Goal: Task Accomplishment & Management: Use online tool/utility

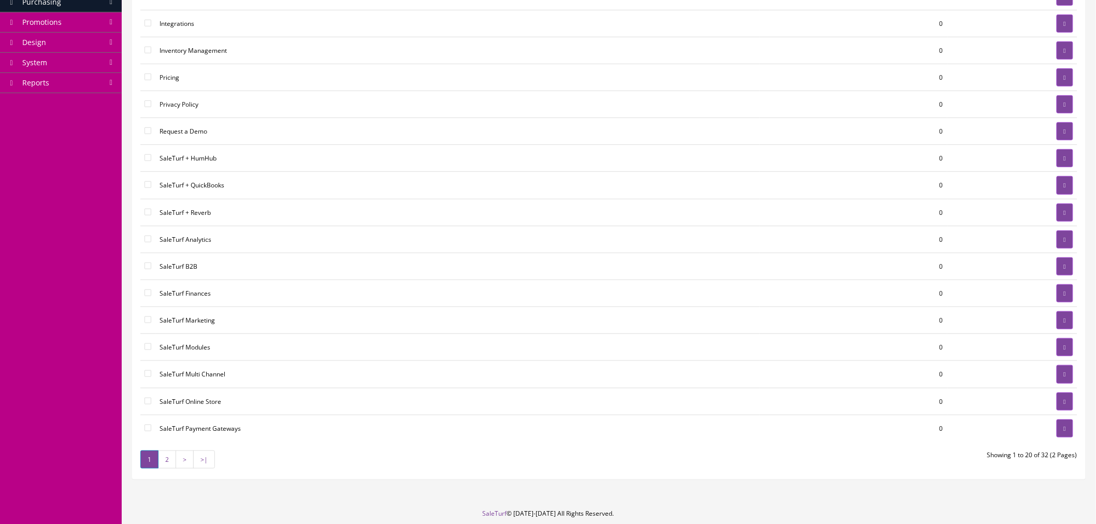
scroll to position [230, 0]
click at [1059, 212] on link at bounding box center [1065, 212] width 17 height 18
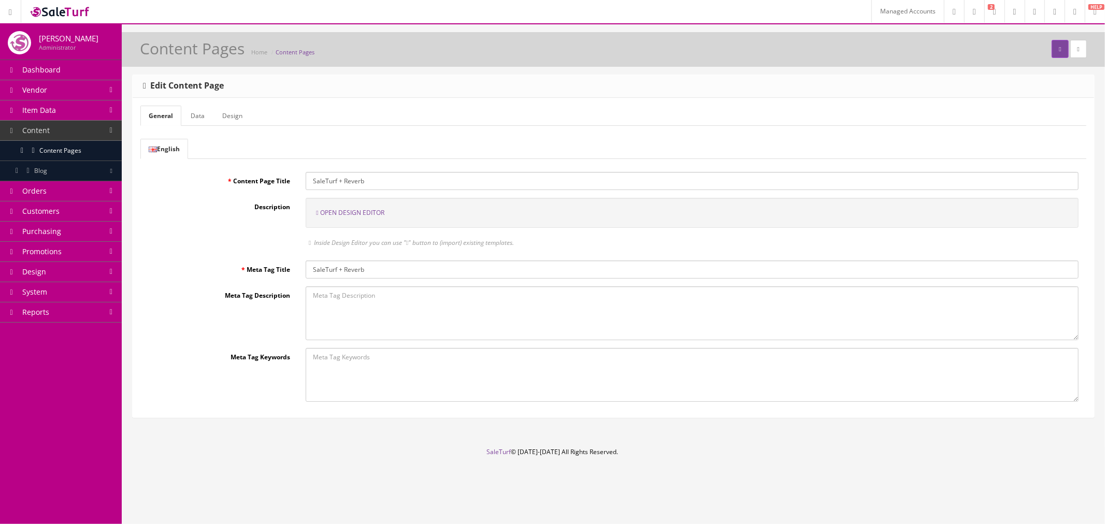
drag, startPoint x: 363, startPoint y: 211, endPoint x: 343, endPoint y: 215, distance: 19.5
click at [343, 215] on span "Open Design Editor" at bounding box center [352, 212] width 64 height 9
click at [353, 212] on span "Open Design Editor" at bounding box center [352, 212] width 64 height 9
click at [351, 213] on span "Open Design Editor" at bounding box center [352, 212] width 64 height 9
click at [378, 215] on span "Open Design Editor" at bounding box center [352, 212] width 64 height 9
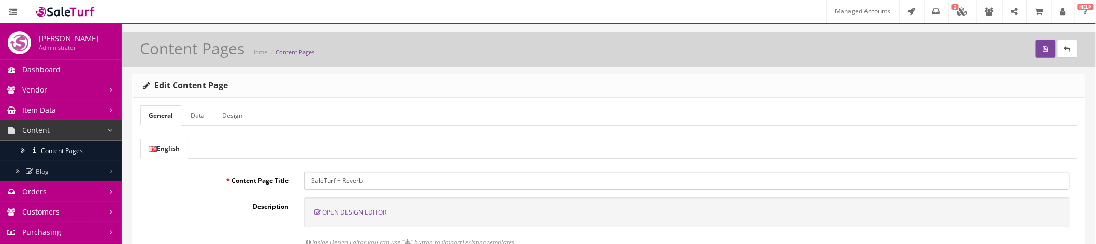
click at [344, 212] on span "Open Design Editor" at bounding box center [354, 212] width 64 height 9
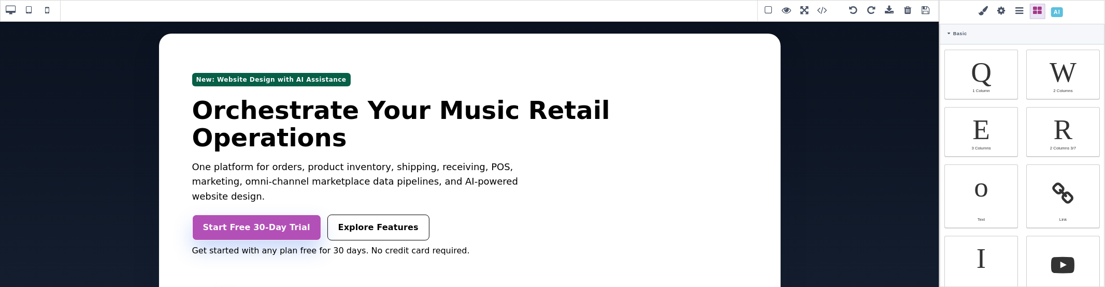
click at [1055, 12] on span at bounding box center [1057, 12] width 18 height 18
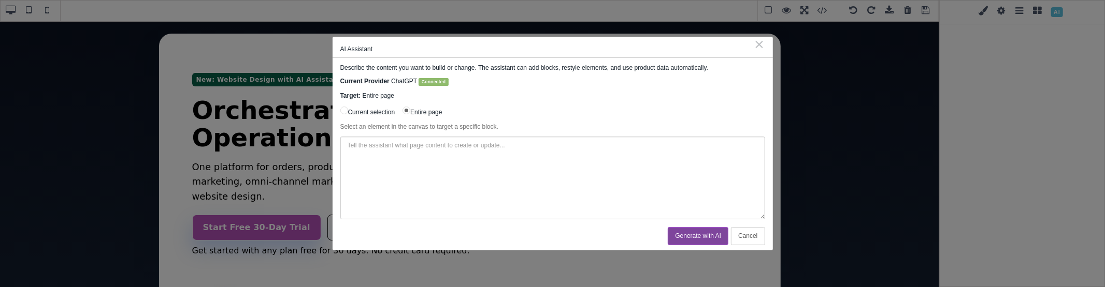
click at [744, 238] on button "Cancel" at bounding box center [748, 236] width 34 height 18
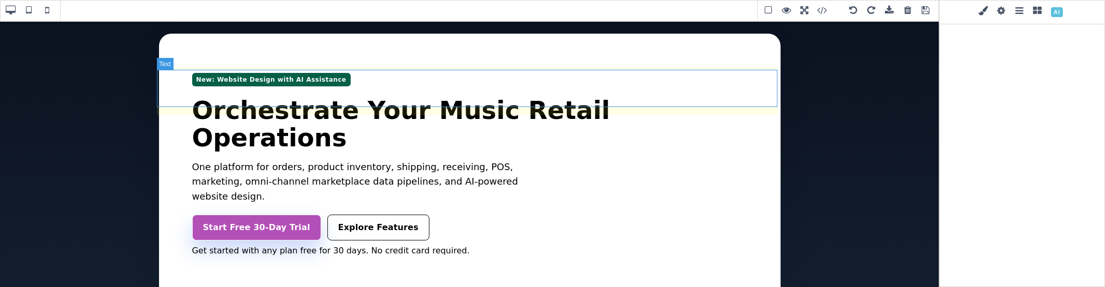
click at [663, 97] on h1 "Orchestrate Your Music Retail Operations" at bounding box center [469, 124] width 555 height 55
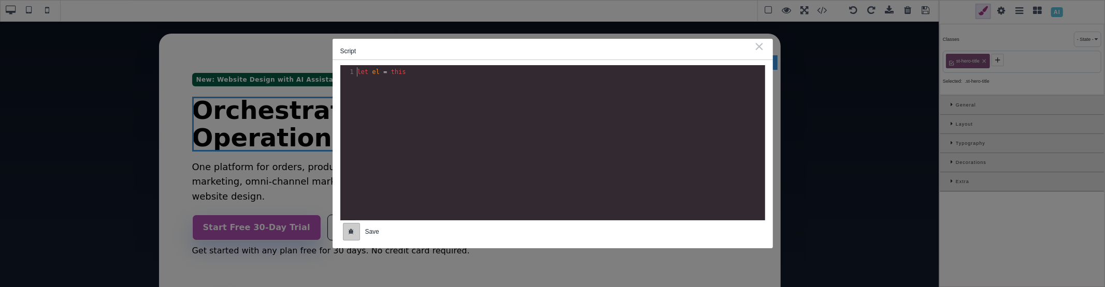
click at [716, 63] on div "B I U S Text Classes - State - Hover Click Even/Odd st-hero-title Selected: .st…" at bounding box center [552, 143] width 1105 height 287
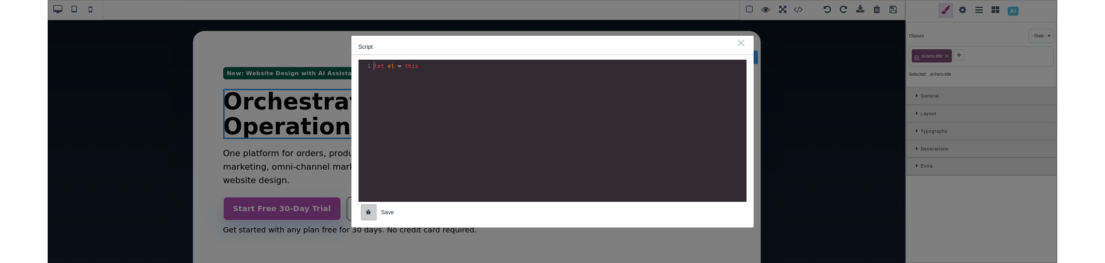
scroll to position [1, 0]
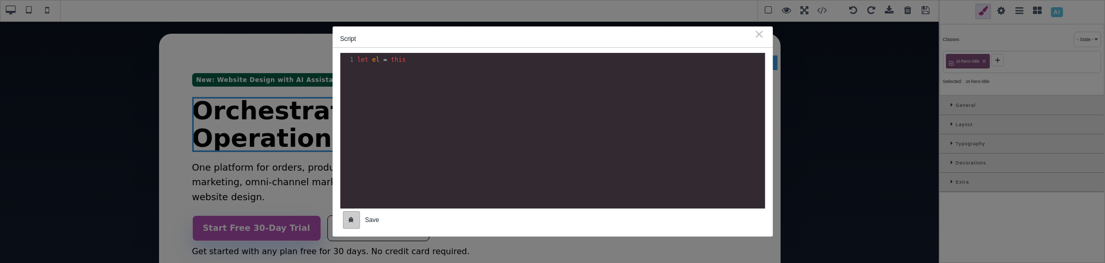
click at [758, 30] on div "⨯" at bounding box center [759, 33] width 11 height 9
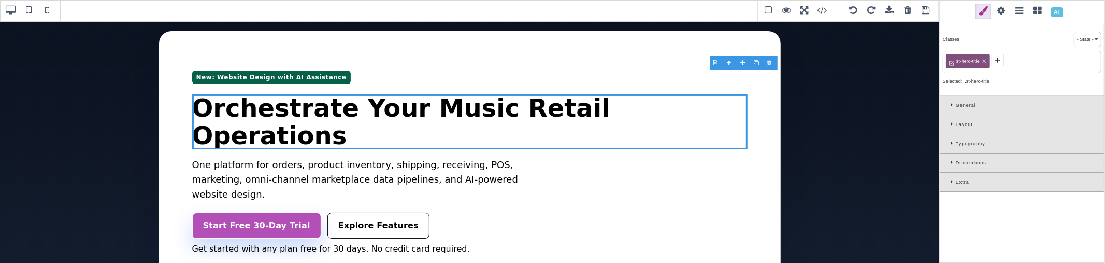
scroll to position [0, 0]
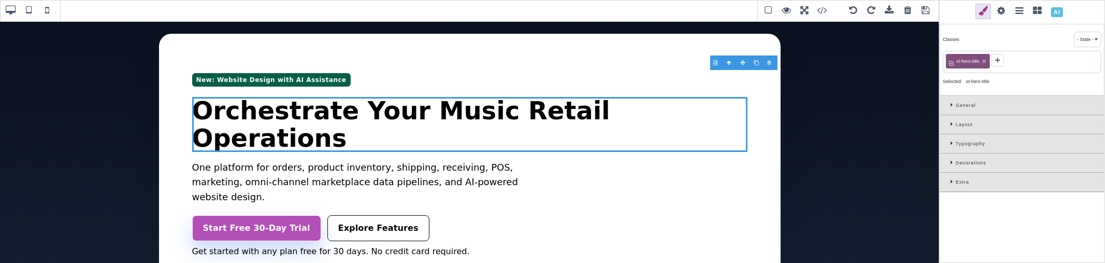
click at [951, 105] on icon at bounding box center [952, 105] width 5 height 6
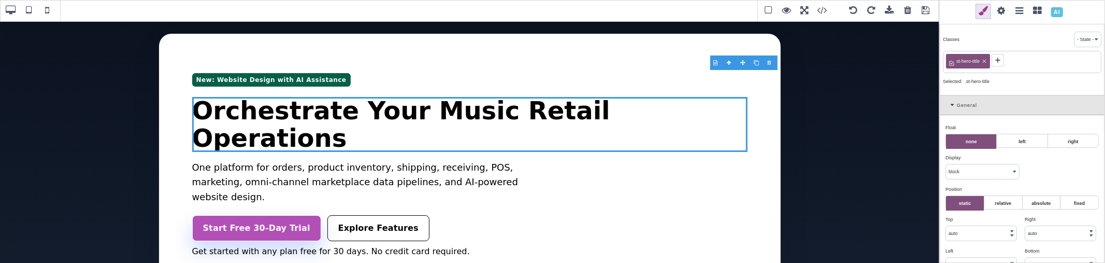
click at [951, 105] on icon at bounding box center [953, 105] width 6 height 6
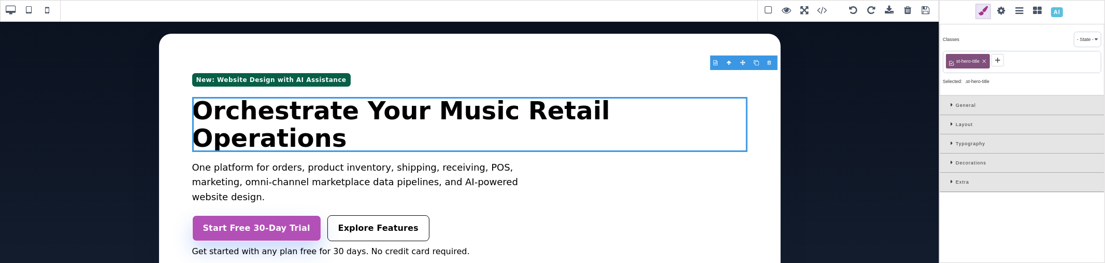
click at [947, 121] on div "Layout" at bounding box center [1022, 124] width 164 height 19
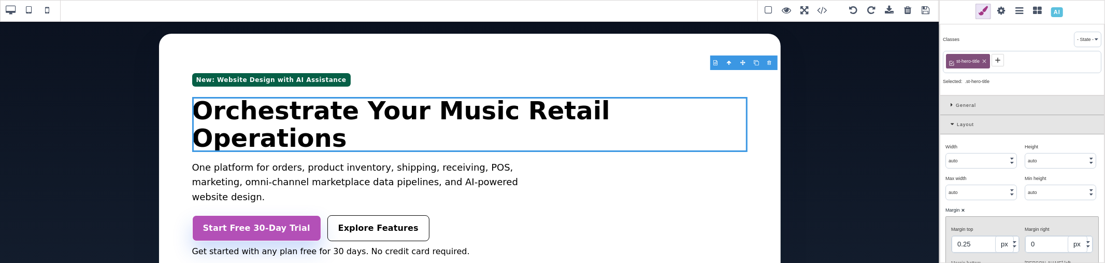
click at [947, 121] on div "Layout" at bounding box center [1022, 124] width 164 height 19
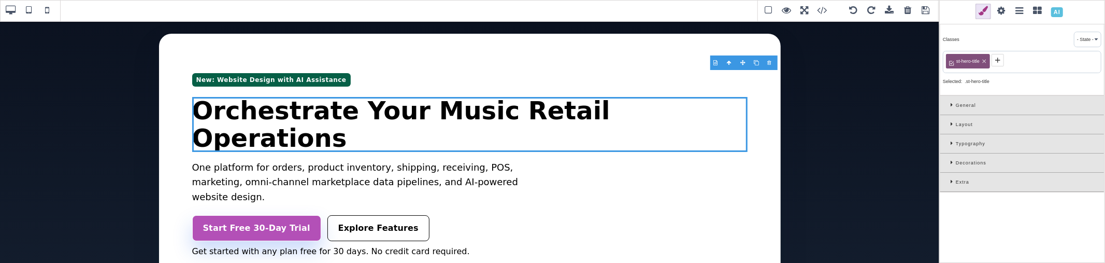
click at [928, 14] on span at bounding box center [926, 11] width 16 height 16
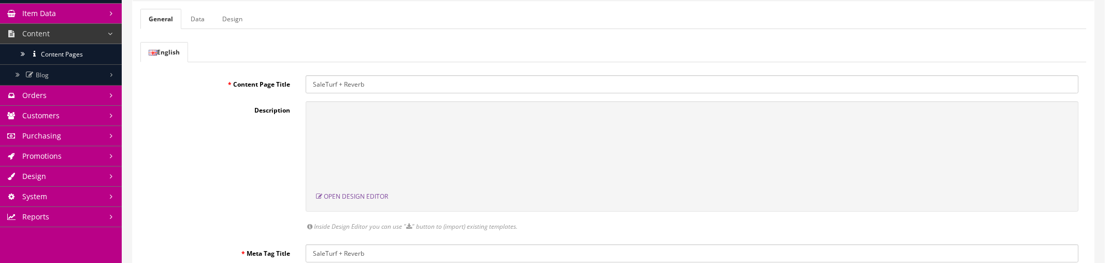
scroll to position [115, 0]
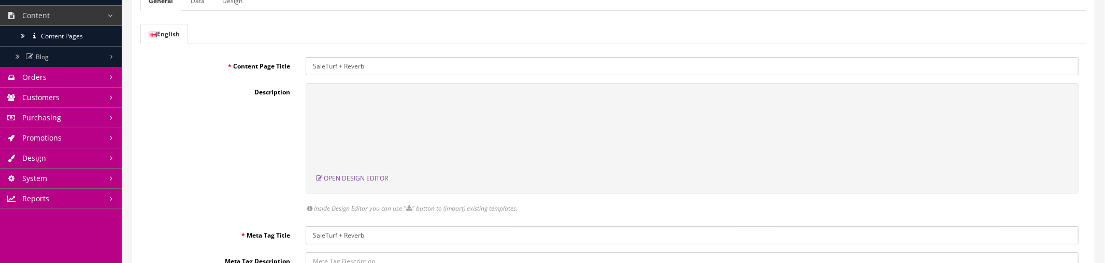
click at [78, 161] on link "Design" at bounding box center [61, 158] width 122 height 20
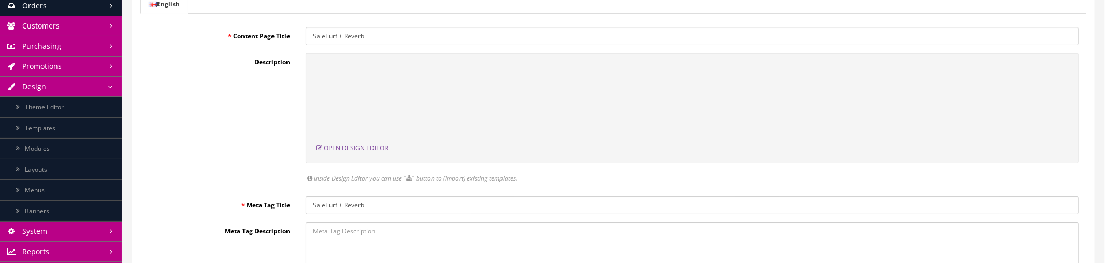
scroll to position [172, 0]
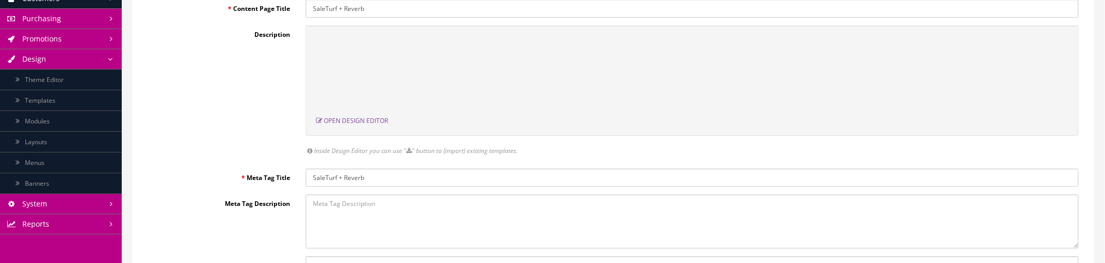
click at [81, 127] on link "Modules" at bounding box center [61, 121] width 122 height 21
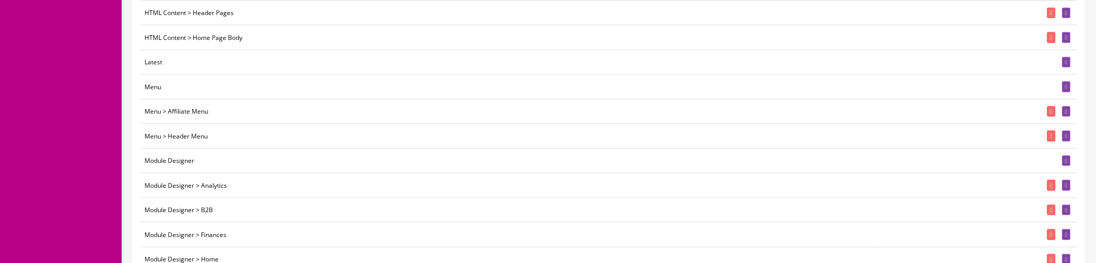
scroll to position [575, 0]
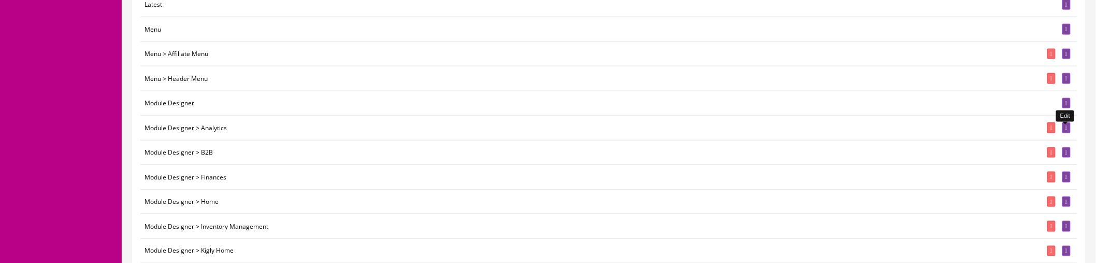
click at [1065, 131] on icon at bounding box center [1066, 128] width 2 height 6
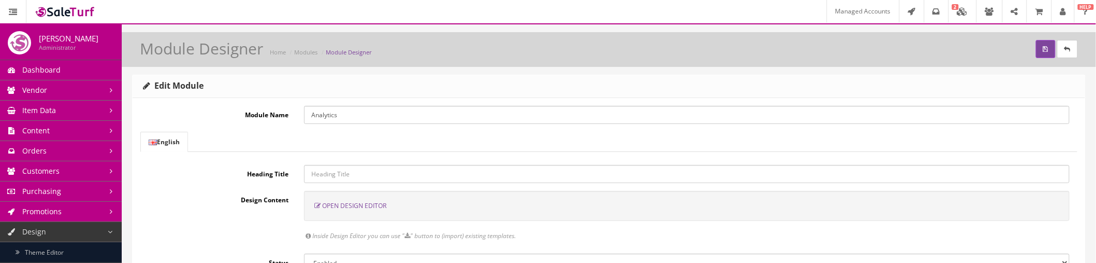
click at [370, 205] on span "Open Design Editor" at bounding box center [354, 205] width 64 height 9
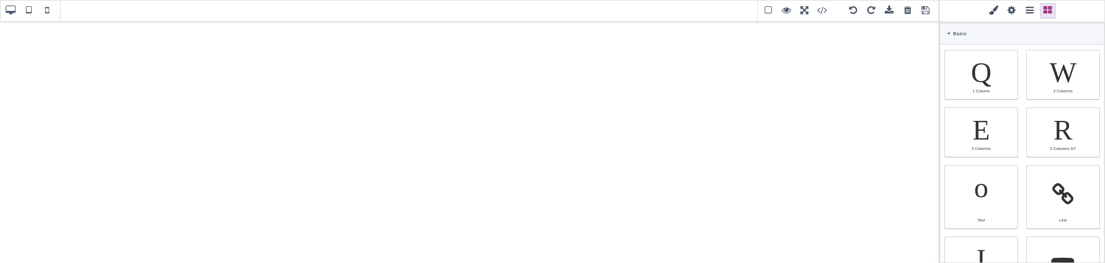
click at [949, 33] on icon at bounding box center [948, 33] width 3 height 5
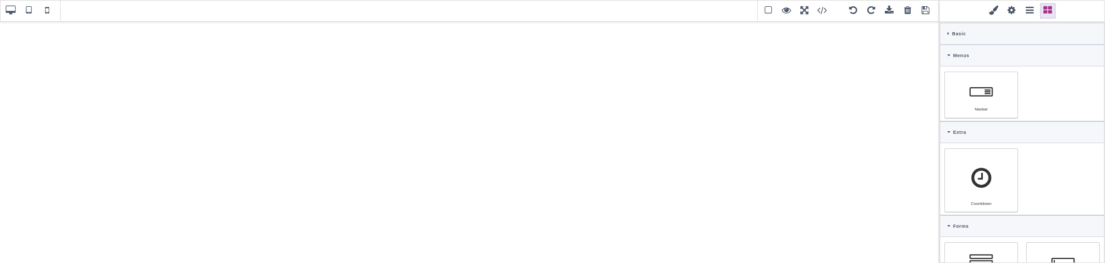
click at [948, 35] on icon at bounding box center [948, 33] width 2 height 5
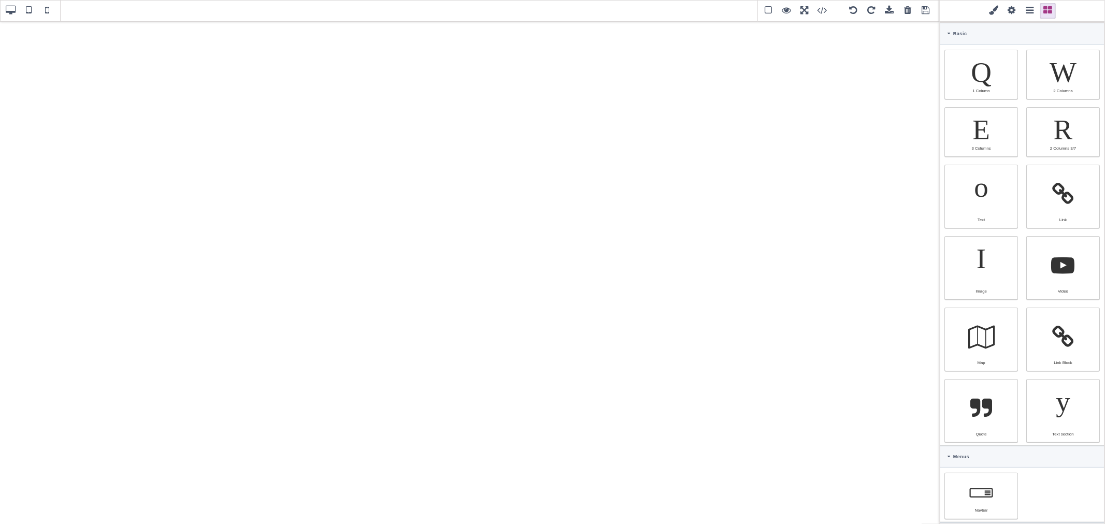
click at [929, 10] on span at bounding box center [926, 11] width 16 height 16
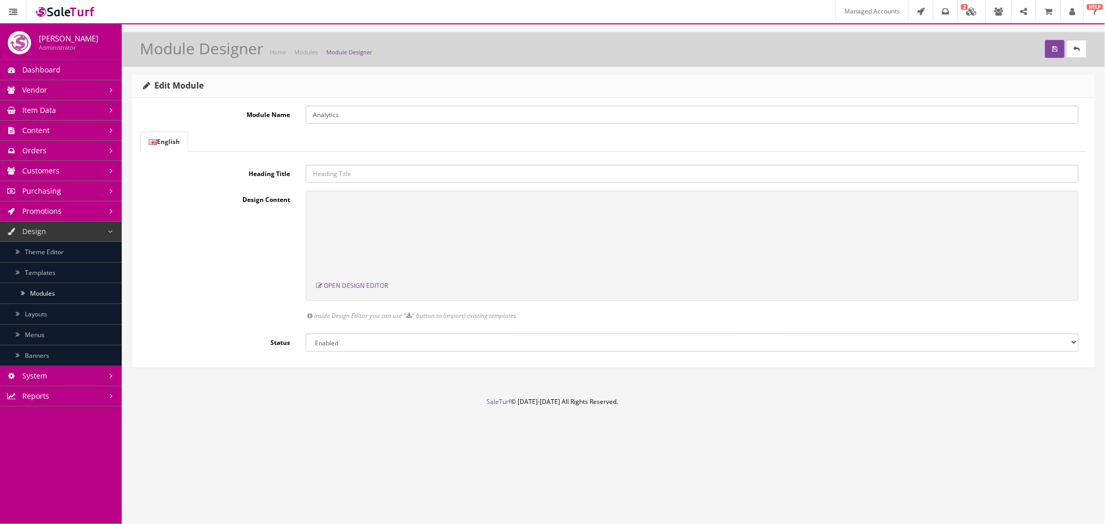
click at [62, 262] on link "Modules" at bounding box center [61, 293] width 122 height 21
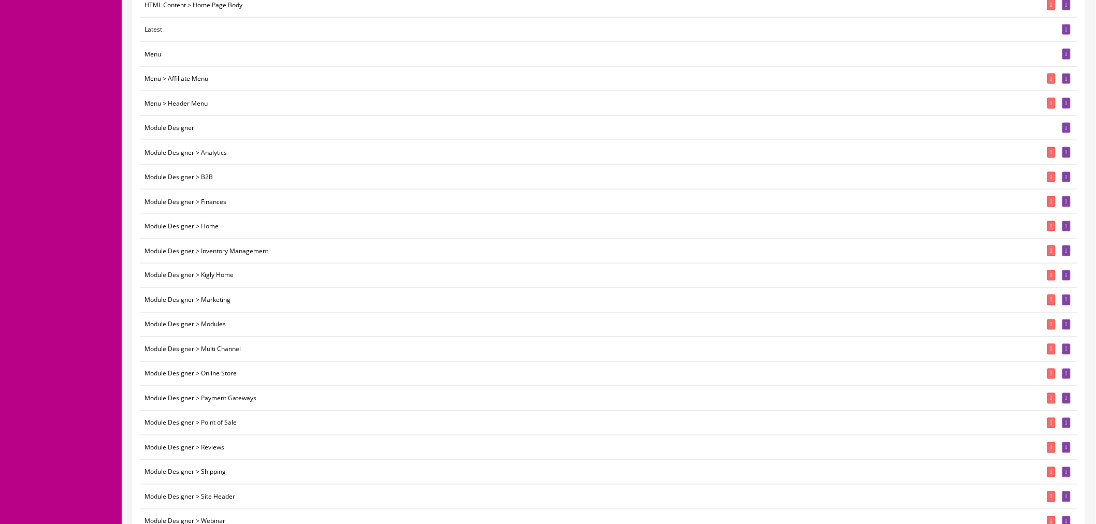
scroll to position [575, 0]
click at [1065, 152] on link at bounding box center [1066, 152] width 8 height 11
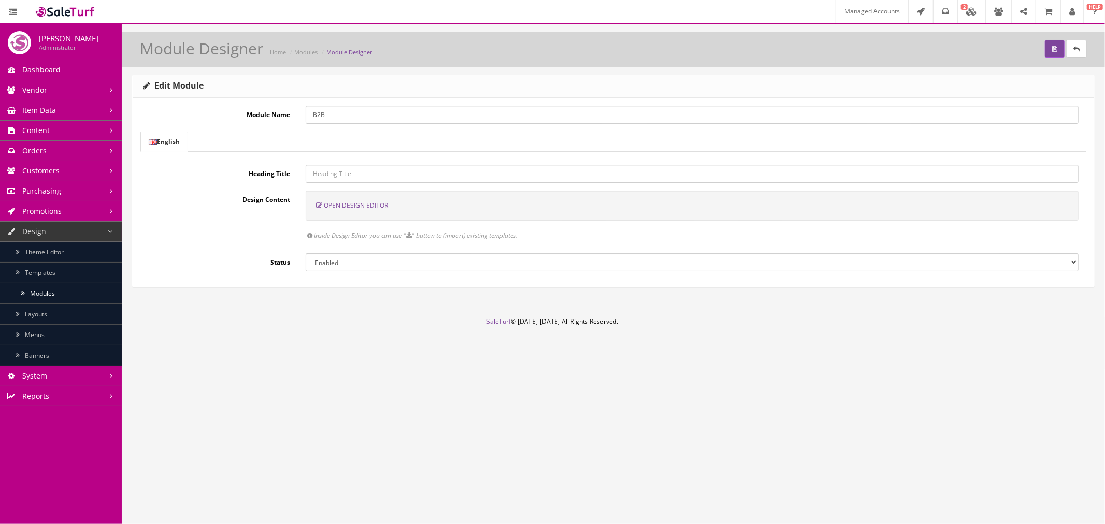
click at [354, 204] on span "Open Design Editor" at bounding box center [356, 205] width 64 height 9
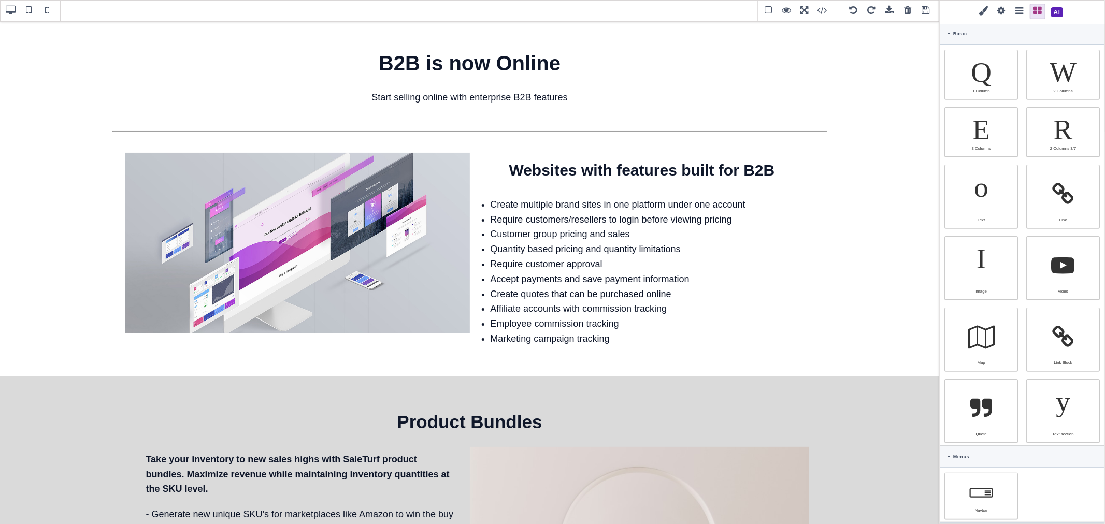
click at [1054, 13] on span at bounding box center [1057, 12] width 18 height 18
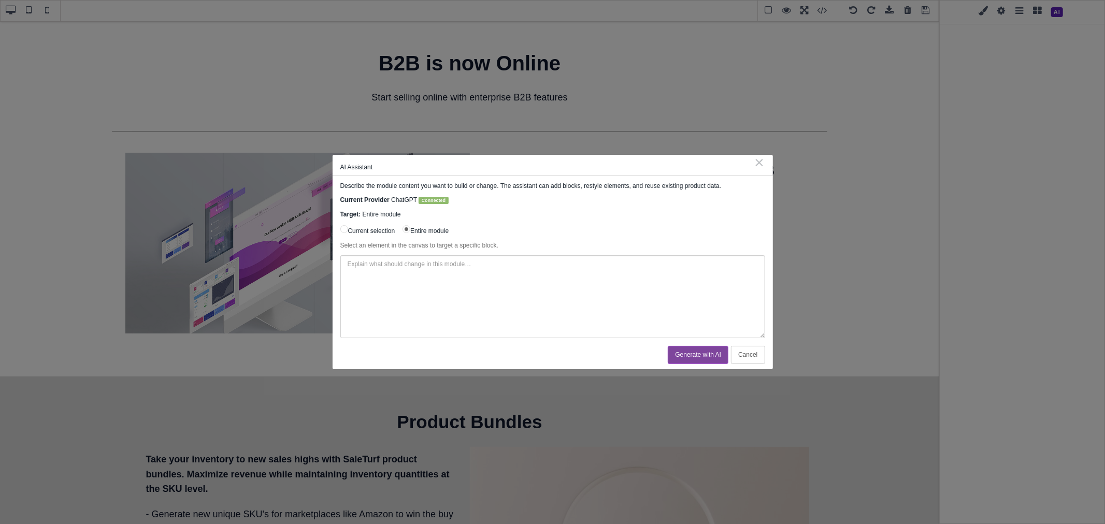
click at [434, 281] on textarea at bounding box center [552, 296] width 425 height 83
click at [545, 280] on textarea at bounding box center [552, 296] width 425 height 83
type textarea "Update this current B2B page with new design for the musical instrument industr…"
click at [702, 356] on button "Generate with AI" at bounding box center [698, 355] width 61 height 18
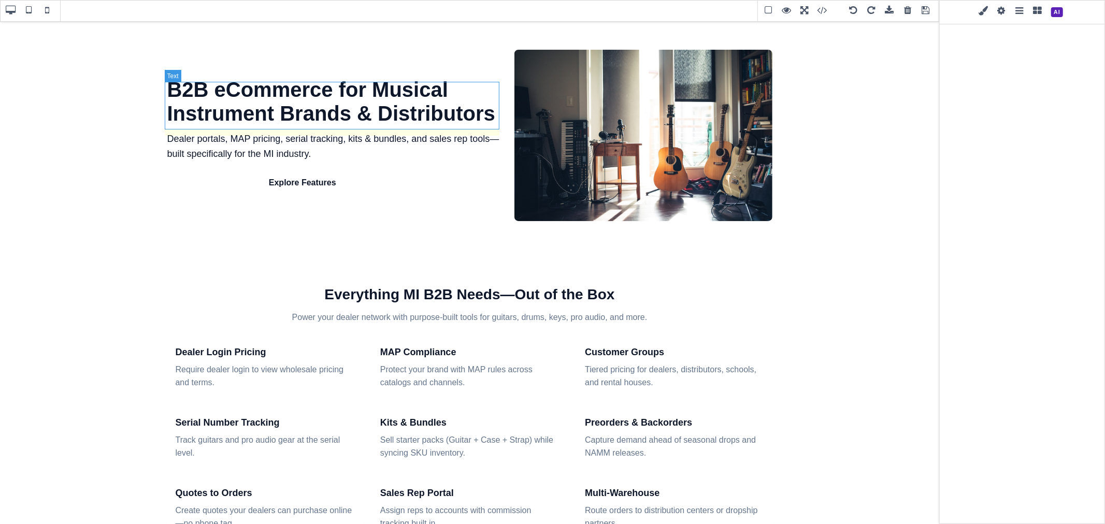
click at [327, 119] on h1 "B2B eCommerce for Musical Instrument Brands & Distributors" at bounding box center [334, 102] width 335 height 48
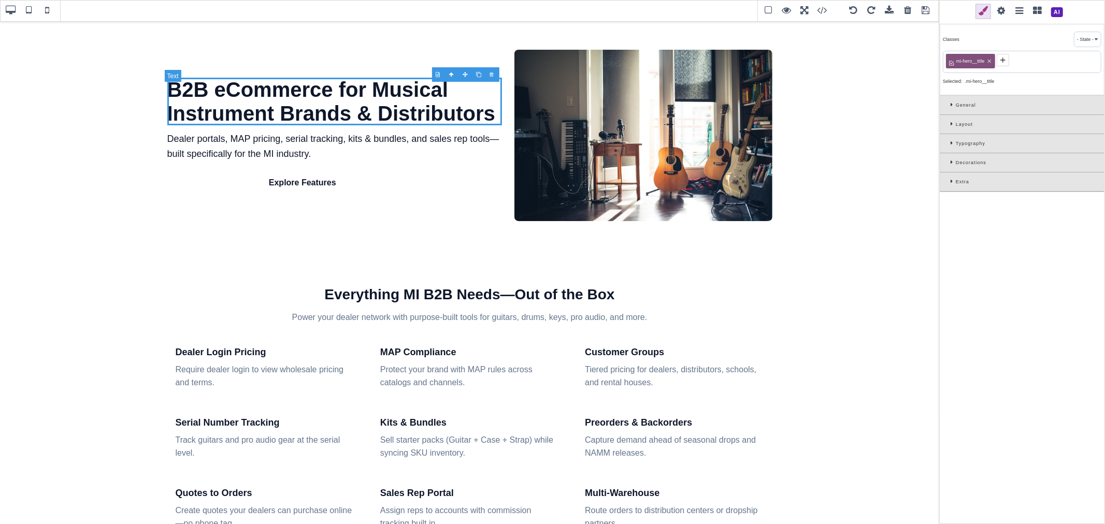
click at [327, 119] on h1 "B2B eCommerce for Musical Instrument Brands & Distributors" at bounding box center [334, 102] width 335 height 48
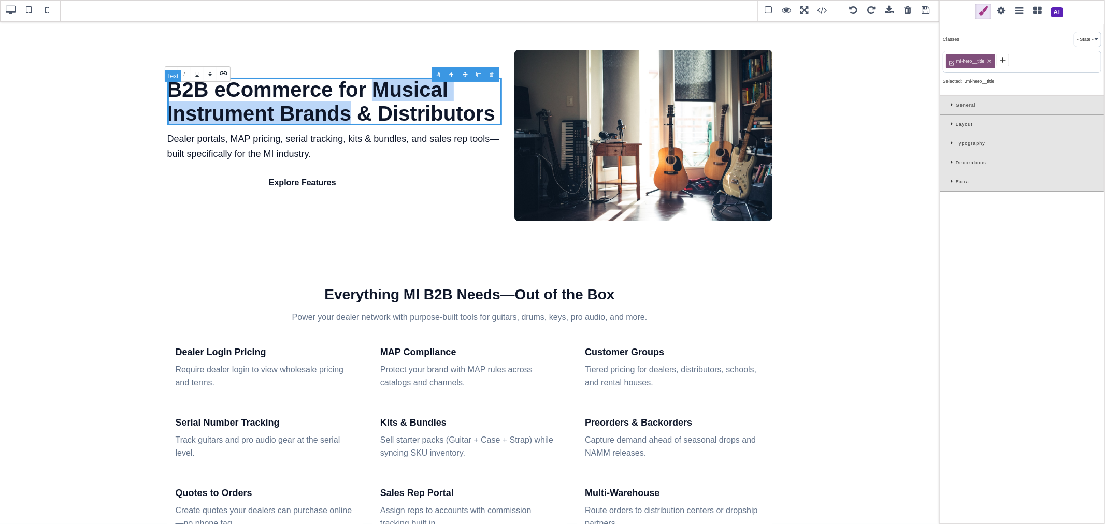
drag, startPoint x: 350, startPoint y: 94, endPoint x: 332, endPoint y: 111, distance: 24.9
click at [332, 111] on h1 "B2B eCommerce for Musical Instrument Brands & Distributors" at bounding box center [334, 102] width 335 height 48
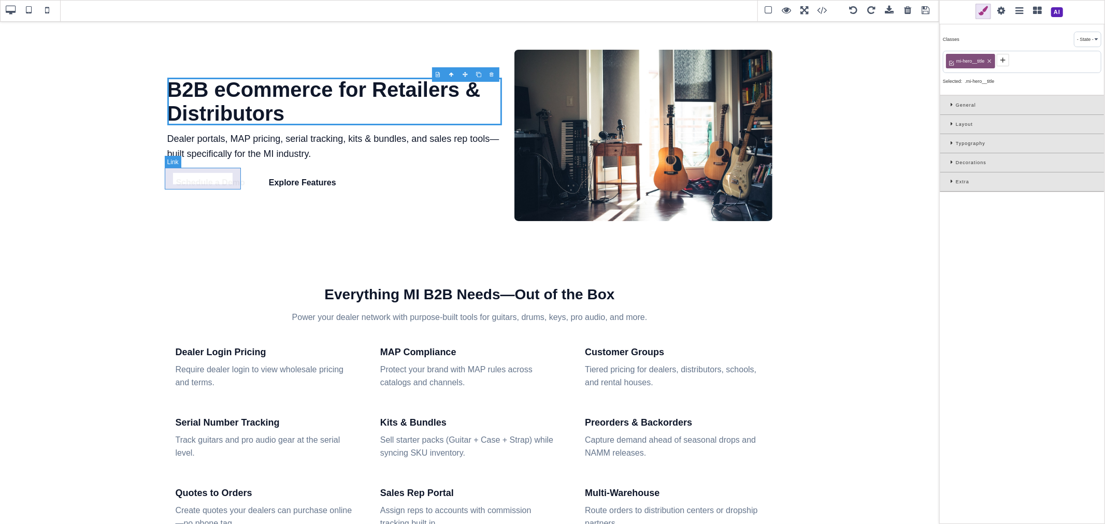
click at [212, 186] on link "Schedule a Demo" at bounding box center [210, 182] width 86 height 21
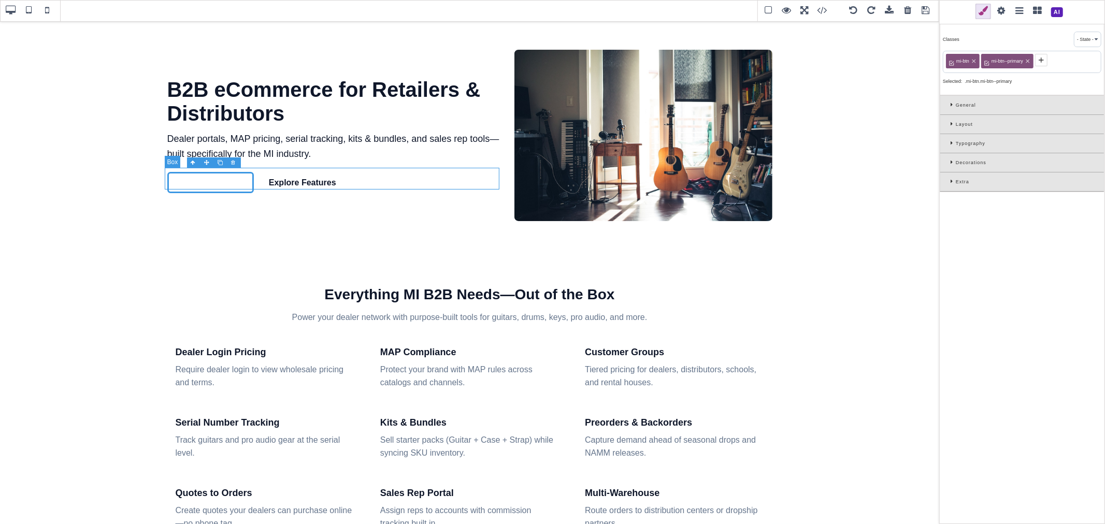
click at [362, 177] on div "Schedule a Demo Explore Features" at bounding box center [334, 182] width 335 height 21
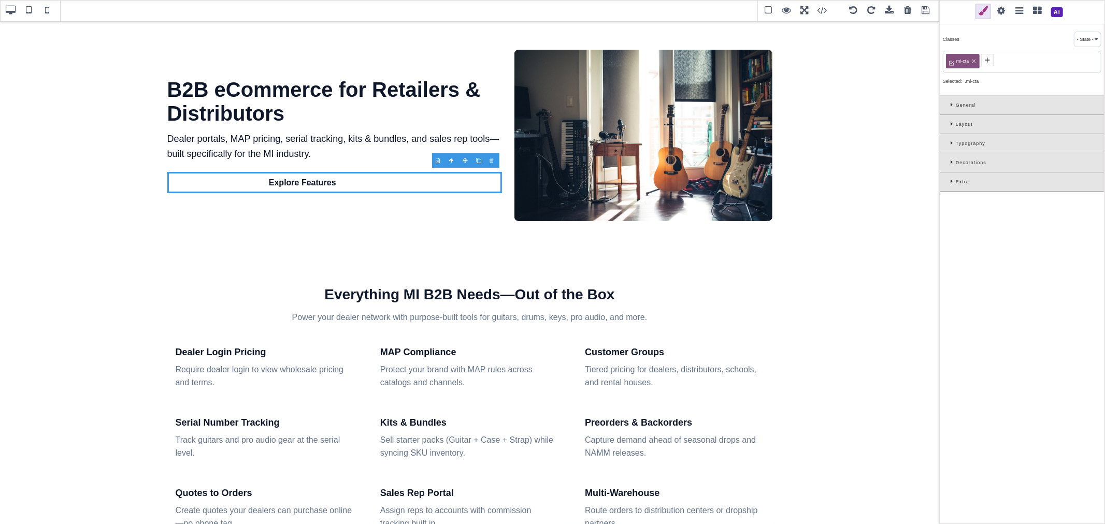
click at [926, 12] on span at bounding box center [926, 11] width 16 height 16
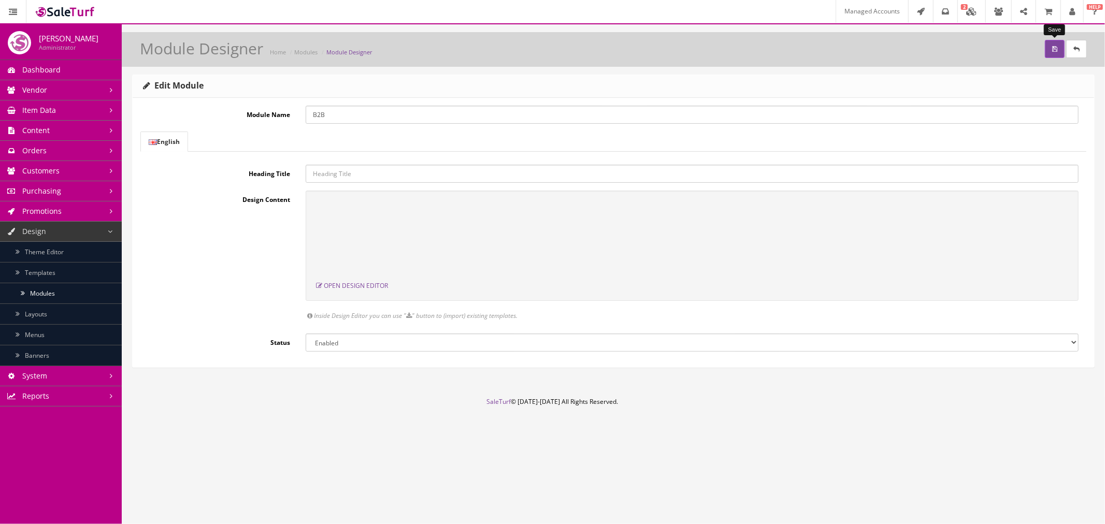
click at [1055, 50] on icon "submit" at bounding box center [1054, 49] width 5 height 6
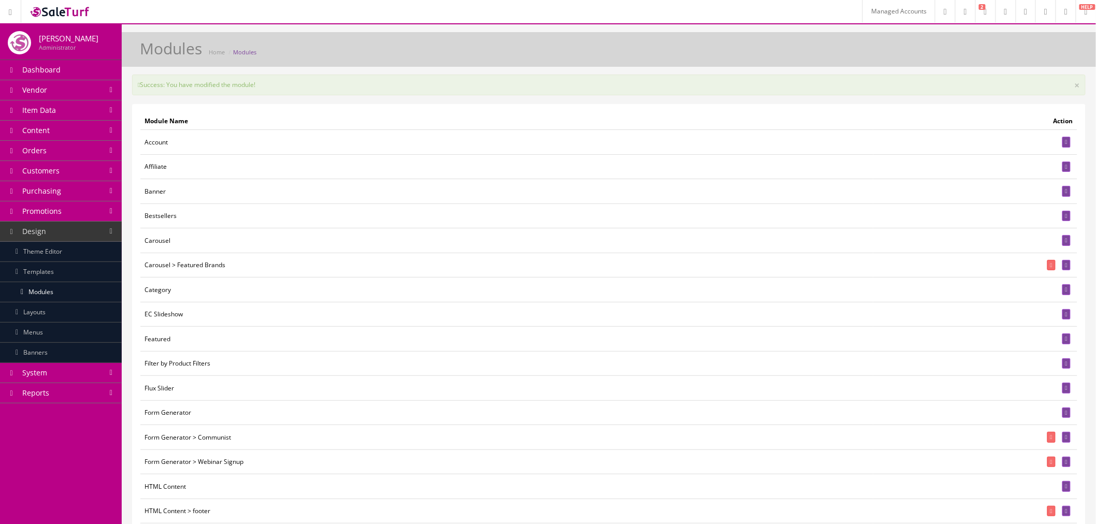
click at [61, 253] on link "Theme Editor" at bounding box center [61, 252] width 122 height 20
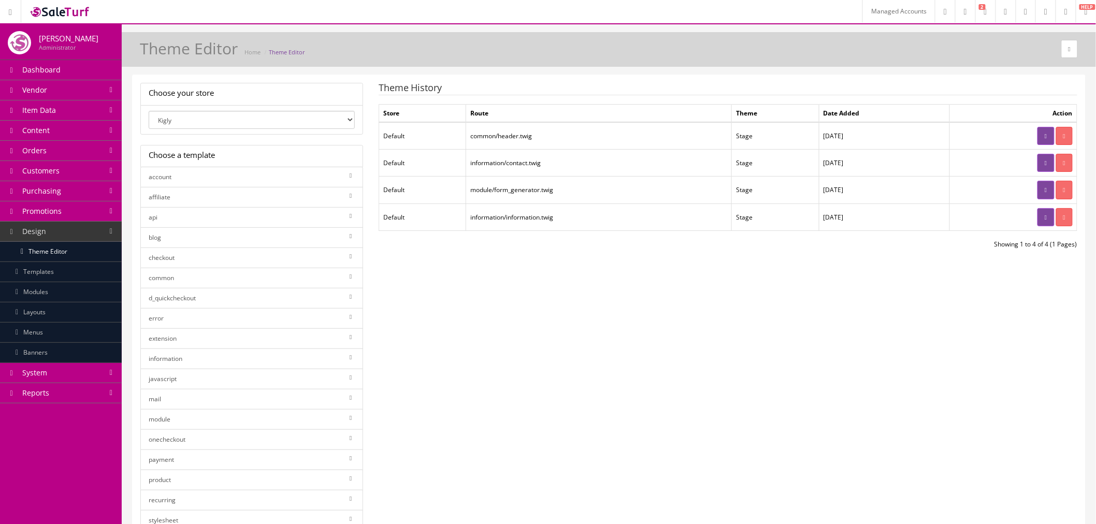
click at [232, 114] on select "Kigly salesamplitude Staging SaleTurf - Default" at bounding box center [252, 120] width 206 height 18
click at [1037, 134] on link at bounding box center [1045, 136] width 17 height 18
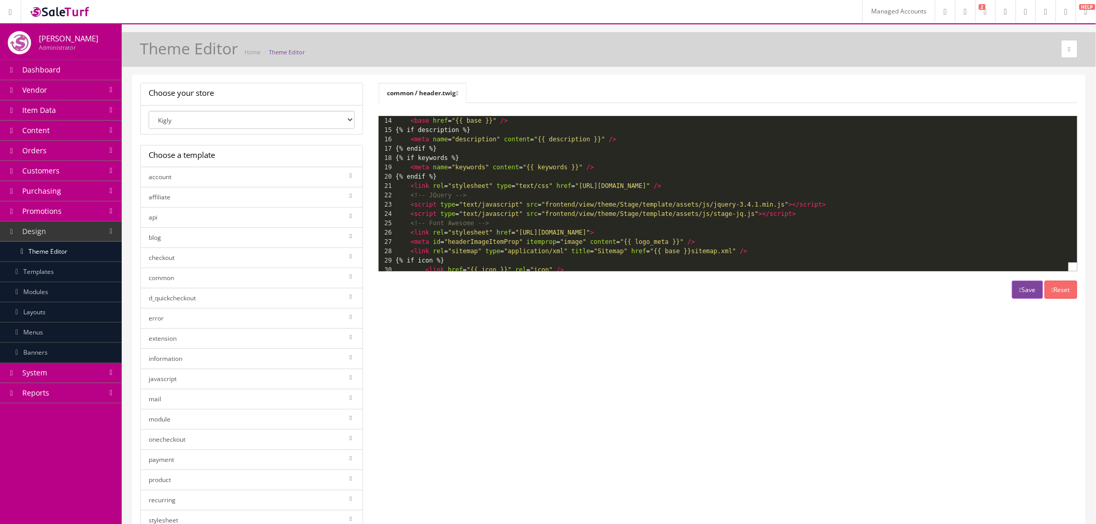
scroll to position [137, 0]
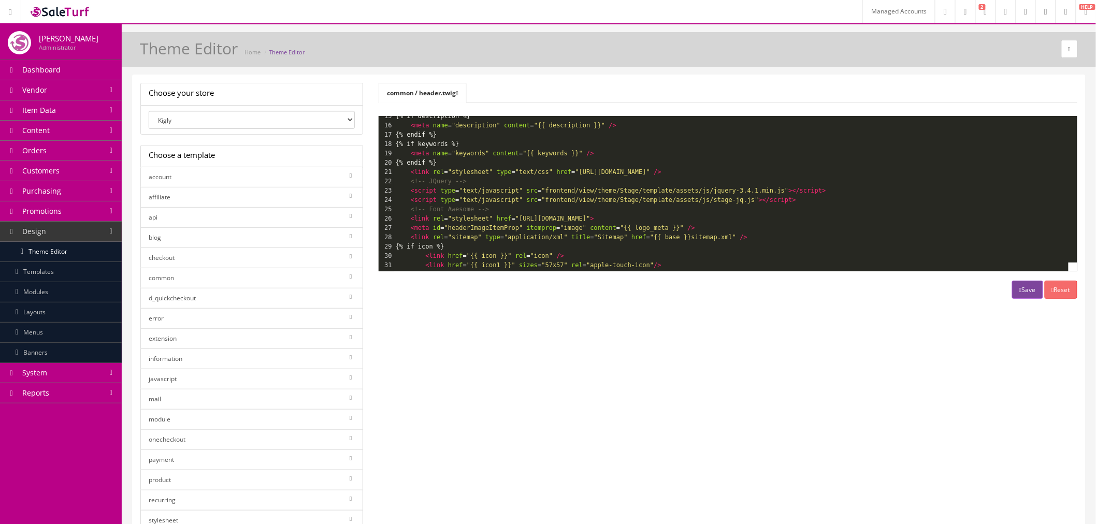
click at [812, 197] on pre "<script type = "text/javascript" src = "frontend/view/theme/Stage/template/asse…" at bounding box center [814, 199] width 840 height 9
click at [714, 218] on pre "<link rel = "stylesheet" href = "[URL][DOMAIN_NAME]" >" at bounding box center [814, 218] width 840 height 9
click at [715, 214] on pre "<link rel = "stylesheet" href = "[URL][DOMAIN_NAME]" >" at bounding box center [814, 218] width 840 height 9
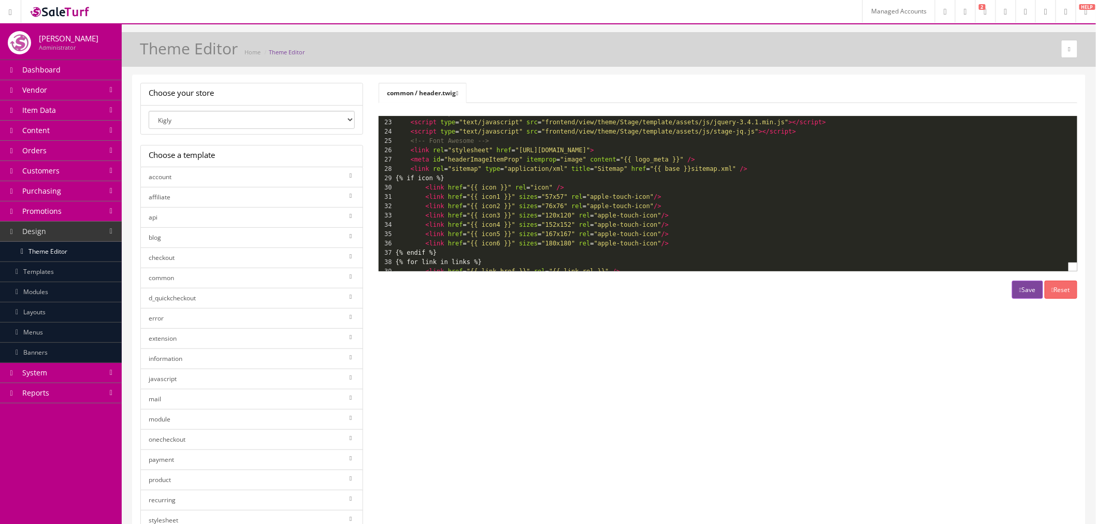
scroll to position [0, 0]
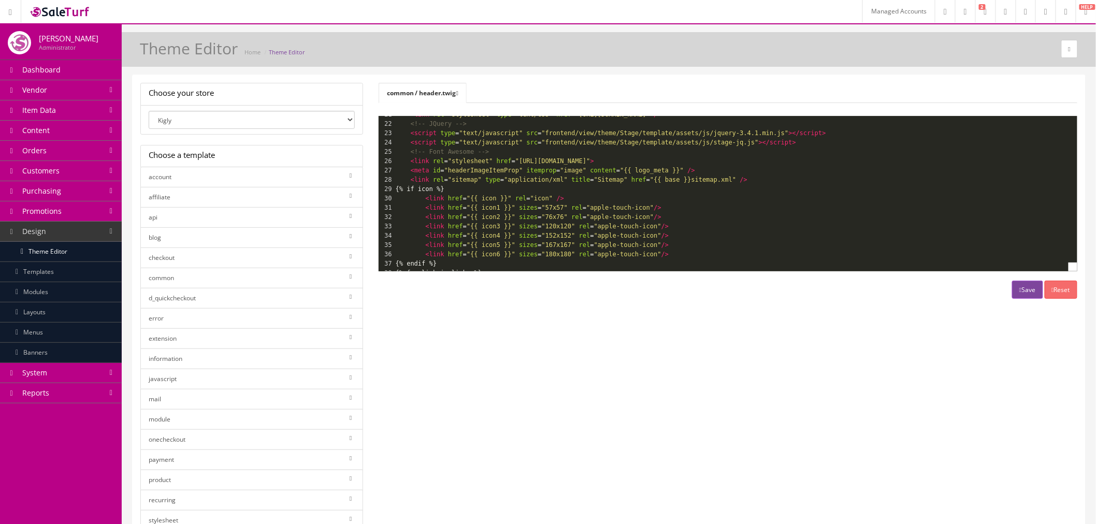
click at [720, 157] on pre "<link rel = "stylesheet" href = "https://use.fontawesome.com/releases/v5.8.2/cs…" at bounding box center [814, 160] width 840 height 9
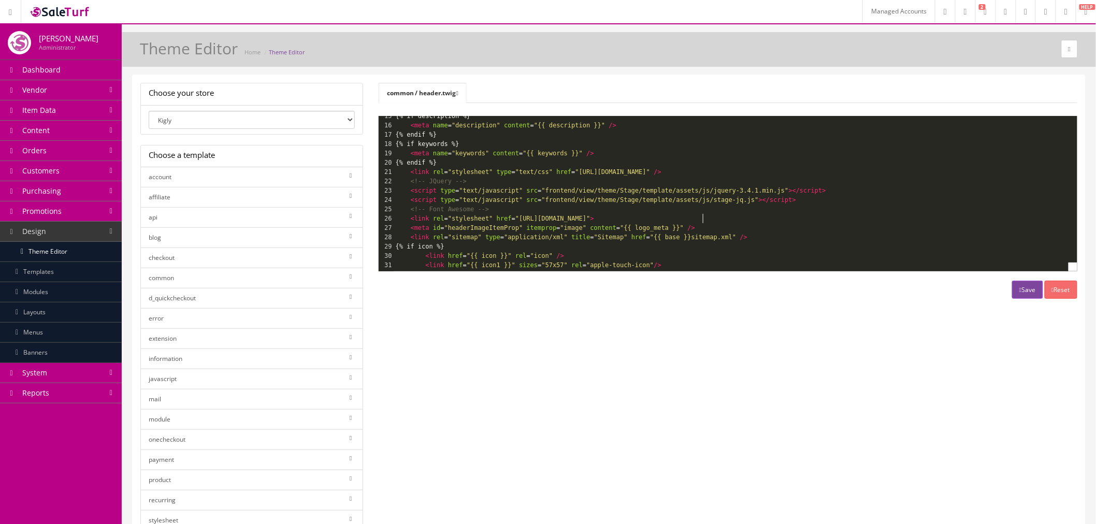
click at [735, 214] on pre "<link rel = "stylesheet" href = "https://use.fontawesome.com/releases/v5.8.2/cs…" at bounding box center [814, 218] width 840 height 9
click at [281, 119] on select "Kigly salesamplitude Staging SaleTurf - Default" at bounding box center [252, 120] width 206 height 18
select select "0"
click at [280, 278] on link "common" at bounding box center [251, 278] width 223 height 21
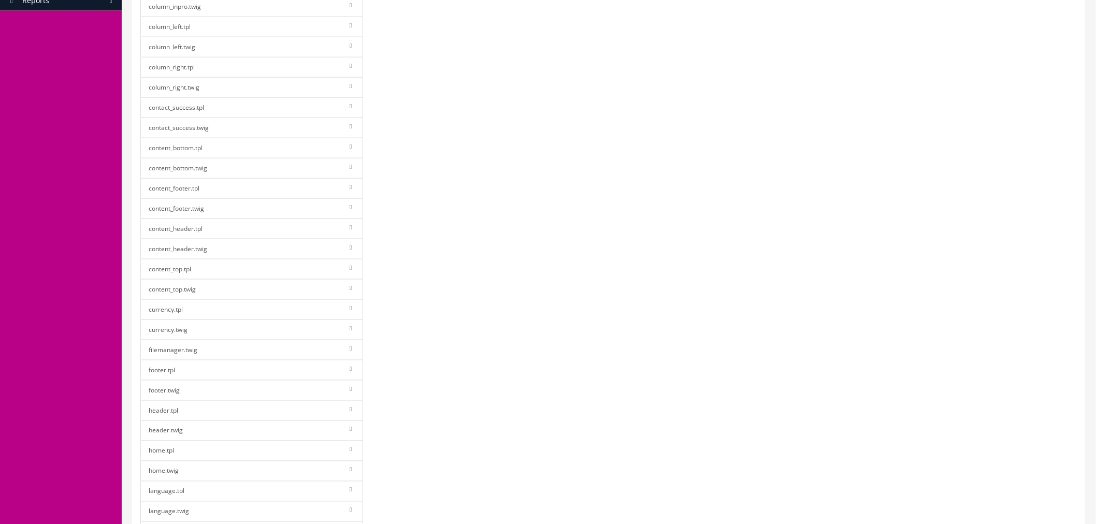
scroll to position [402, 0]
click at [268, 387] on link "footer.twig" at bounding box center [251, 380] width 223 height 21
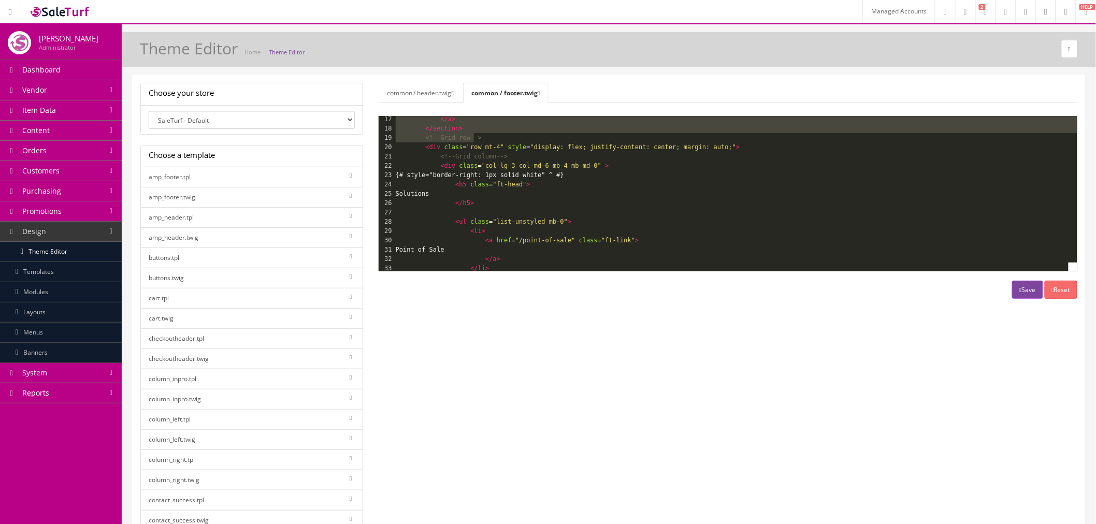
scroll to position [172, 0]
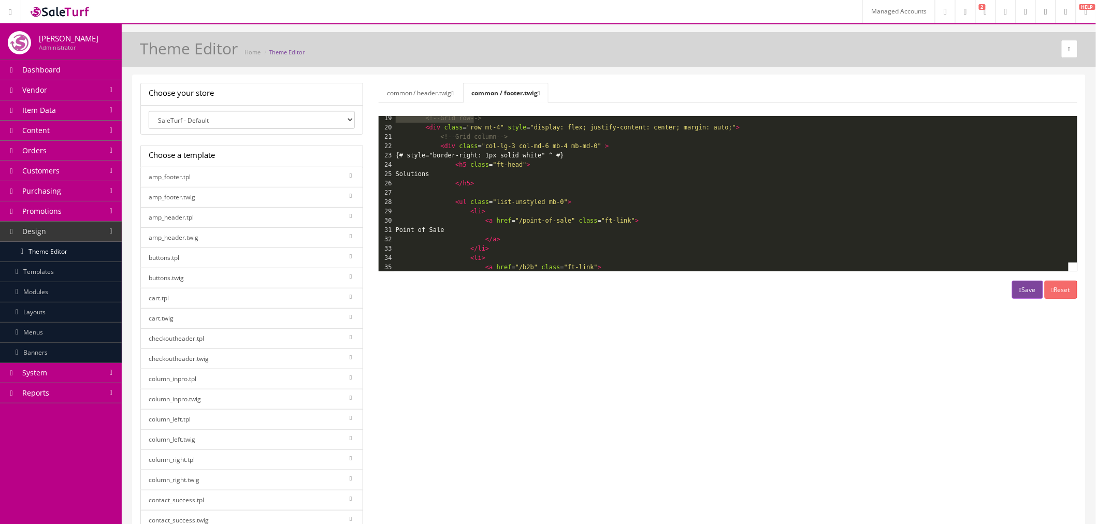
type textarea "-"
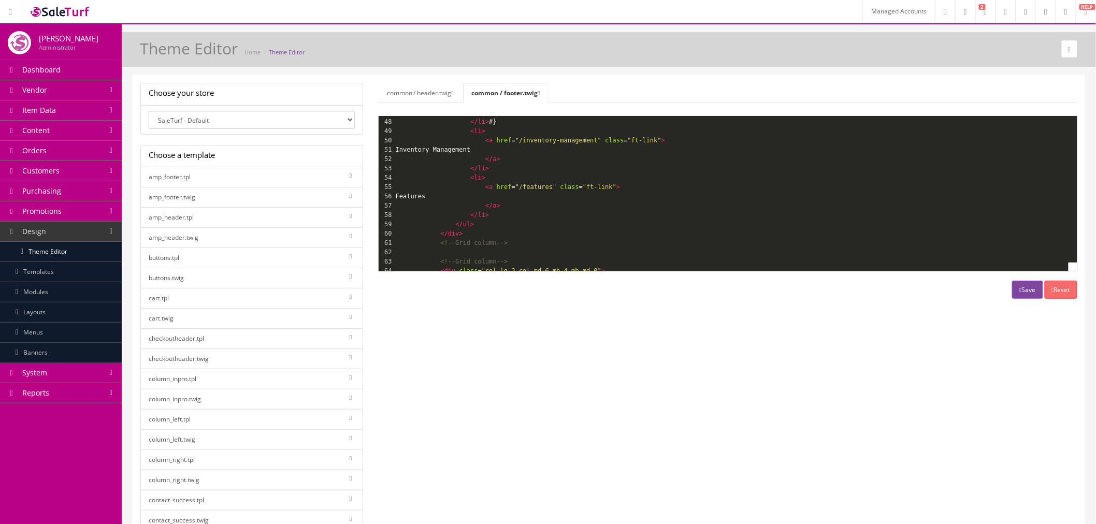
scroll to position [461, 0]
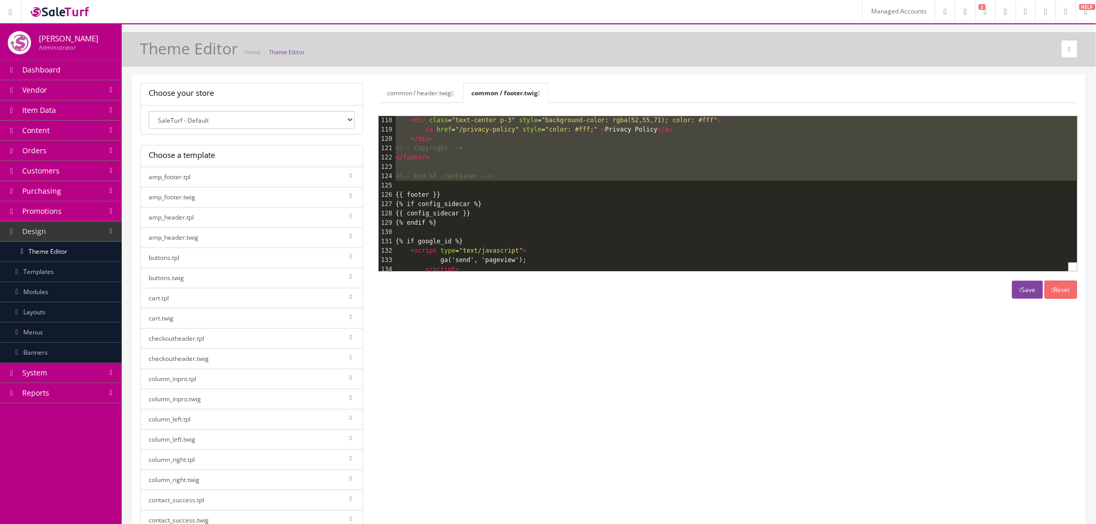
drag, startPoint x: 395, startPoint y: 121, endPoint x: 502, endPoint y: 187, distance: 126.5
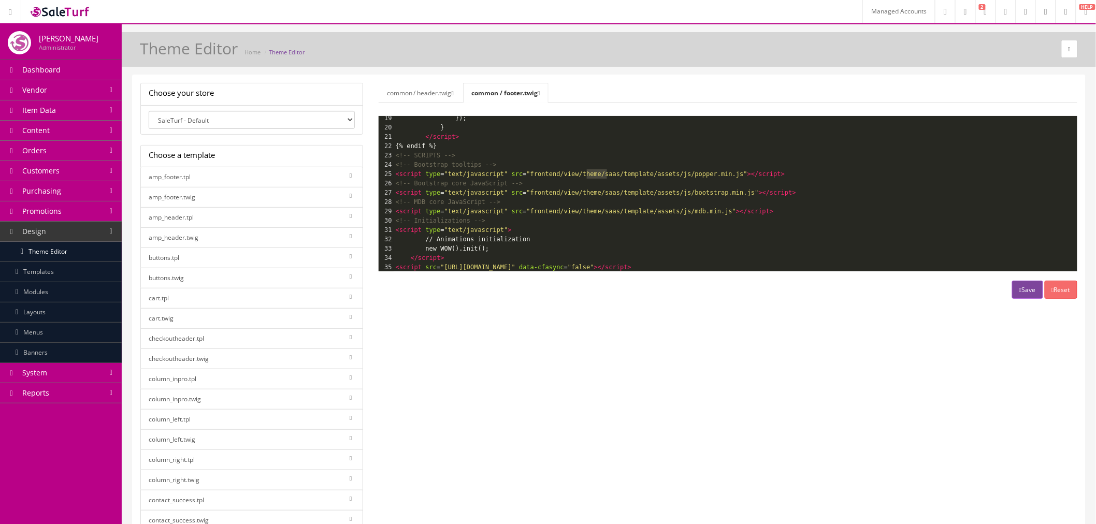
type textarea "saas"
drag, startPoint x: 587, startPoint y: 175, endPoint x: 601, endPoint y: 172, distance: 13.6
click at [601, 172] on span ""frontend/view/theme/saas/template/assets/js/popper.min.js"" at bounding box center [637, 173] width 221 height 7
click at [599, 164] on span ""frontend/view/theme/saas/template/assets/js/popper.min.js"" at bounding box center [637, 167] width 221 height 7
drag, startPoint x: 601, startPoint y: 164, endPoint x: 588, endPoint y: 165, distance: 13.0
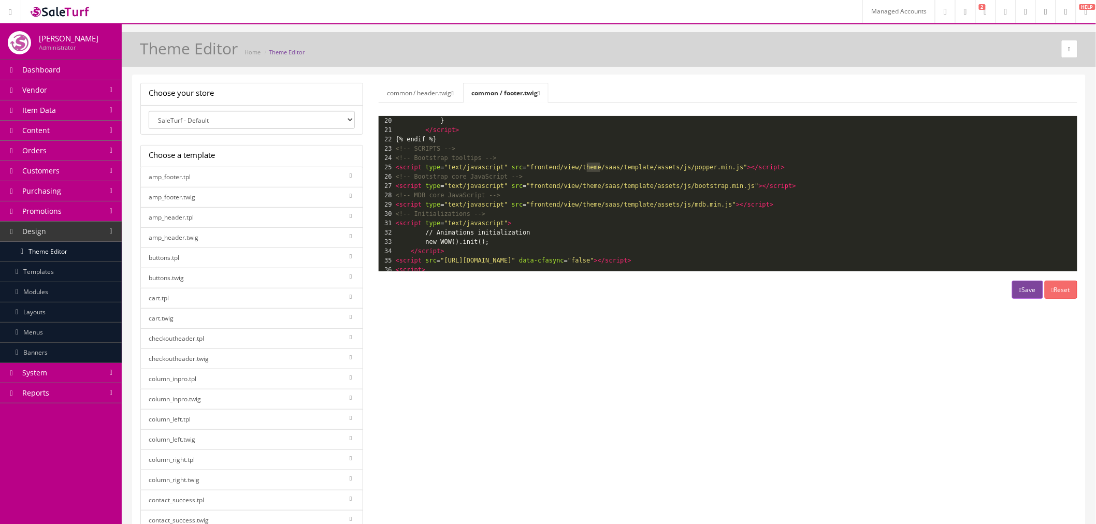
click at [588, 165] on span ""frontend/view/theme/saas/template/assets/js/popper.min.js"" at bounding box center [637, 167] width 221 height 7
type textarea "Stage"
drag, startPoint x: 586, startPoint y: 169, endPoint x: 603, endPoint y: 169, distance: 17.1
click at [603, 169] on span ""frontend/view/theme/Stage/template/assets/js/popper.min.js"" at bounding box center [639, 167] width 224 height 7
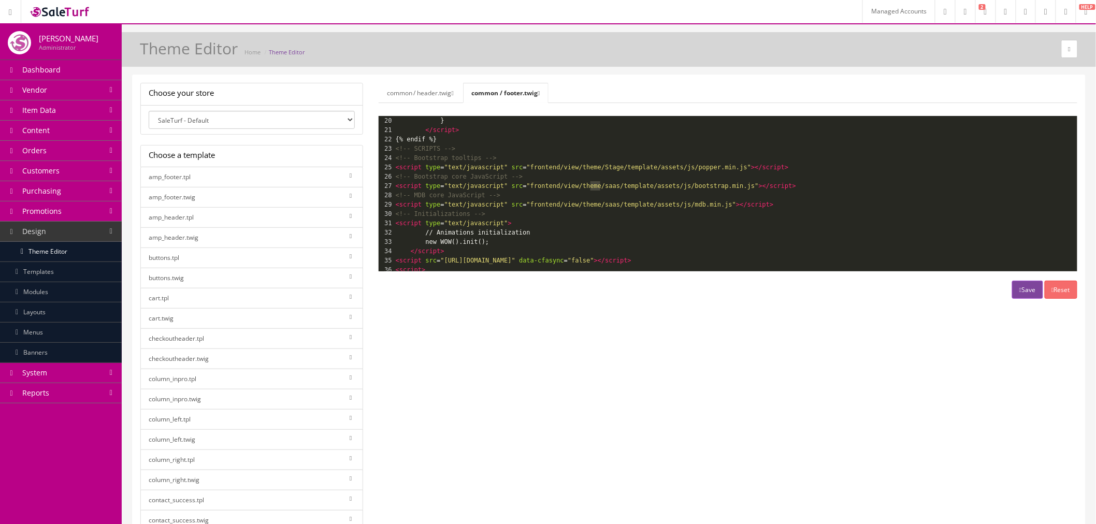
type textarea "saas"
drag, startPoint x: 601, startPoint y: 185, endPoint x: 587, endPoint y: 185, distance: 14.0
click at [587, 185] on span ""frontend/view/theme/saas/template/assets/js/bootstrap.min.js"" at bounding box center [643, 185] width 232 height 7
paste textarea
type textarea "saas"
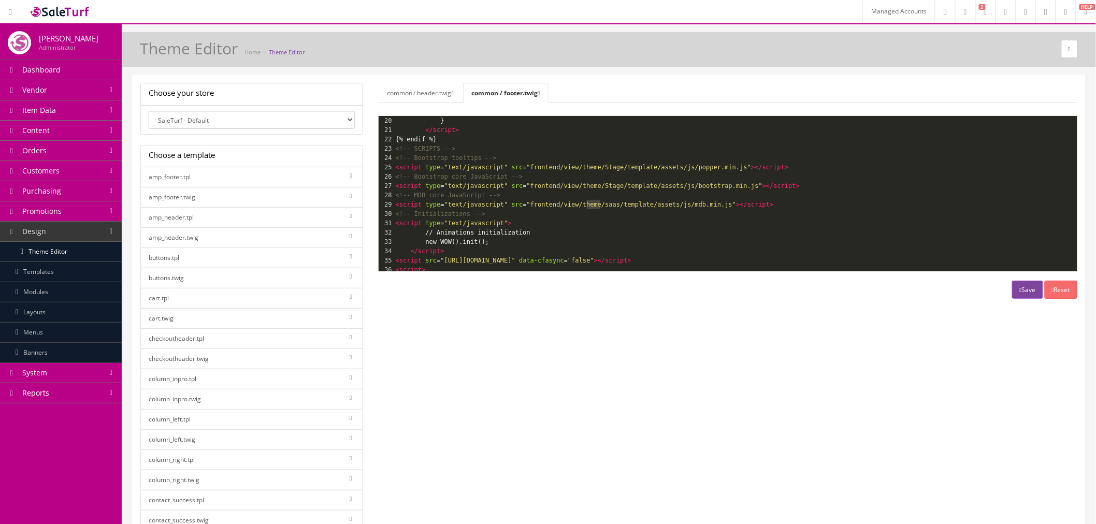
drag, startPoint x: 601, startPoint y: 205, endPoint x: 587, endPoint y: 205, distance: 13.5
click at [587, 205] on span ""frontend/view/theme/saas/template/assets/js/mdb.min.js"" at bounding box center [632, 204] width 210 height 7
paste textarea
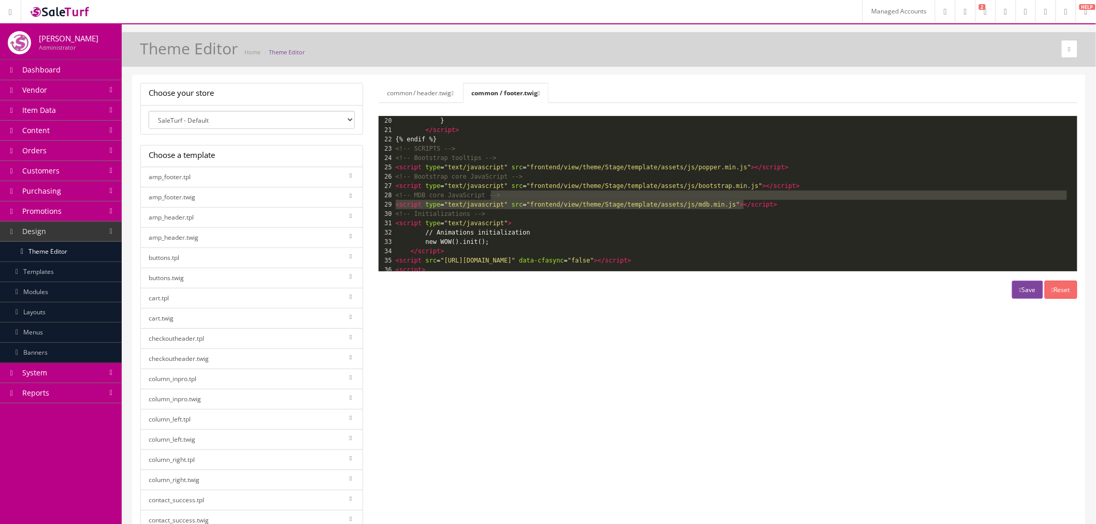
type textarea "<!-- MDB core JavaScript --> <script type="text/javascript" src="frontend/view/…"
drag, startPoint x: 747, startPoint y: 203, endPoint x: 775, endPoint y: 189, distance: 31.0
click at [775, 189] on div "7 <script type = "text/javascript" > 8 ga('send', 'pageview'); 9 </script> 10 {…" at bounding box center [736, 218] width 684 height 447
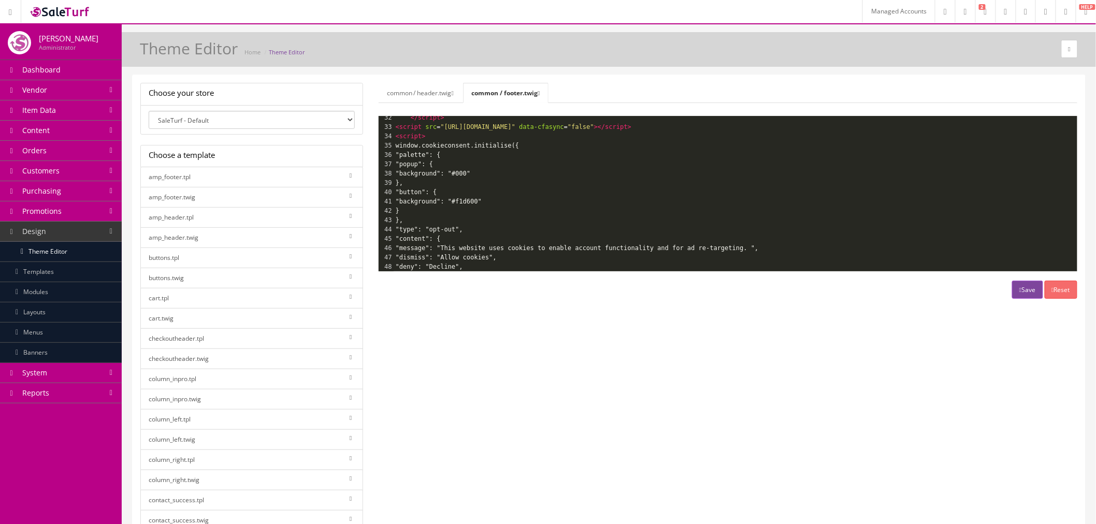
scroll to position [333, 0]
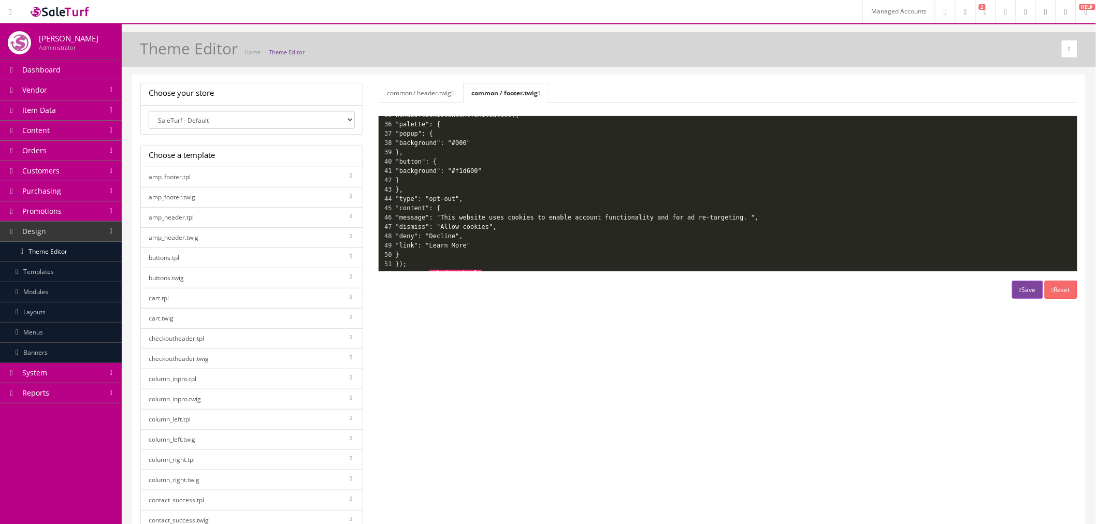
click at [1019, 291] on icon "button" at bounding box center [1020, 290] width 2 height 6
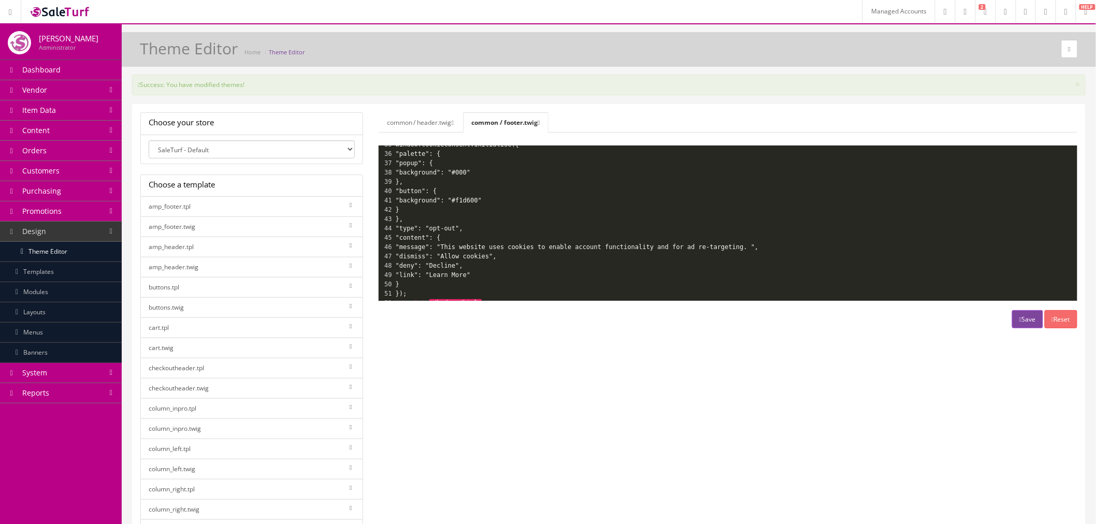
click at [74, 370] on link "System" at bounding box center [61, 373] width 122 height 20
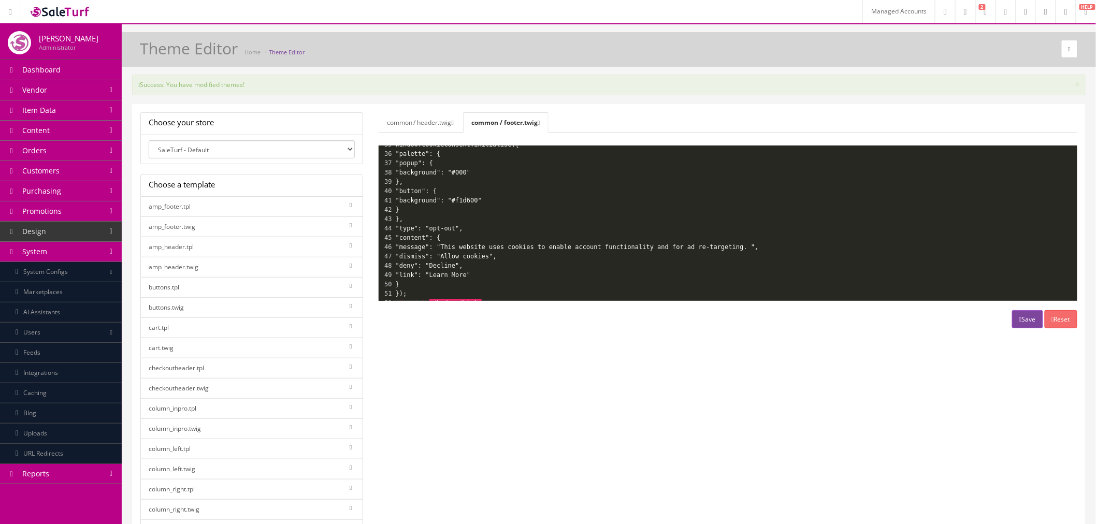
click at [66, 389] on link "Caching" at bounding box center [61, 393] width 122 height 20
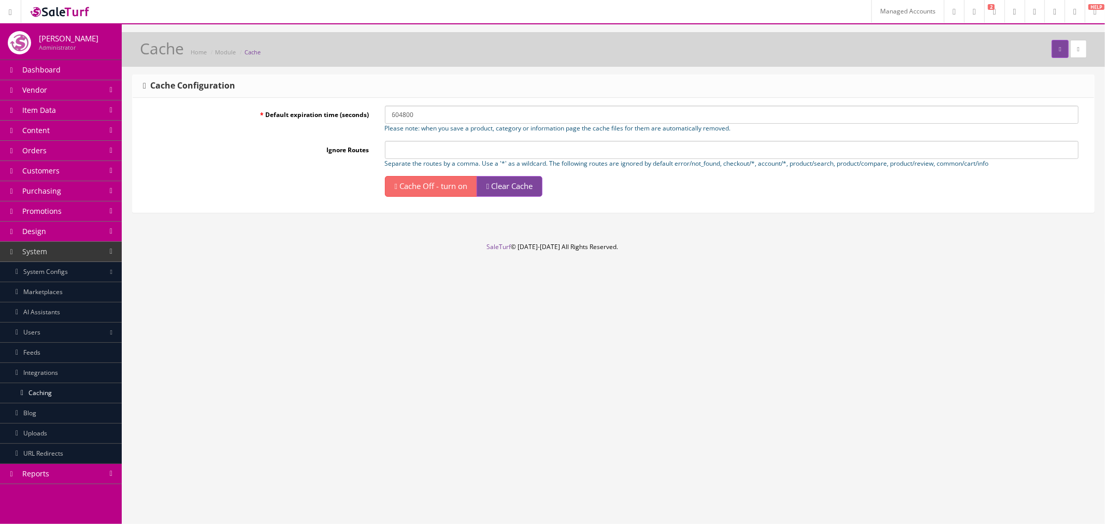
click at [517, 184] on span "Clear Cache" at bounding box center [511, 186] width 41 height 10
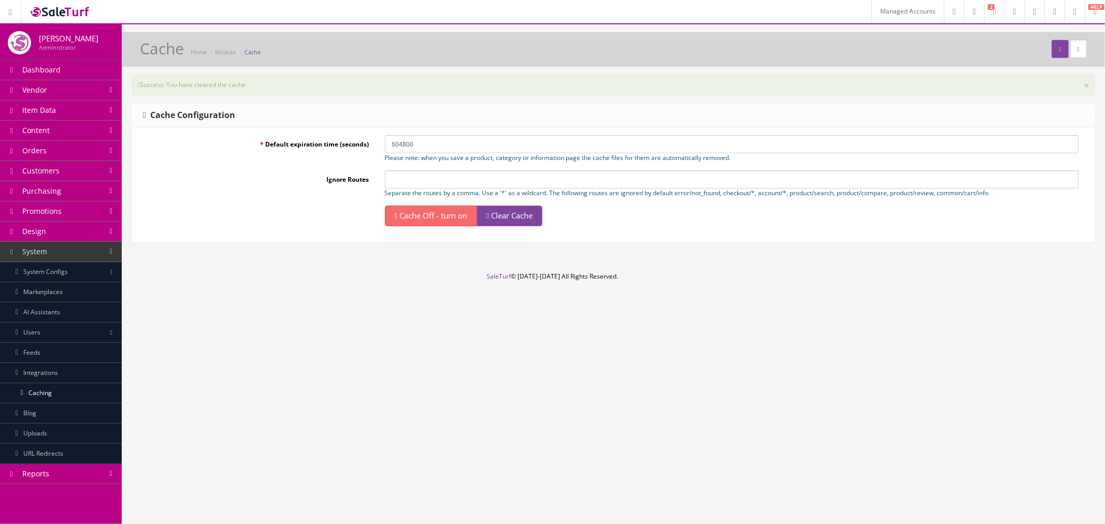
drag, startPoint x: 1101, startPoint y: 446, endPoint x: 542, endPoint y: 223, distance: 601.1
click at [542, 223] on link "Clear Cache" at bounding box center [510, 216] width 66 height 21
click at [78, 131] on link "Content" at bounding box center [61, 131] width 122 height 20
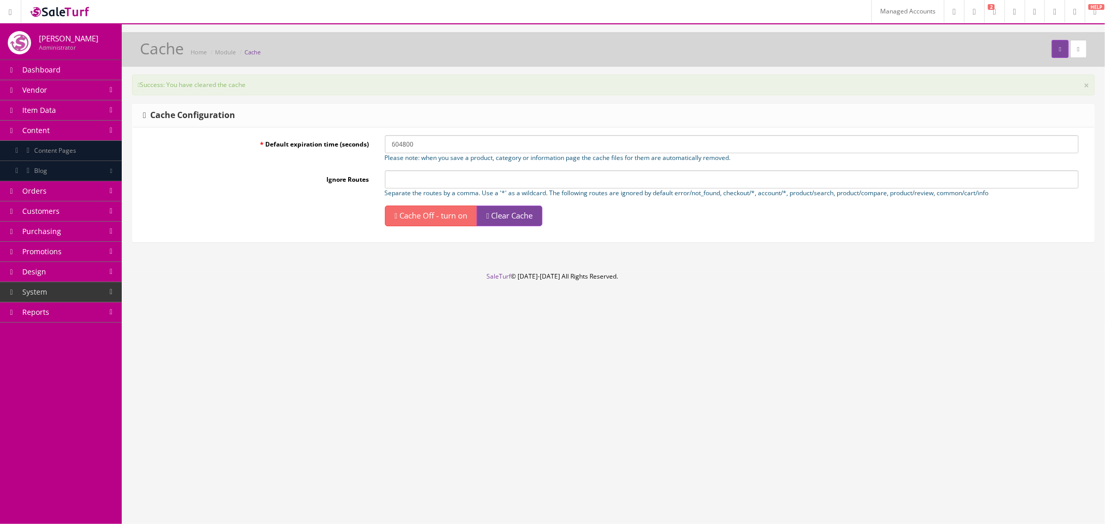
click at [75, 153] on span "Content Pages" at bounding box center [55, 150] width 42 height 9
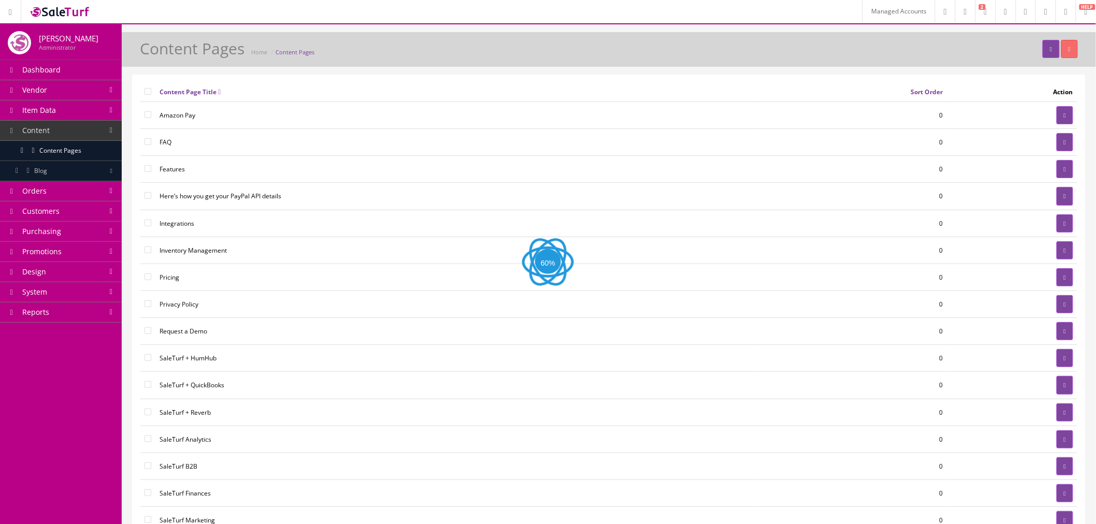
scroll to position [57, 0]
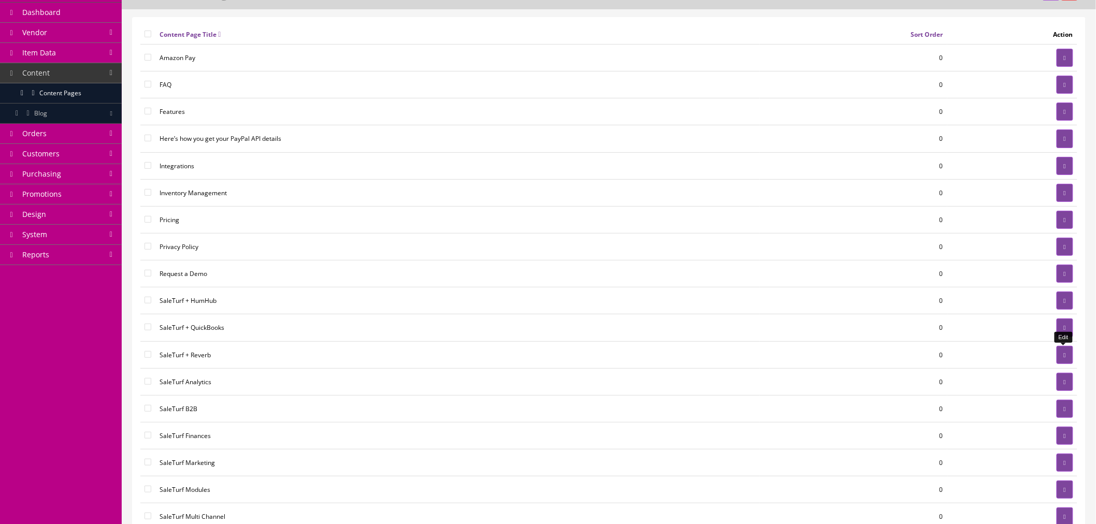
click at [1058, 356] on link at bounding box center [1065, 355] width 17 height 18
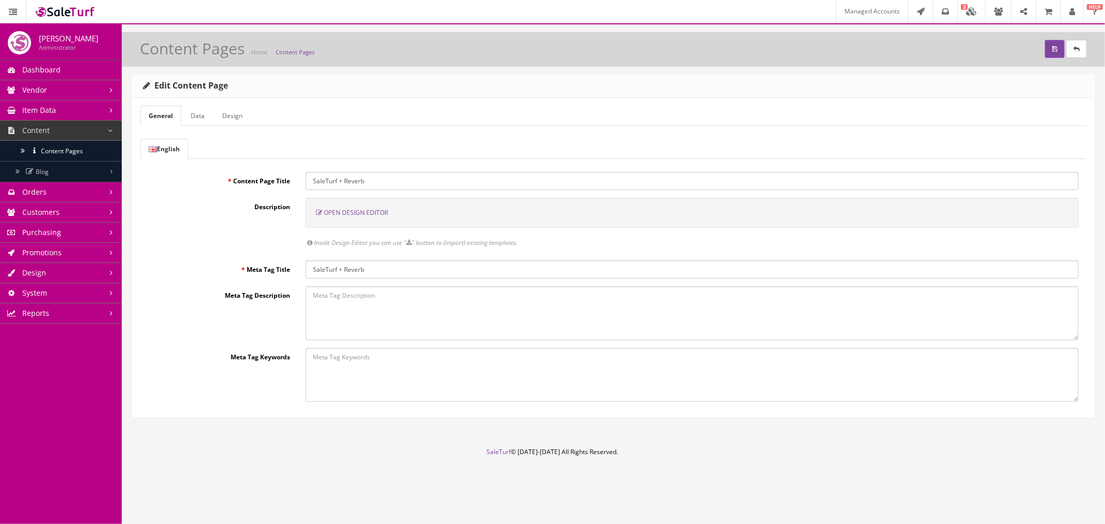
click at [353, 211] on span "Open Design Editor" at bounding box center [356, 212] width 64 height 9
click at [357, 213] on span "Open Design Editor" at bounding box center [356, 212] width 64 height 9
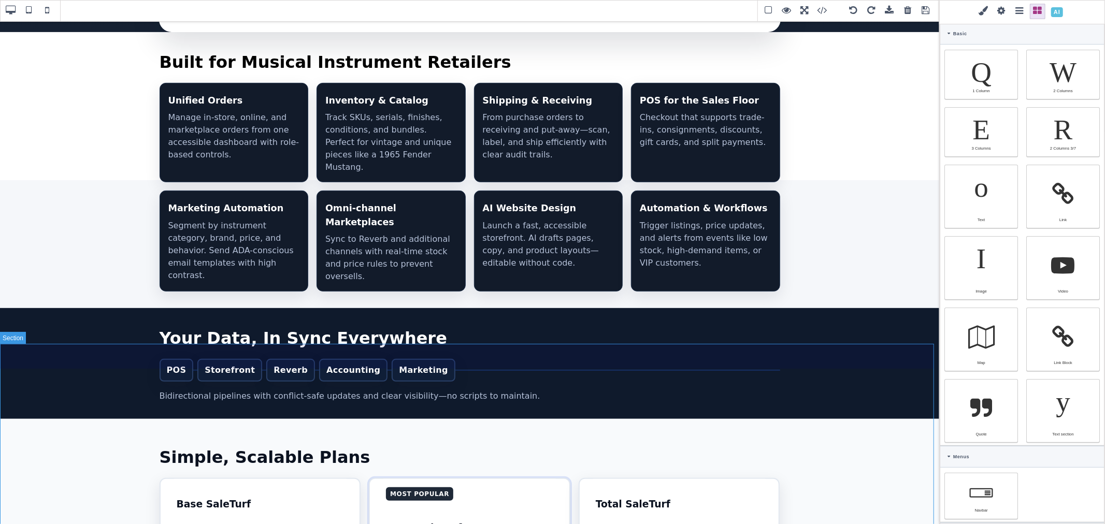
scroll to position [345, 0]
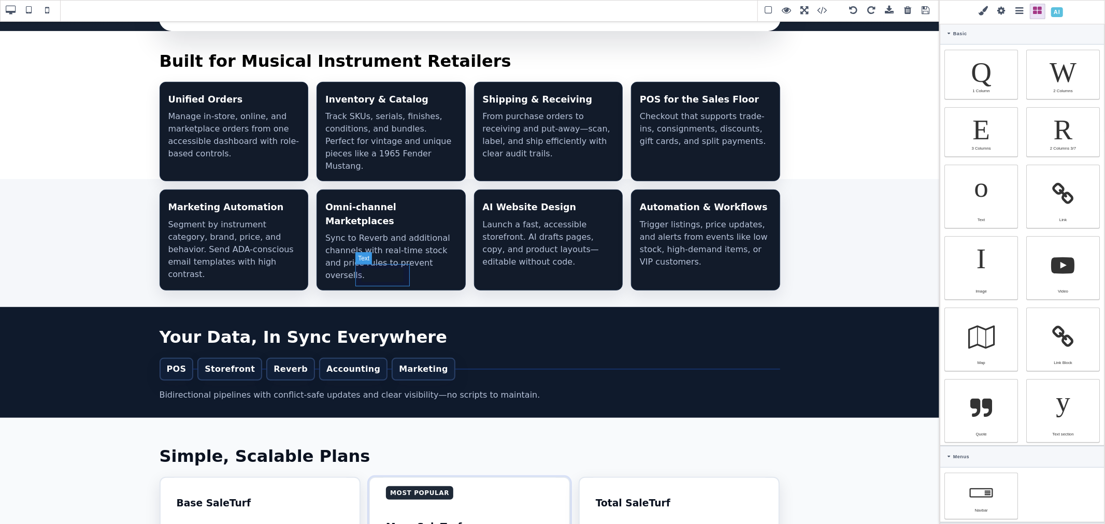
click at [398, 358] on div "Marketing" at bounding box center [424, 369] width 64 height 23
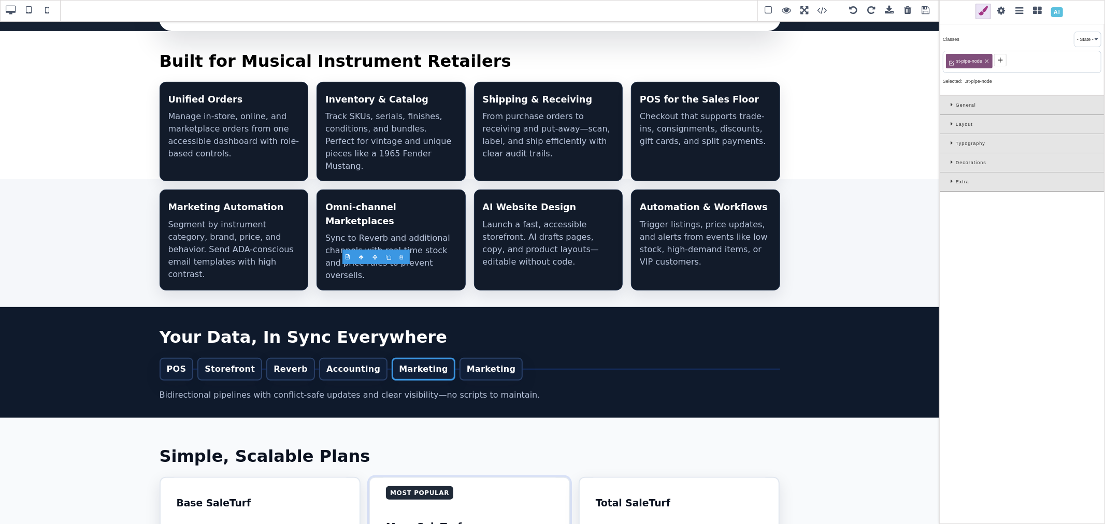
click at [387, 255] on div at bounding box center [389, 257] width 13 height 10
click at [459, 358] on div "Marketing" at bounding box center [491, 369] width 64 height 23
click at [392, 358] on div "Marketing" at bounding box center [424, 369] width 64 height 23
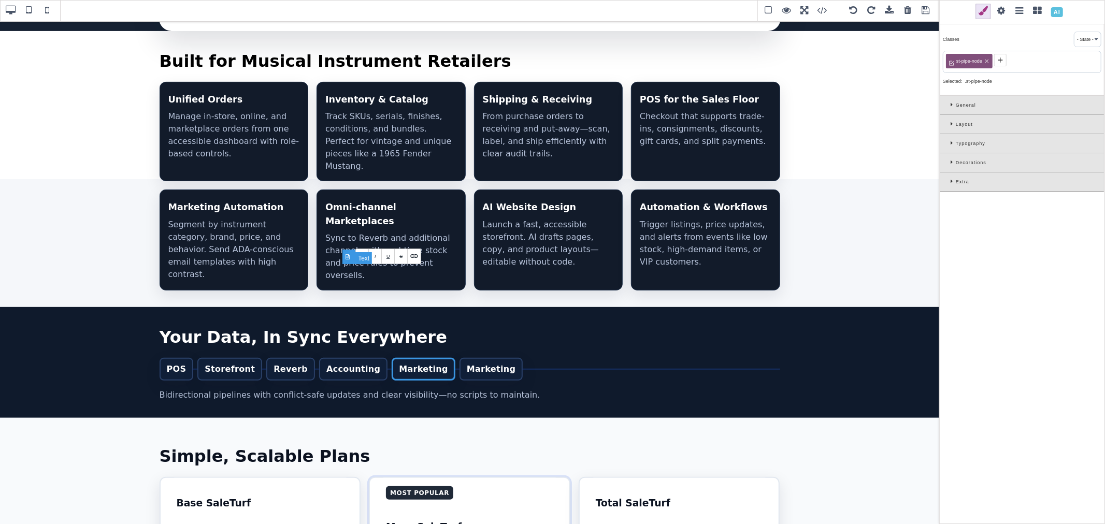
click at [392, 358] on div "Marketing" at bounding box center [424, 369] width 64 height 23
click at [449, 358] on div "Marketing" at bounding box center [481, 369] width 64 height 23
click at [396, 358] on div "Amazon" at bounding box center [418, 369] width 52 height 23
click at [282, 358] on div "Reverb" at bounding box center [290, 369] width 49 height 23
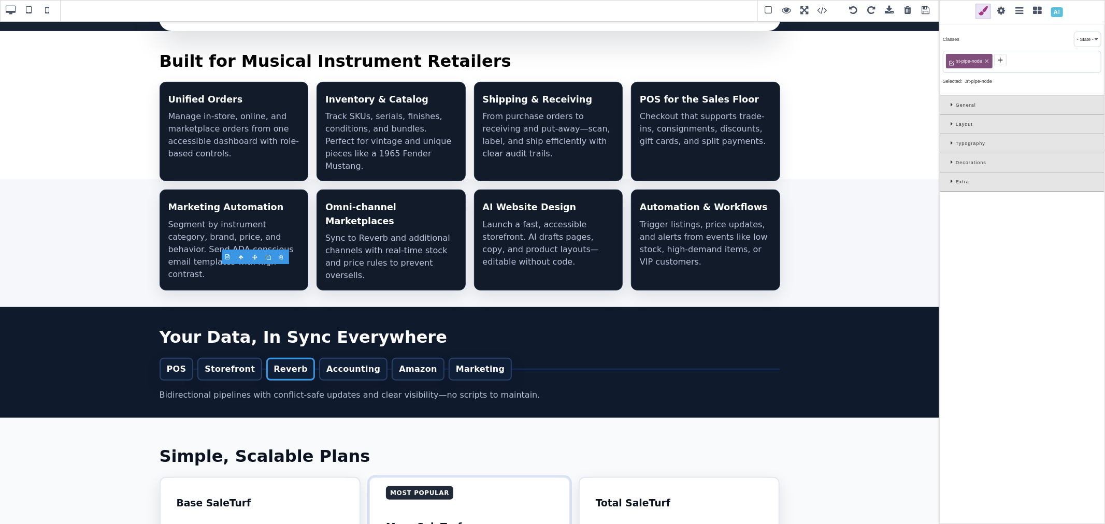
click at [269, 258] on div at bounding box center [268, 257] width 13 height 10
click at [319, 358] on div "Reverb" at bounding box center [343, 369] width 49 height 23
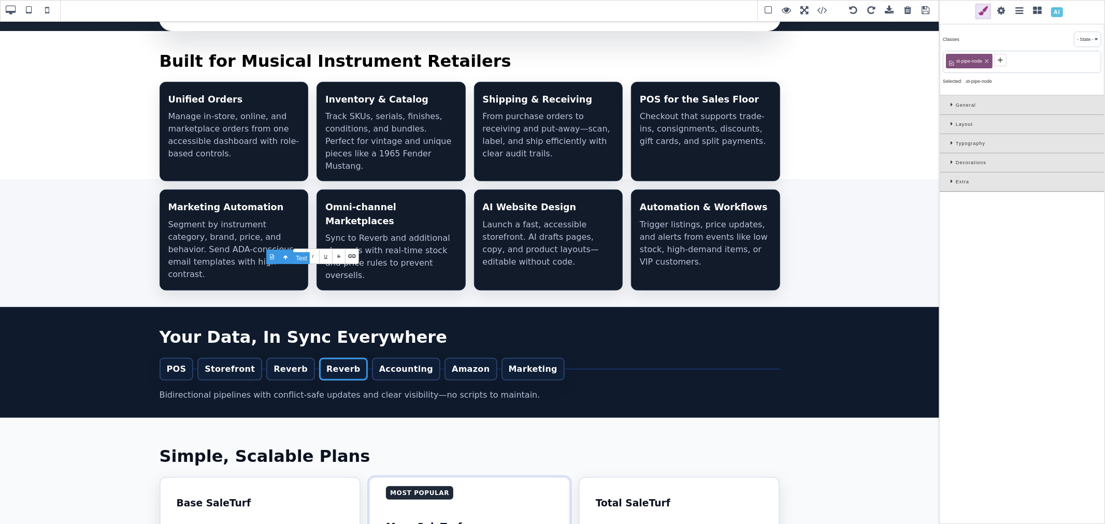
click at [319, 358] on div "Reverb" at bounding box center [343, 369] width 49 height 23
click at [373, 358] on div "Accounting" at bounding box center [395, 369] width 68 height 23
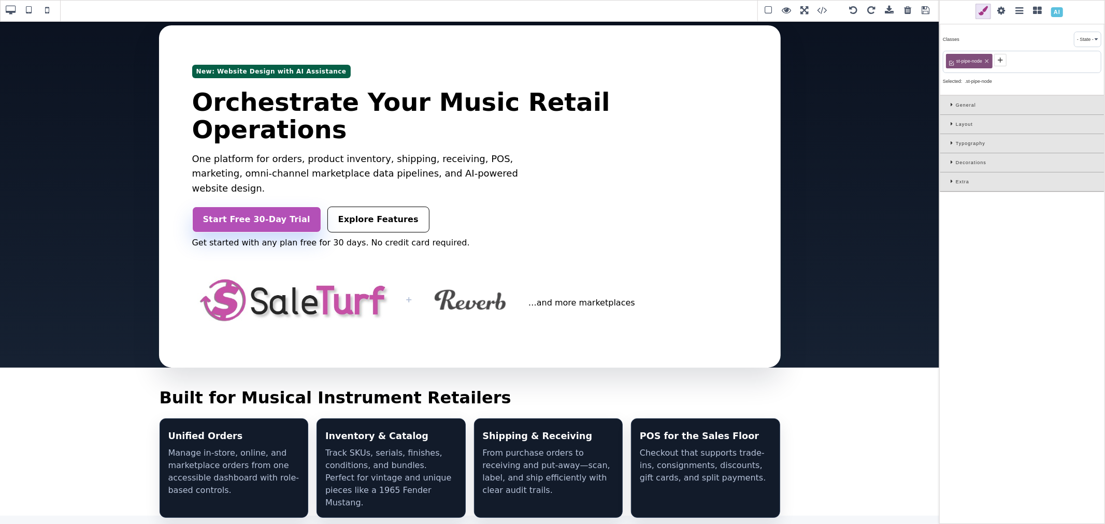
click at [351, 256] on div at bounding box center [354, 257] width 13 height 10
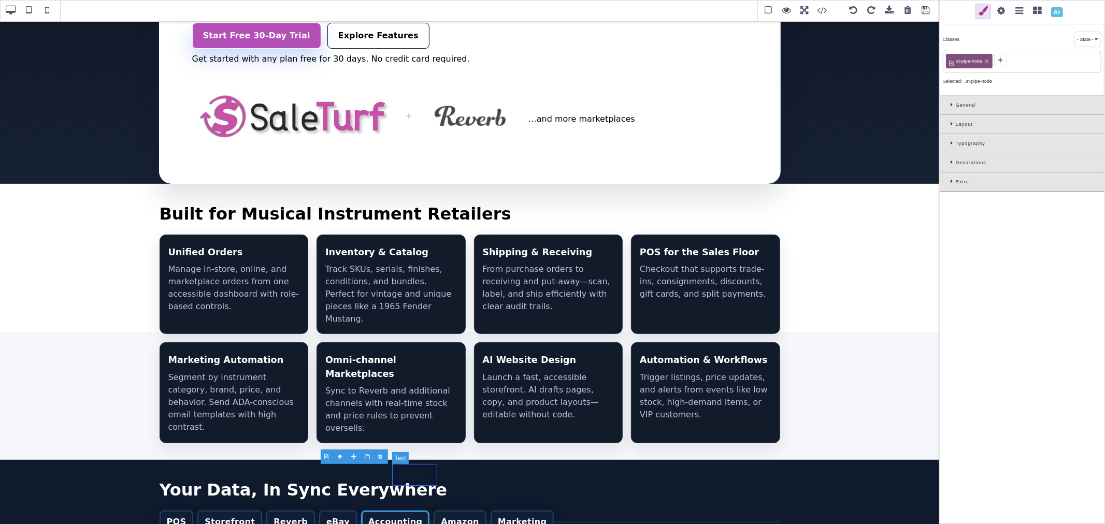
scroll to position [204, 0]
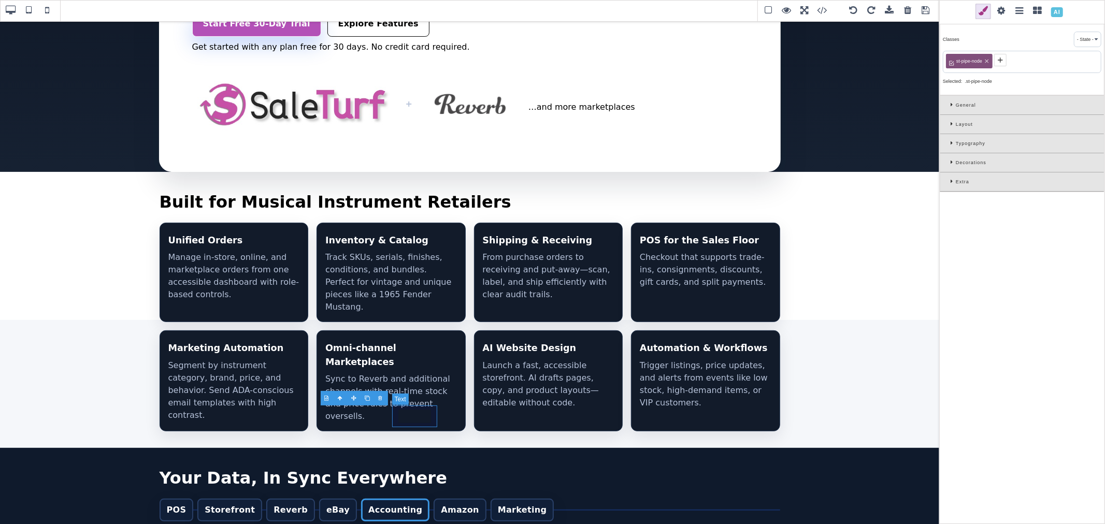
click at [434, 499] on div "Amazon" at bounding box center [460, 510] width 52 height 23
click at [490, 499] on div "Marketing" at bounding box center [522, 510] width 64 height 23
click at [434, 499] on div "Amazon" at bounding box center [460, 510] width 52 height 23
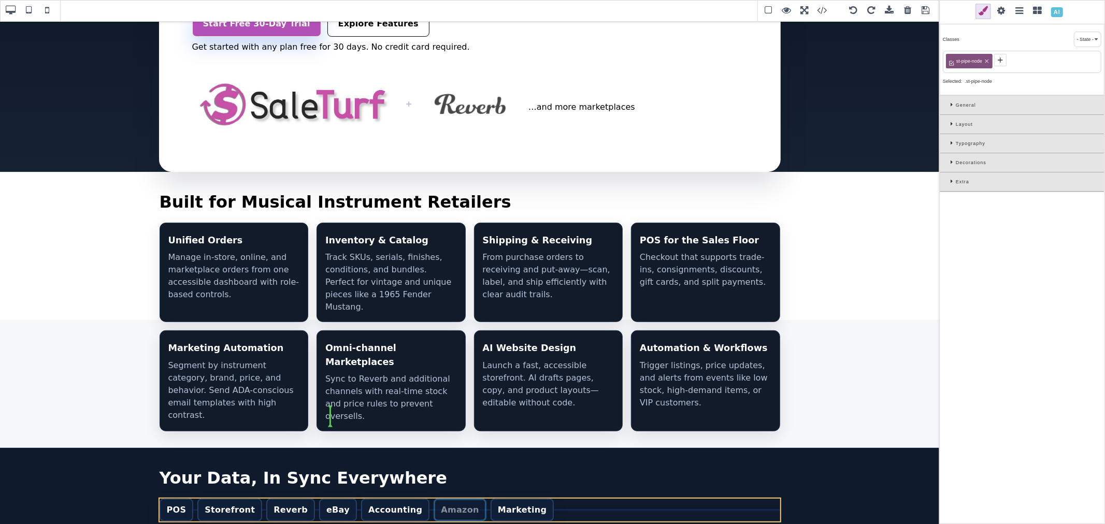
drag, startPoint x: 423, startPoint y: 422, endPoint x: 344, endPoint y: 420, distance: 79.3
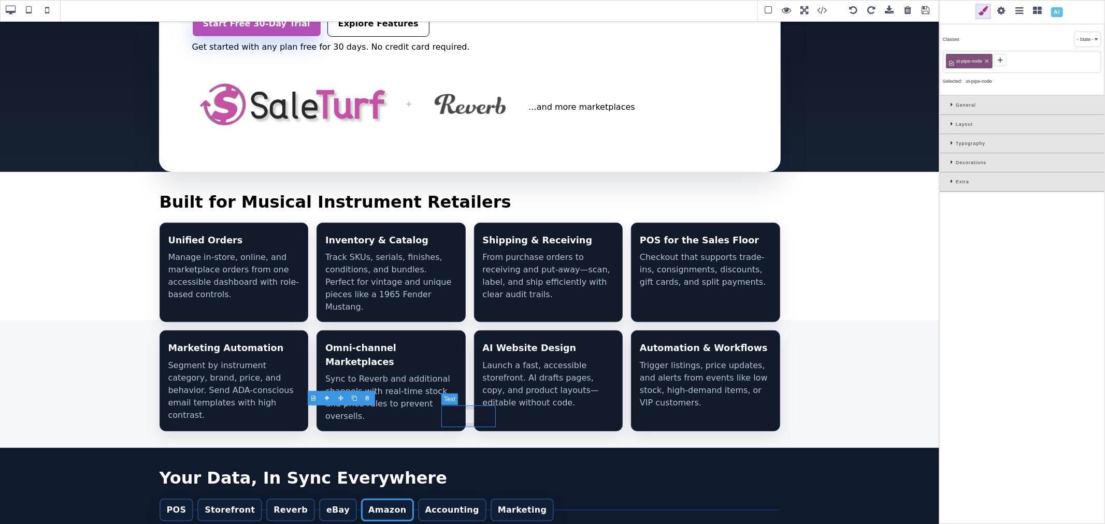
click at [490, 499] on div "Marketing" at bounding box center [522, 510] width 64 height 23
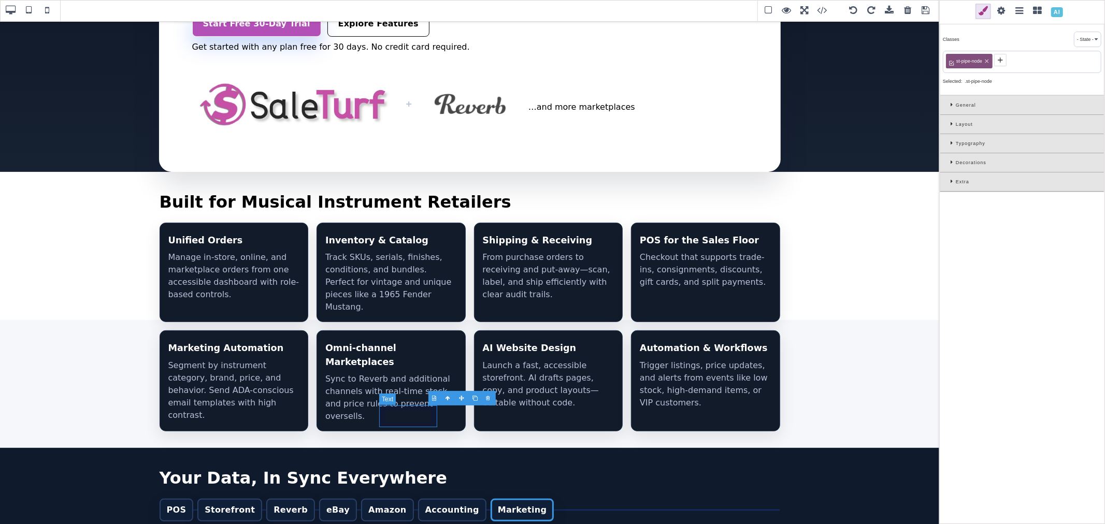
click at [418, 499] on div "Accounting" at bounding box center [452, 510] width 68 height 23
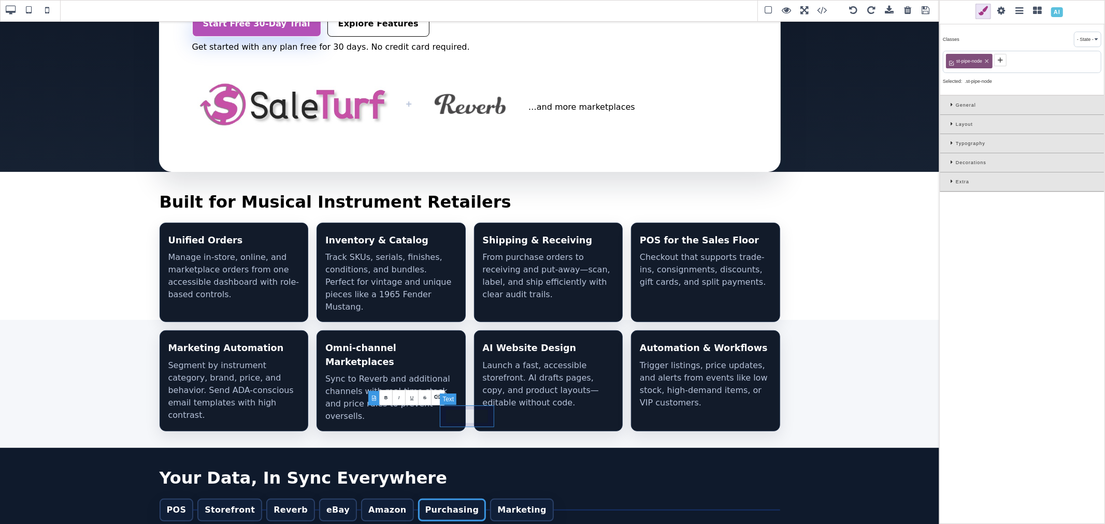
click at [490, 499] on div "Marketing" at bounding box center [522, 510] width 64 height 23
click at [926, 9] on span at bounding box center [926, 11] width 16 height 16
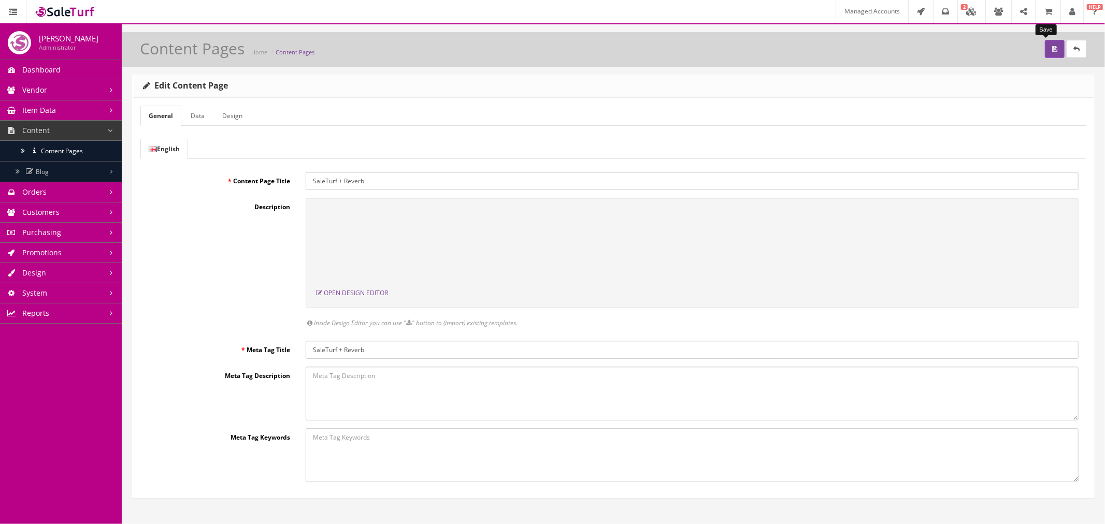
click at [1045, 51] on button "submit" at bounding box center [1055, 49] width 20 height 18
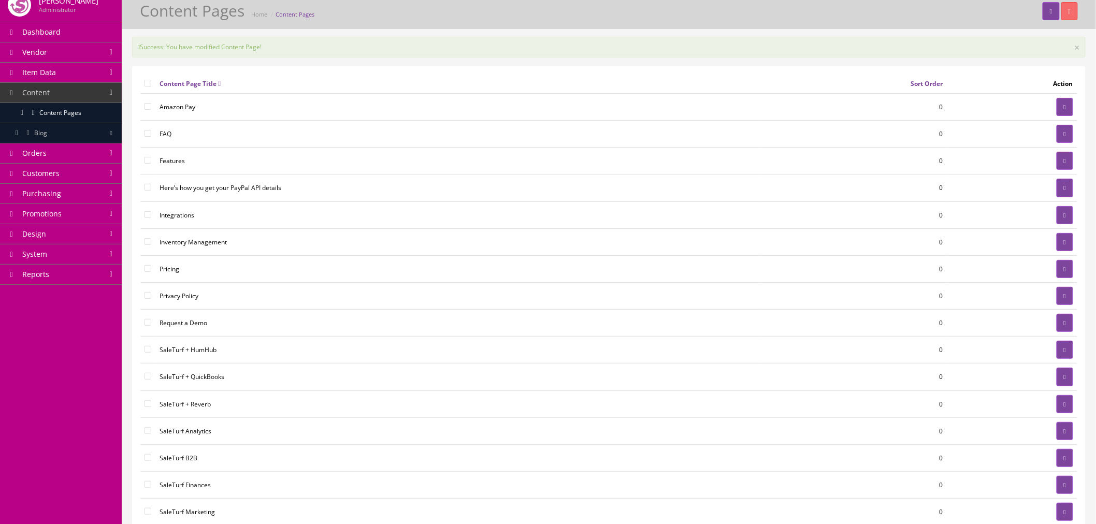
scroll to position [57, 0]
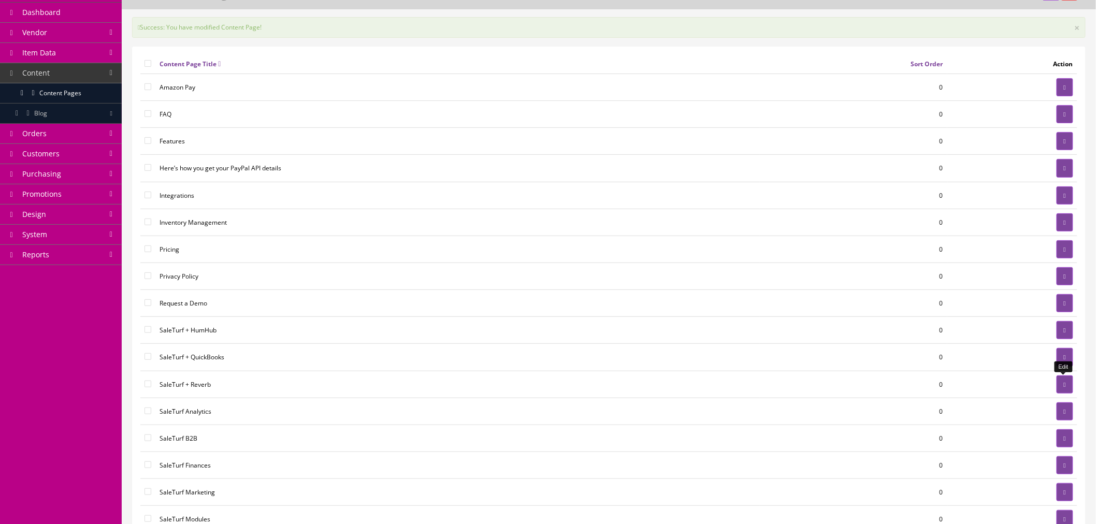
click at [1064, 387] on icon at bounding box center [1065, 385] width 2 height 6
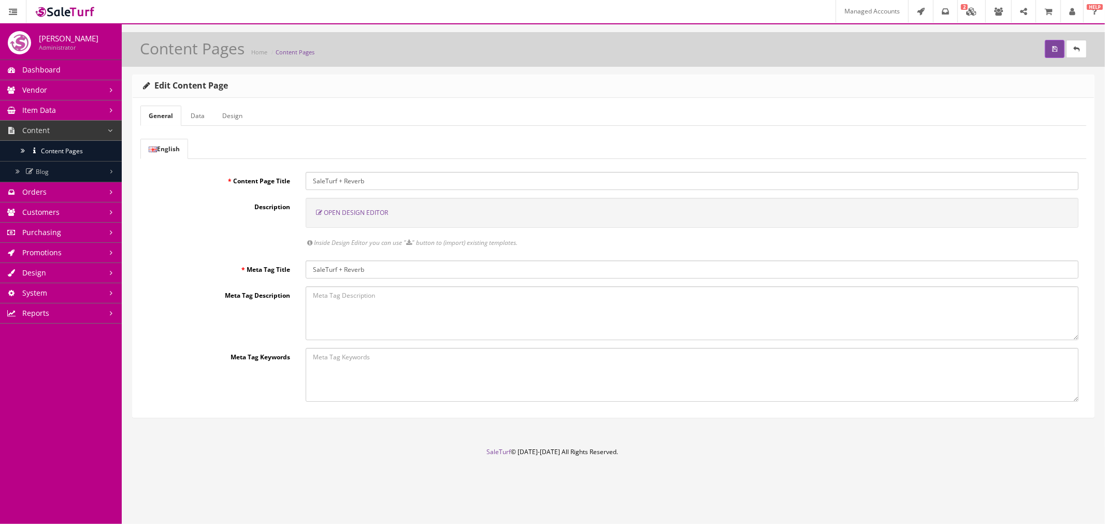
click at [359, 216] on span "Open Design Editor" at bounding box center [356, 212] width 64 height 9
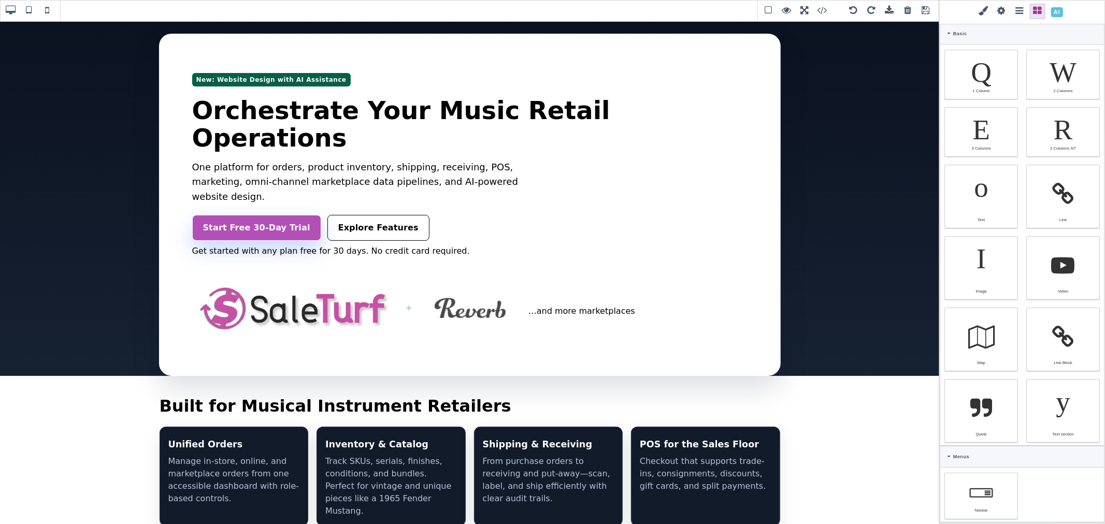
click at [822, 11] on span at bounding box center [829, 11] width 28 height 16
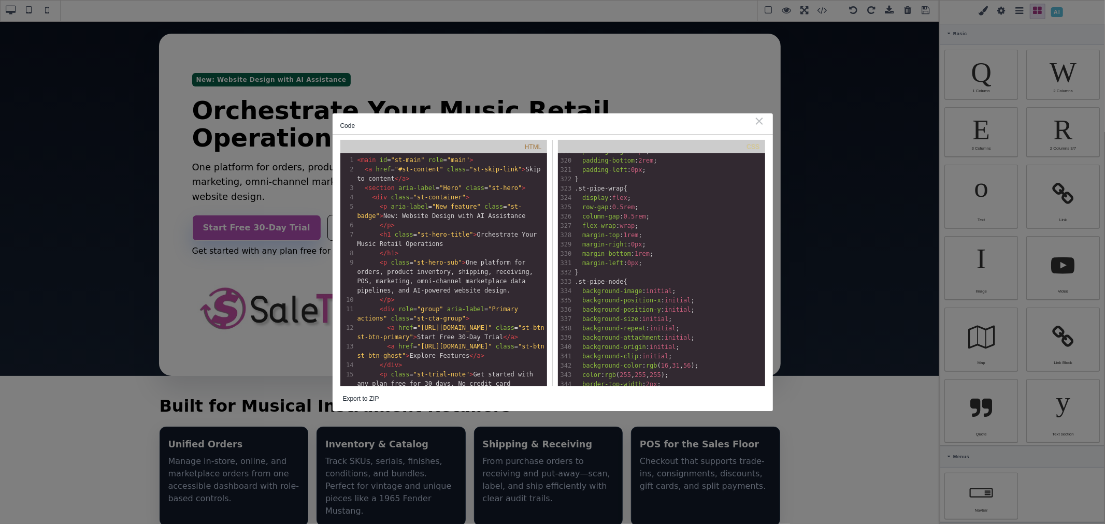
click at [675, 261] on pre "margin-left : 0px ;" at bounding box center [669, 262] width 192 height 9
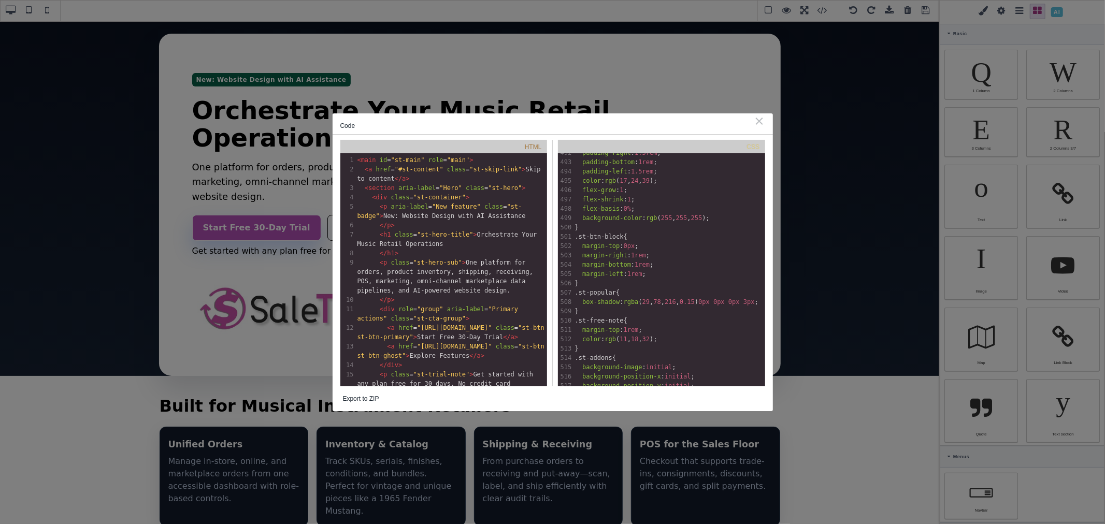
click at [676, 285] on pre "}" at bounding box center [669, 283] width 192 height 9
type textarea "* { box-sizing: border-box; } body { margin: 0; } *{ box-sizing:border-box; } b…"
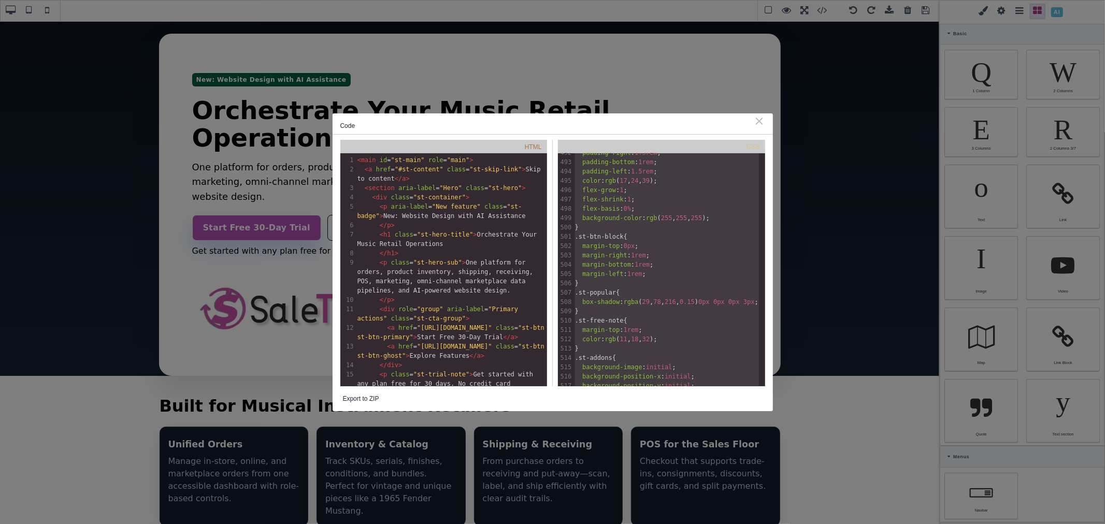
drag, startPoint x: 757, startPoint y: 123, endPoint x: 885, endPoint y: 33, distance: 156.2
click at [757, 123] on div "⨯" at bounding box center [759, 120] width 11 height 9
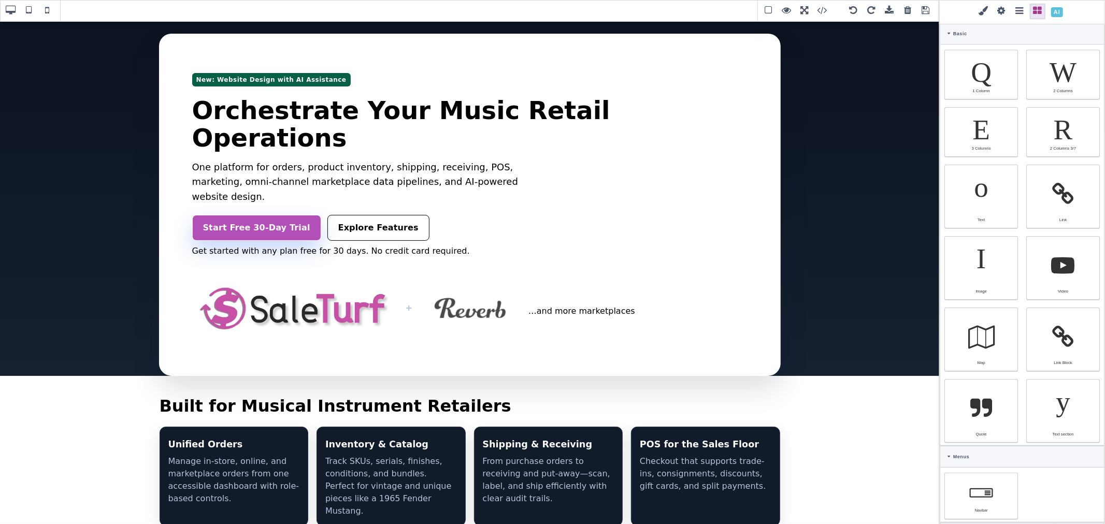
click at [925, 11] on span at bounding box center [926, 11] width 16 height 16
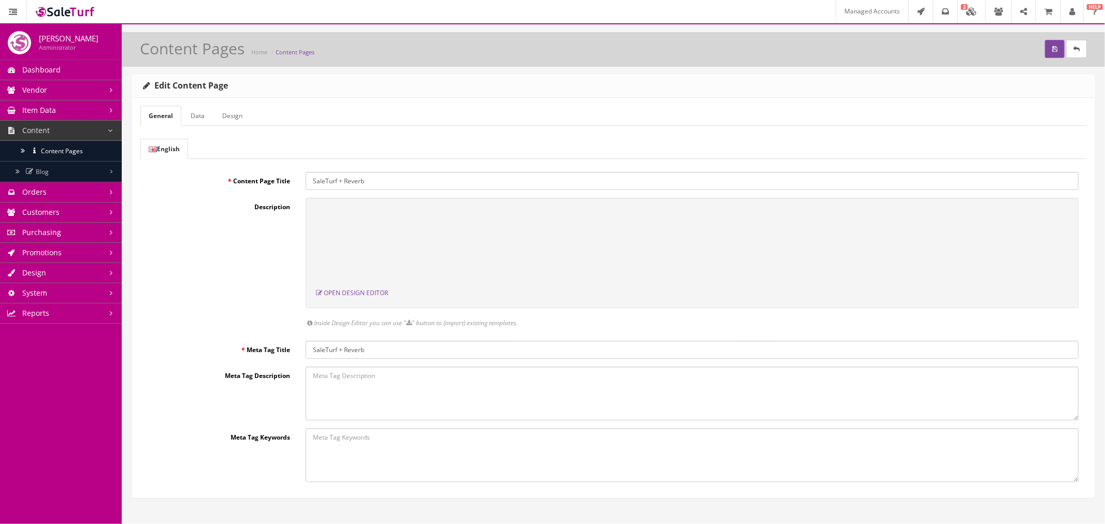
click at [78, 288] on link "System" at bounding box center [61, 293] width 122 height 20
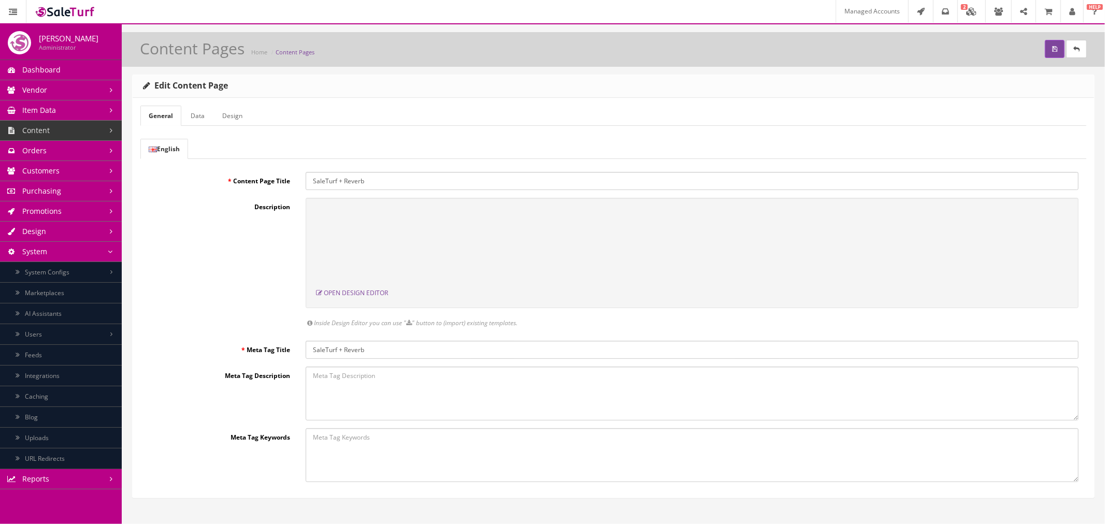
click at [84, 392] on link "Caching" at bounding box center [61, 396] width 122 height 21
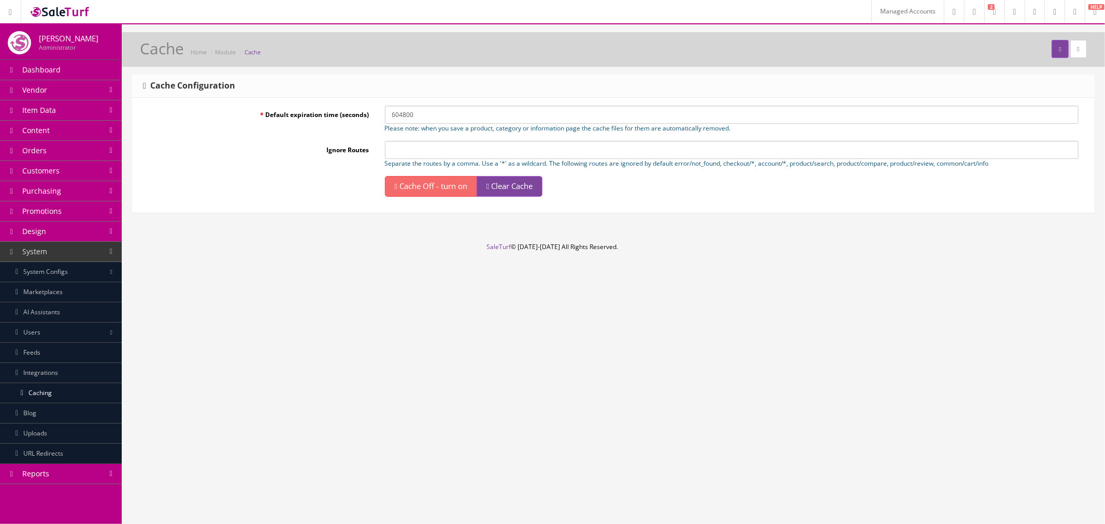
click at [532, 189] on span "Clear Cache" at bounding box center [511, 186] width 41 height 10
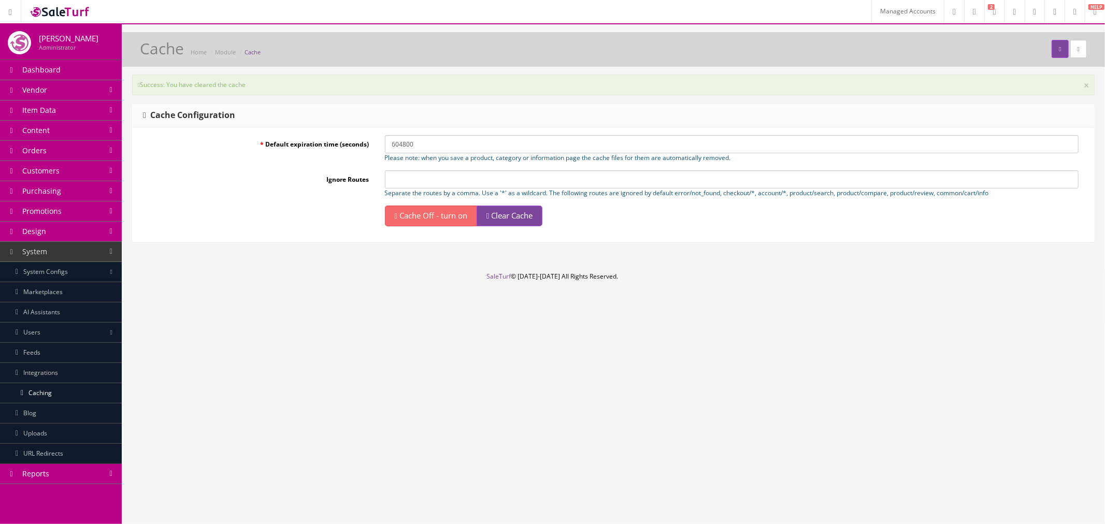
click at [525, 218] on span "Clear Cache" at bounding box center [511, 215] width 41 height 10
click at [85, 273] on link "System Configs" at bounding box center [61, 272] width 122 height 20
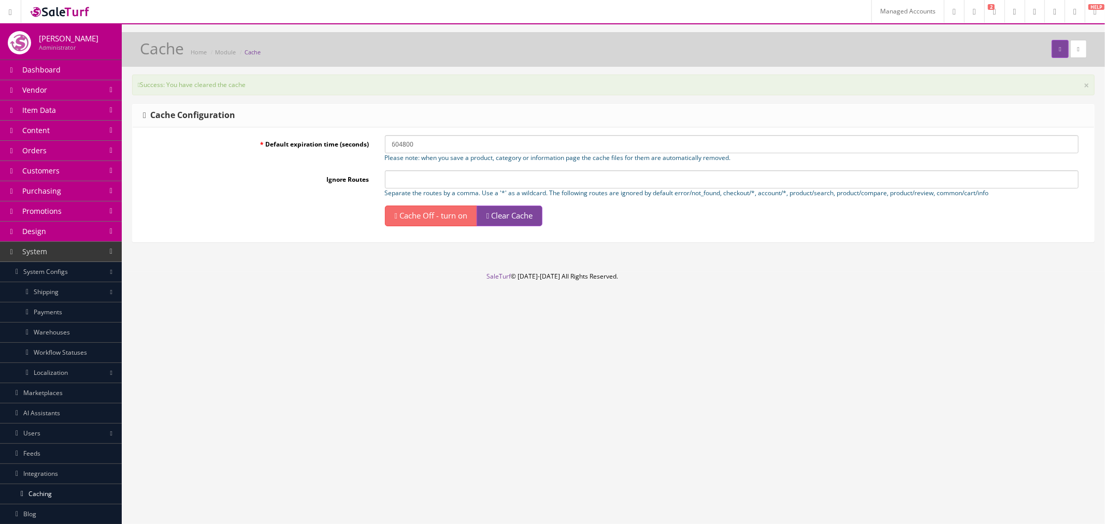
click at [62, 233] on link "Design" at bounding box center [61, 232] width 122 height 20
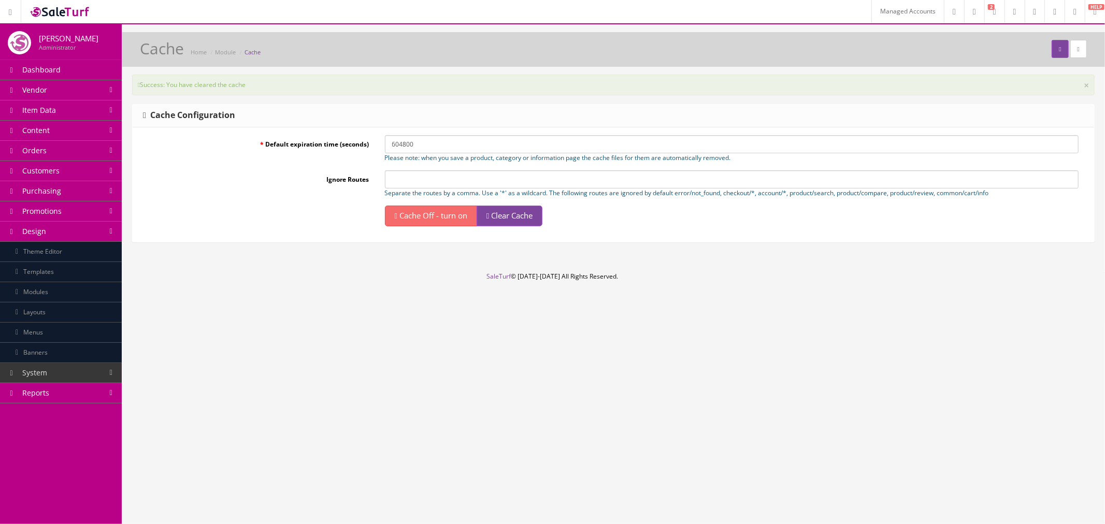
click at [68, 252] on link "Theme Editor" at bounding box center [61, 252] width 122 height 20
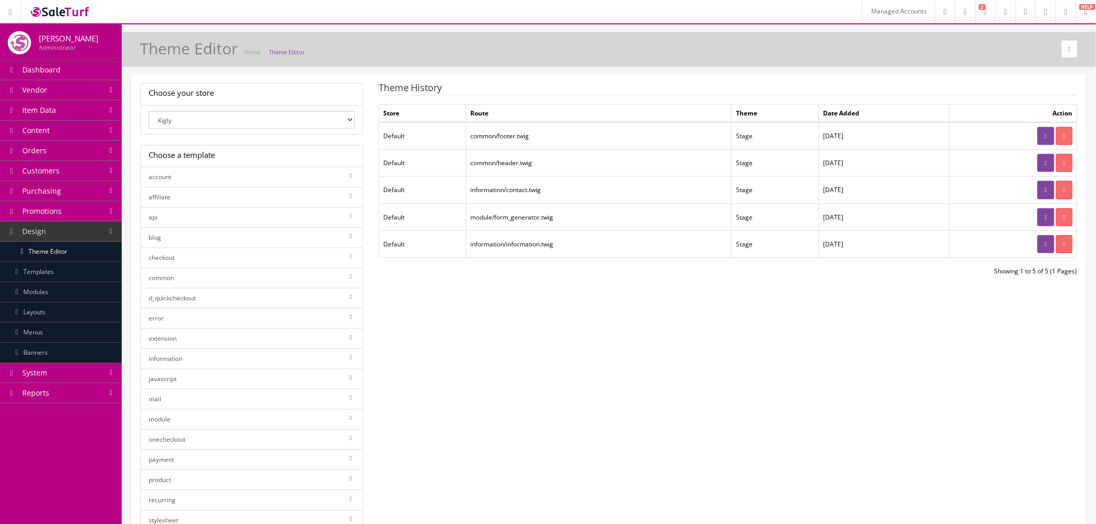
click at [1037, 135] on link at bounding box center [1045, 136] width 17 height 18
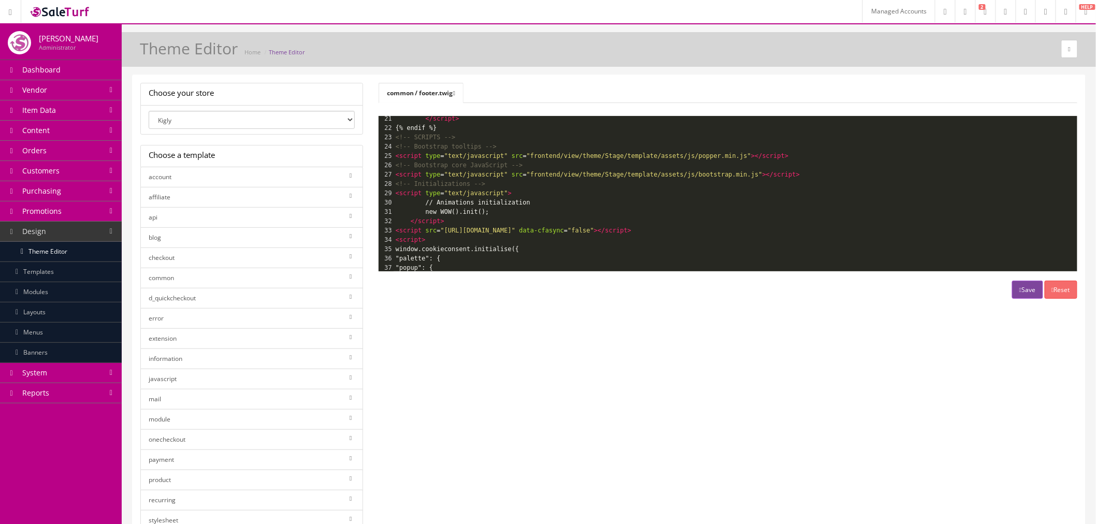
scroll to position [229, 0]
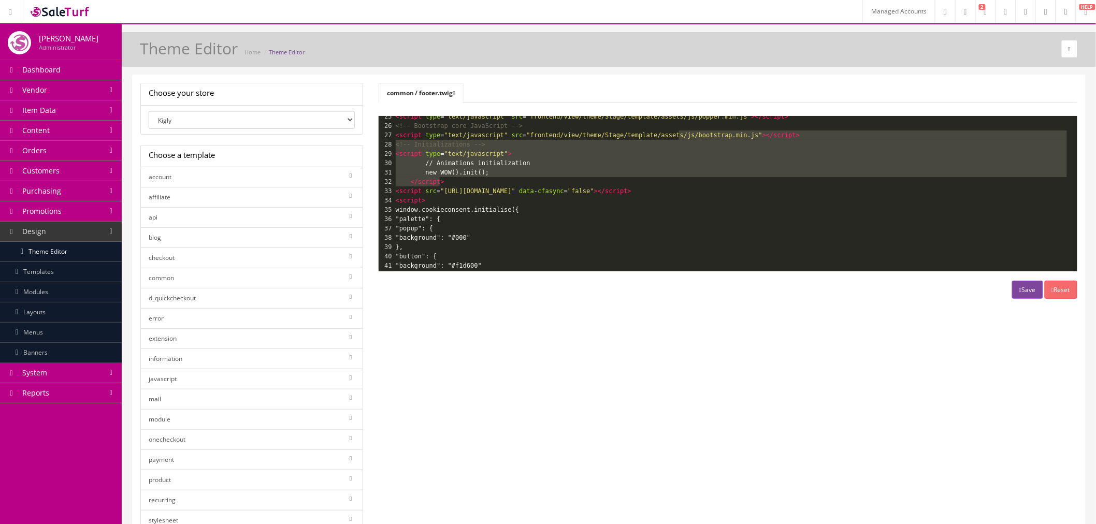
type textarea "<!-- Initializations --> <script type="text/javascript"> // Animations initiali…"
drag, startPoint x: 518, startPoint y: 178, endPoint x: 772, endPoint y: 137, distance: 257.1
click at [772, 137] on div "1 {{ footer }} 2 {% if config_sidecar %} 3 {{ config_sidecar }} 4 {% endif %} 5…" at bounding box center [736, 125] width 684 height 475
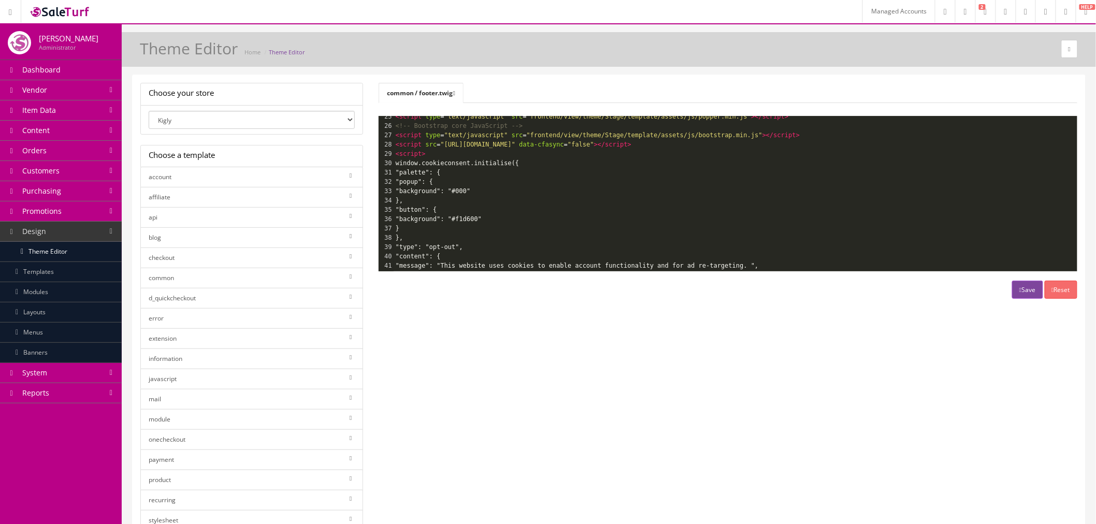
click at [1012, 286] on button "Save" at bounding box center [1027, 290] width 31 height 18
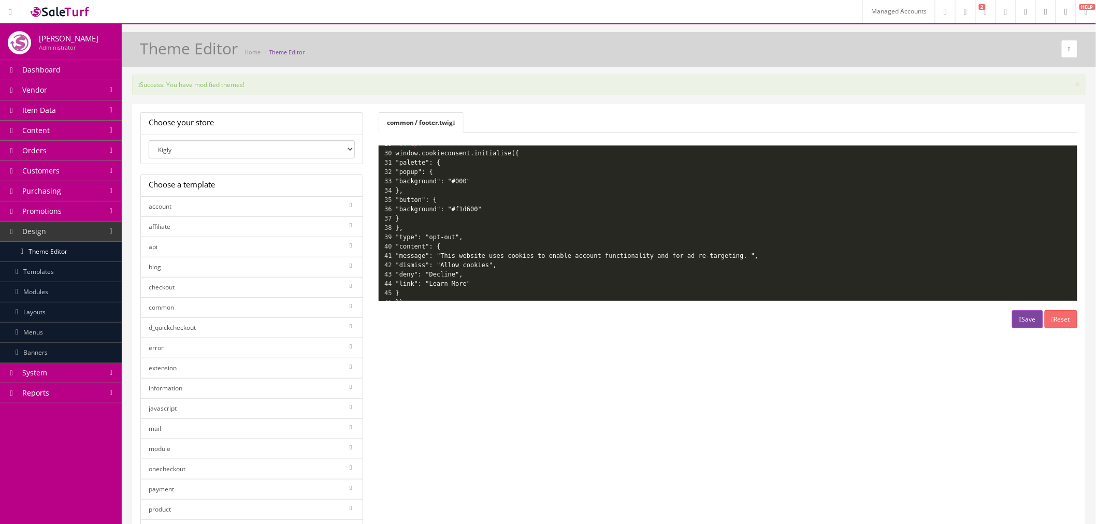
scroll to position [286, 0]
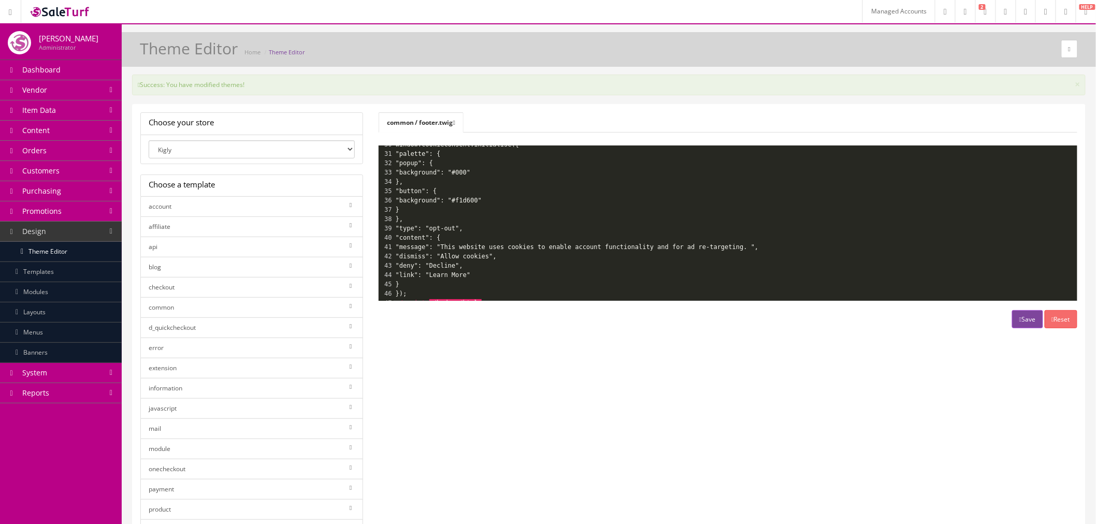
click at [78, 295] on link "Modules" at bounding box center [61, 292] width 122 height 20
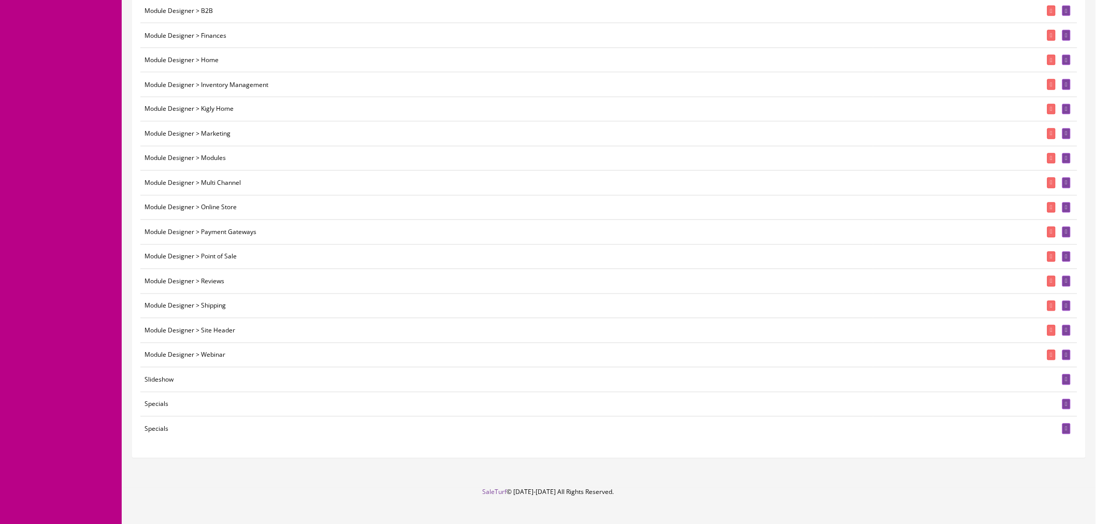
scroll to position [738, 0]
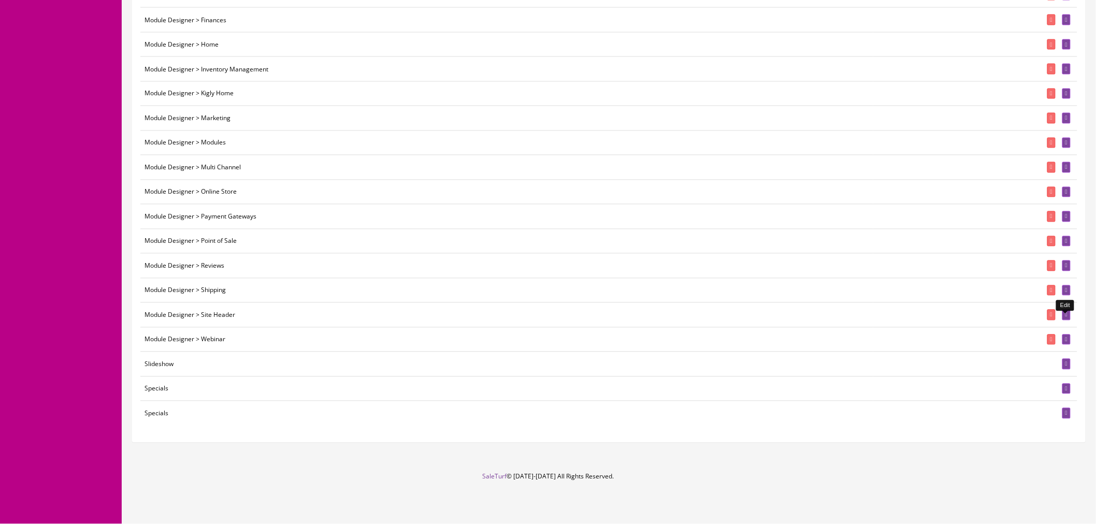
click at [1065, 318] on link at bounding box center [1066, 315] width 8 height 11
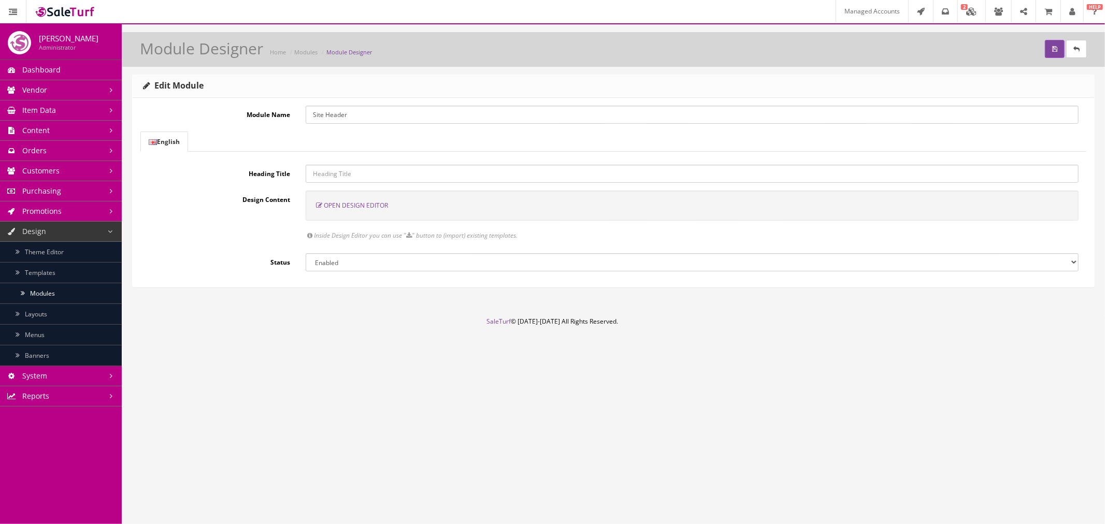
click at [369, 202] on span "Open Design Editor" at bounding box center [356, 205] width 64 height 9
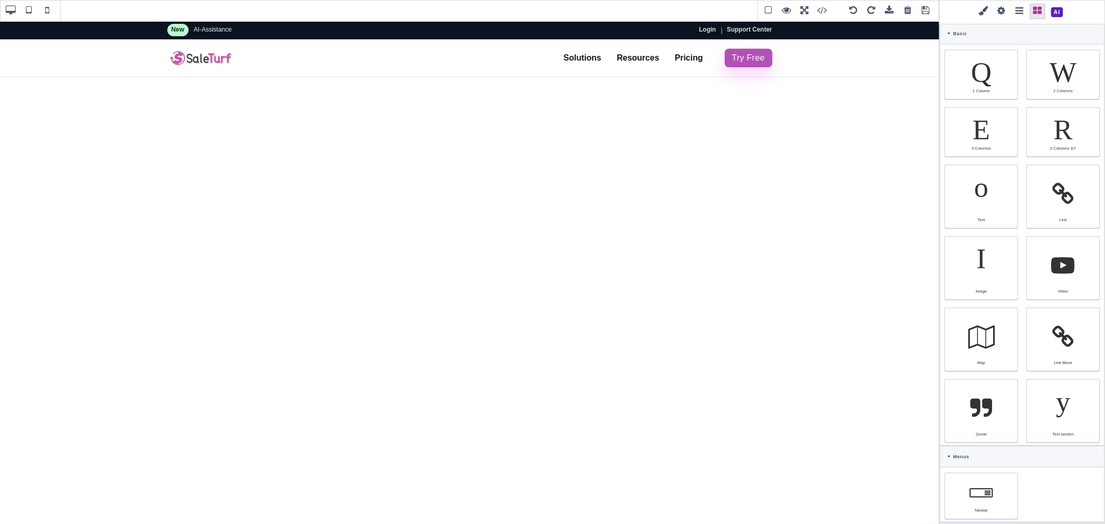
click at [1054, 14] on span at bounding box center [1057, 12] width 18 height 18
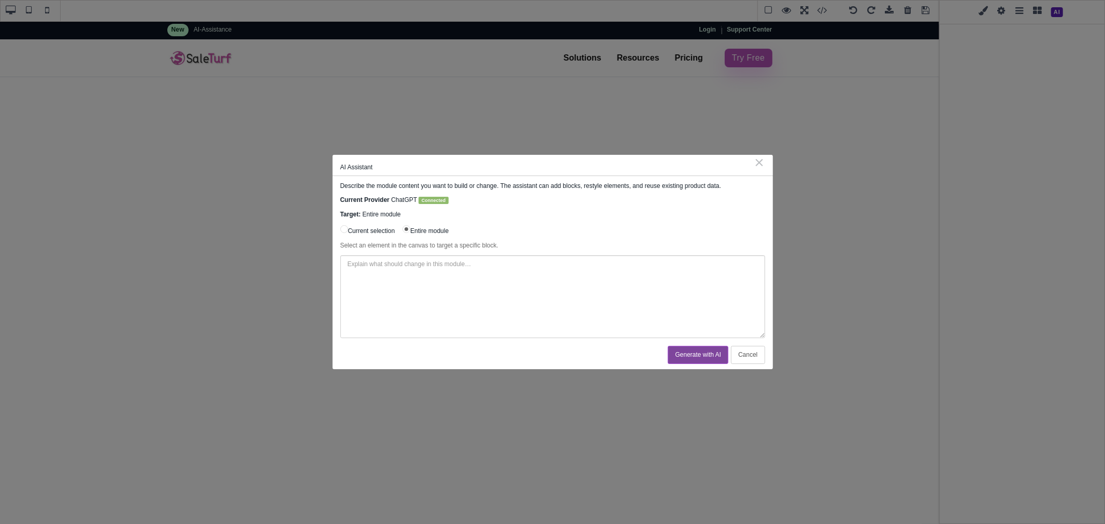
click at [633, 272] on textarea at bounding box center [552, 296] width 425 height 83
click at [588, 289] on textarea at bounding box center [552, 296] width 425 height 83
click at [472, 287] on textarea at bounding box center [552, 296] width 425 height 83
click at [601, 298] on textarea at bounding box center [552, 296] width 425 height 83
type textarea "Update the content to remove any global CSS. Keep all links and navigation drop…"
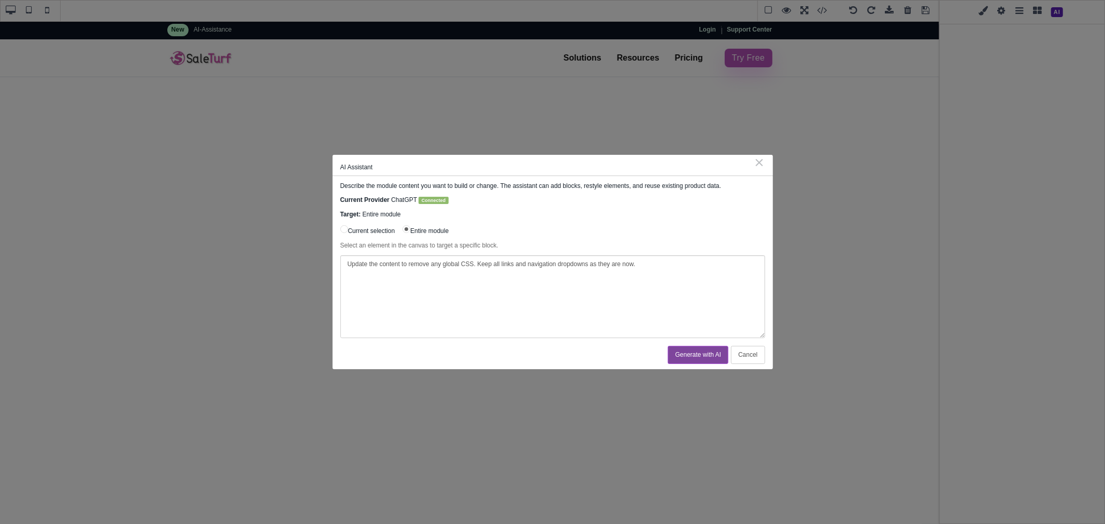
click at [694, 351] on button "Generate with AI" at bounding box center [698, 355] width 61 height 18
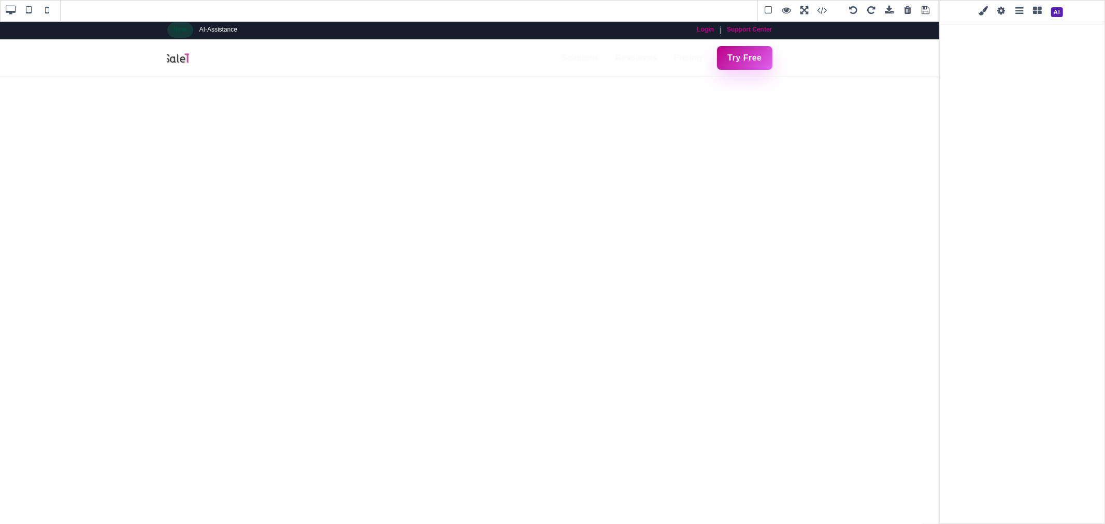
click at [926, 9] on span at bounding box center [926, 11] width 16 height 16
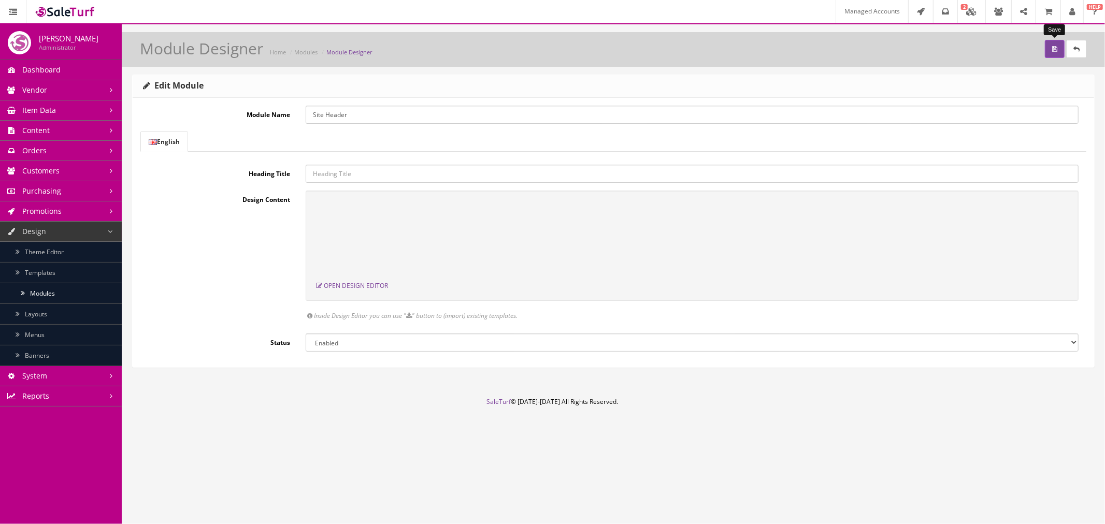
click at [1045, 48] on button "submit" at bounding box center [1055, 49] width 20 height 18
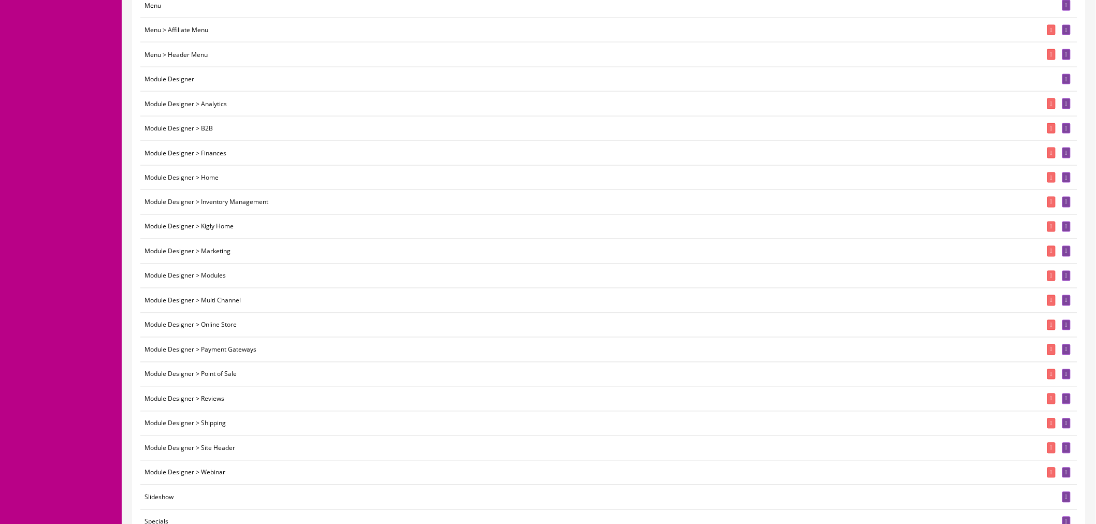
scroll to position [690, 0]
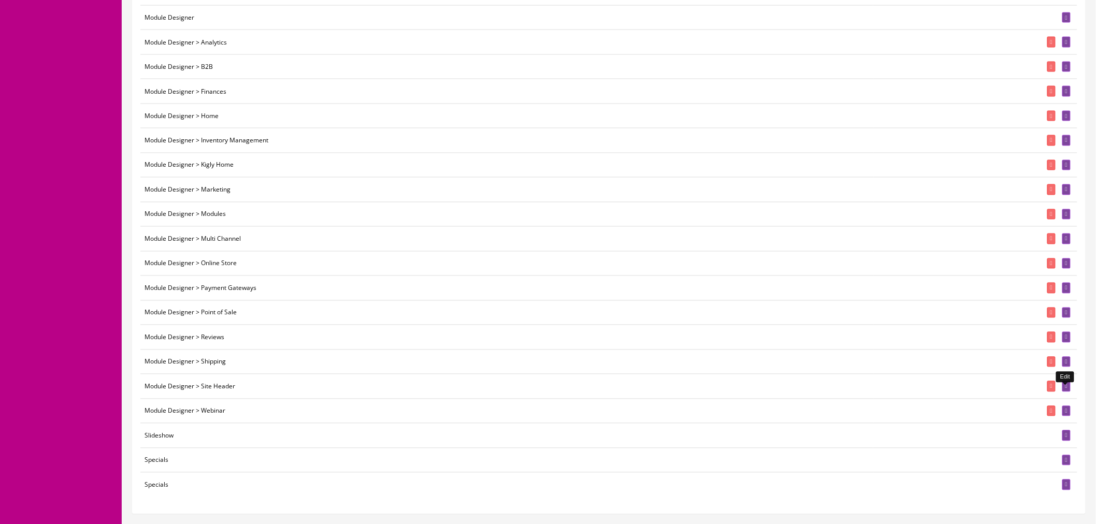
click at [1062, 392] on link at bounding box center [1066, 386] width 8 height 11
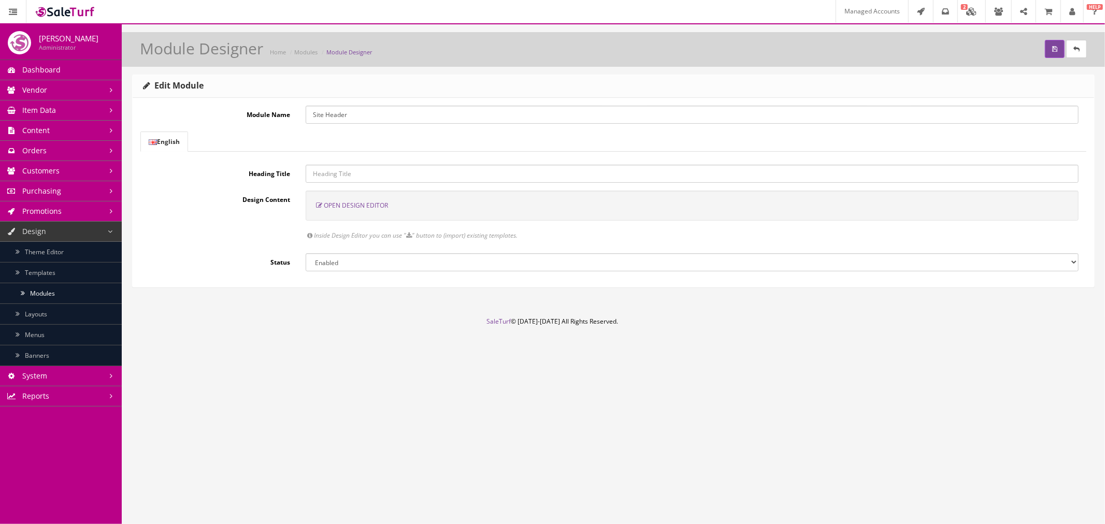
click at [365, 207] on span "Open Design Editor" at bounding box center [356, 205] width 64 height 9
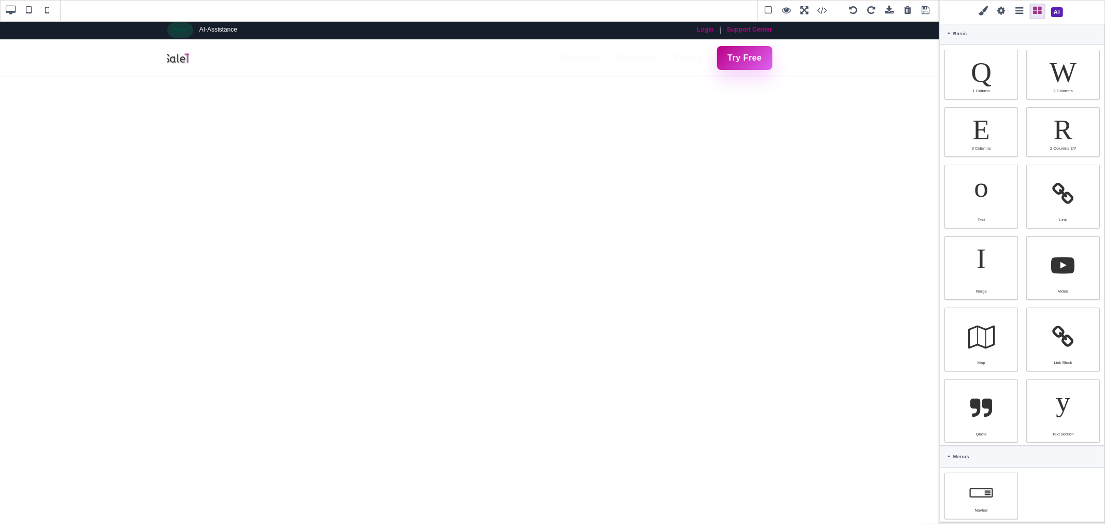
click at [1057, 12] on span at bounding box center [1057, 12] width 18 height 18
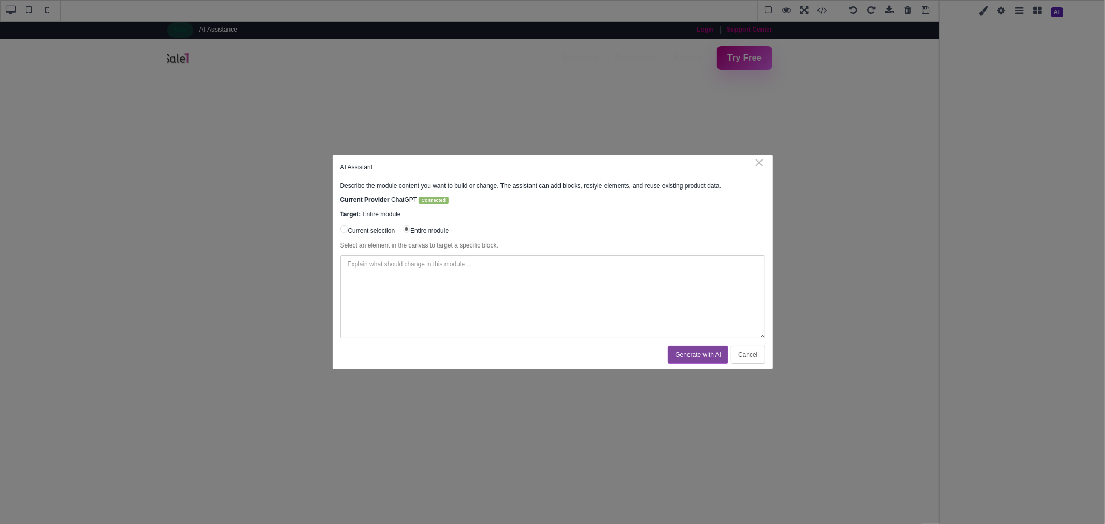
click at [558, 290] on textarea at bounding box center [552, 296] width 425 height 83
click at [636, 265] on textarea "Update this header to match the theme" at bounding box center [552, 296] width 425 height 83
paste textarea "https://www.saleturf.com/reverb"
type textarea "Update this header to match the theme found at https://www.saleturf.com/reverb.…"
click at [685, 359] on button "Generate with AI" at bounding box center [698, 355] width 61 height 18
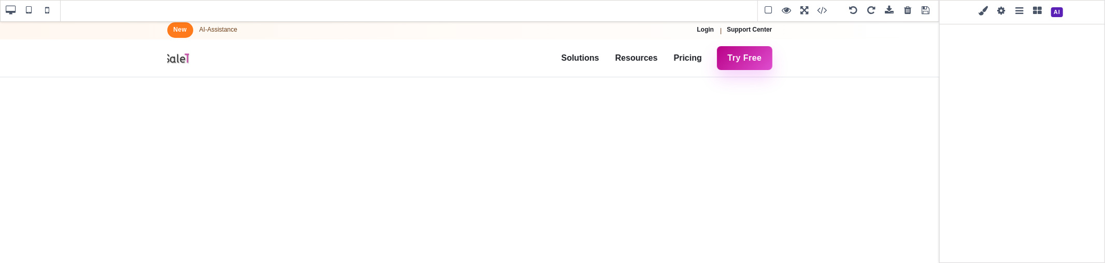
click at [925, 8] on span at bounding box center [926, 11] width 16 height 16
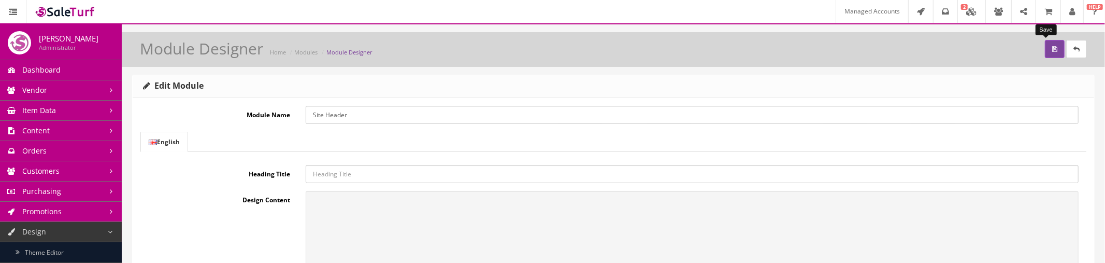
click at [1045, 49] on button "submit" at bounding box center [1055, 49] width 20 height 18
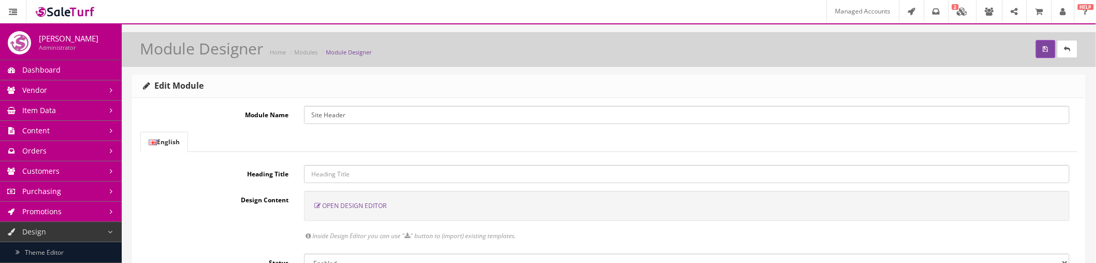
click at [356, 203] on span "Open Design Editor" at bounding box center [354, 205] width 64 height 9
click at [349, 206] on span "Open Design Editor" at bounding box center [354, 205] width 64 height 9
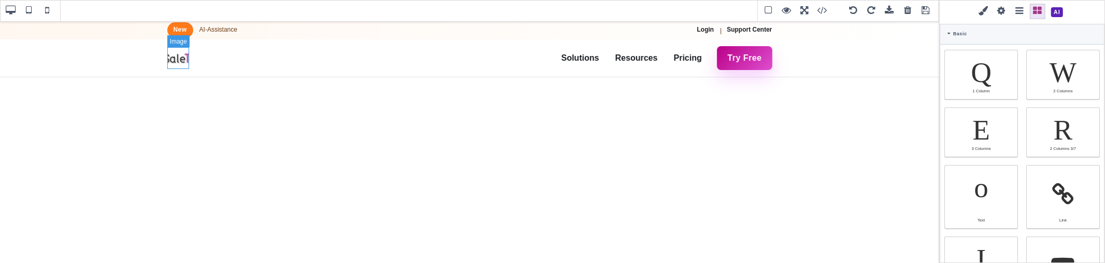
click at [182, 59] on img "SaleTurf home" at bounding box center [178, 58] width 22 height 22
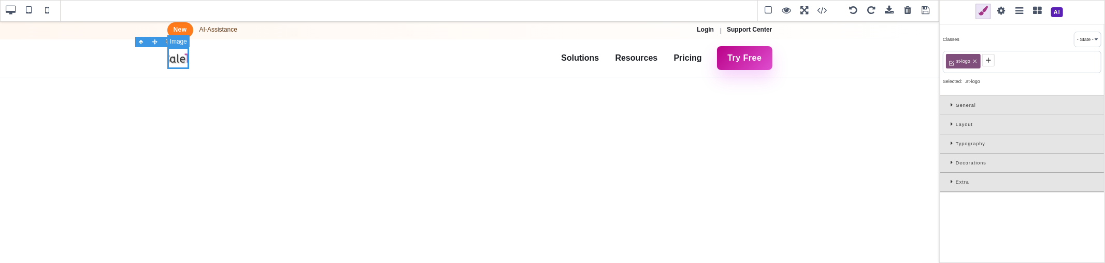
click at [174, 53] on img "SaleTurf home" at bounding box center [178, 58] width 22 height 22
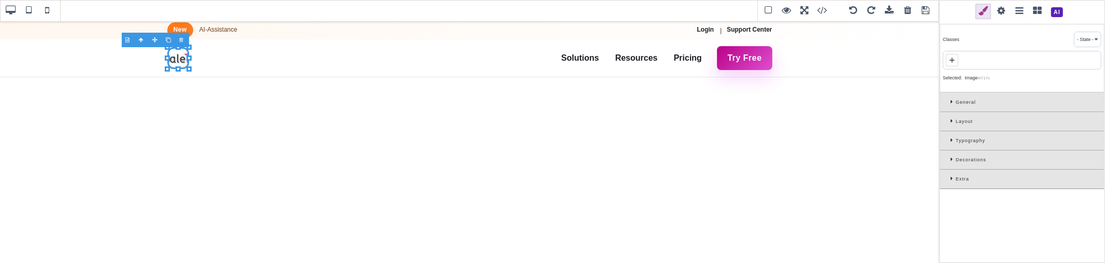
click at [952, 136] on div "Typography" at bounding box center [1022, 140] width 164 height 19
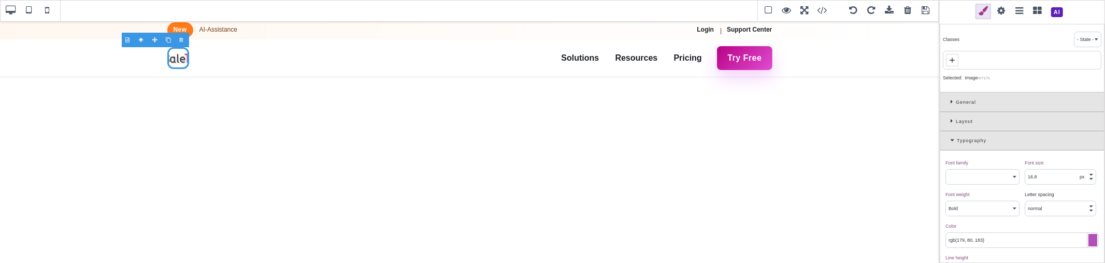
click at [951, 136] on div "Typography" at bounding box center [1022, 140] width 164 height 19
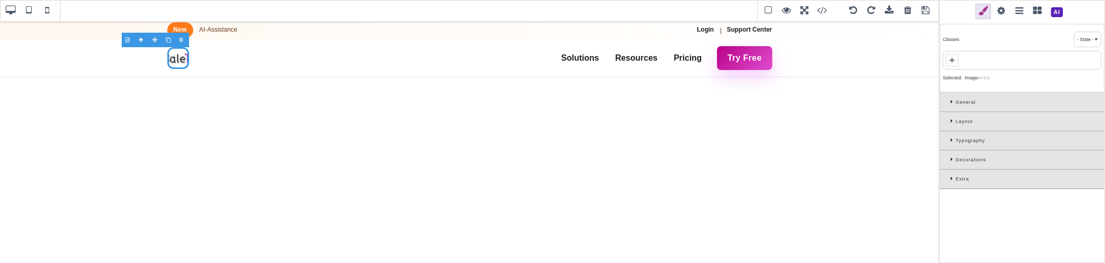
click at [951, 158] on icon at bounding box center [952, 159] width 5 height 6
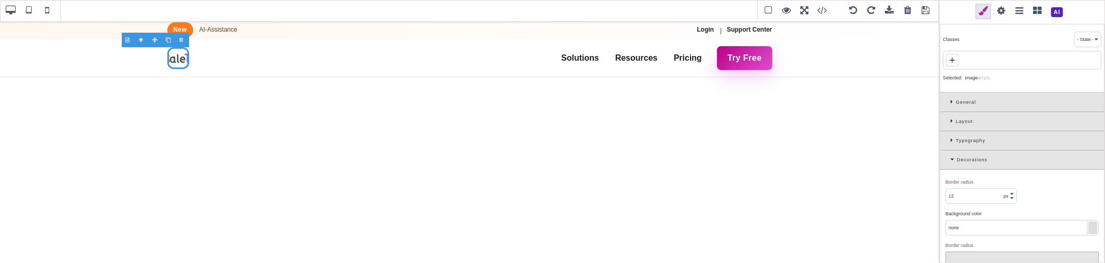
click at [957, 190] on input "12" at bounding box center [981, 196] width 70 height 15
type input "0"
click at [978, 178] on div "Border radius ⨯" at bounding box center [980, 181] width 71 height 9
click at [956, 120] on div "Layout" at bounding box center [1022, 121] width 164 height 19
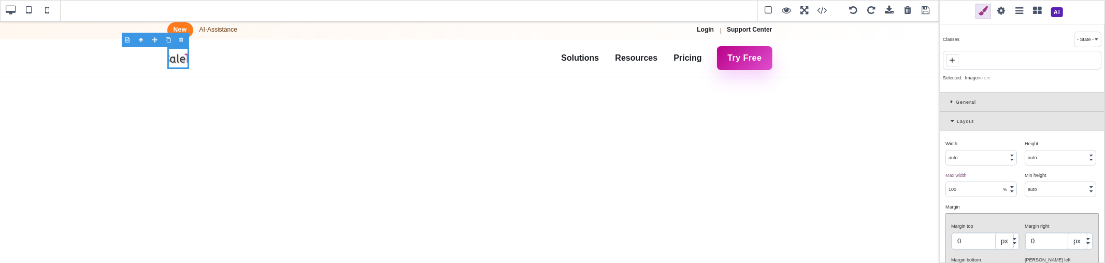
type input "auto"
select select
type input "0"
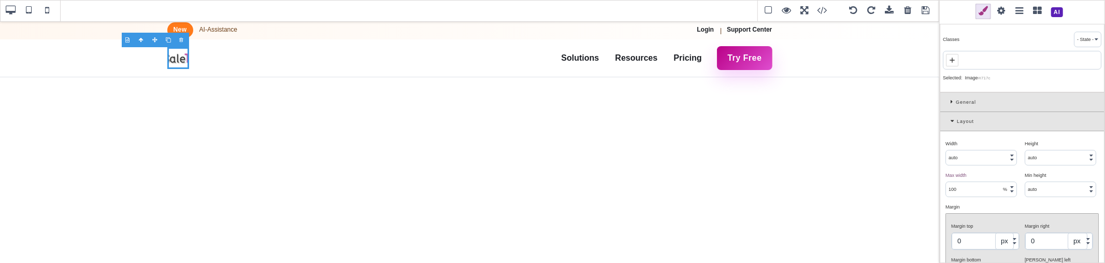
type input "0"
type input "rgb(248, 250, 252)"
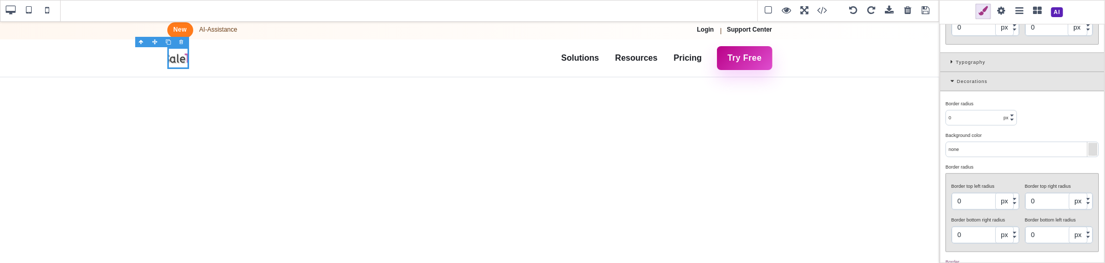
click at [948, 83] on div "Decorations" at bounding box center [1022, 81] width 164 height 19
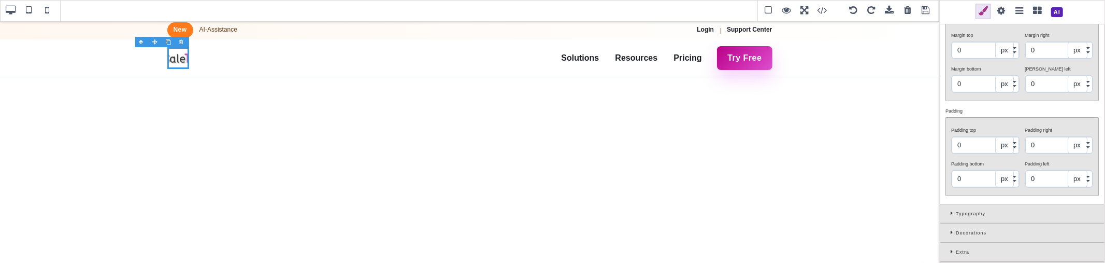
click at [950, 206] on div "Typography" at bounding box center [1022, 213] width 164 height 19
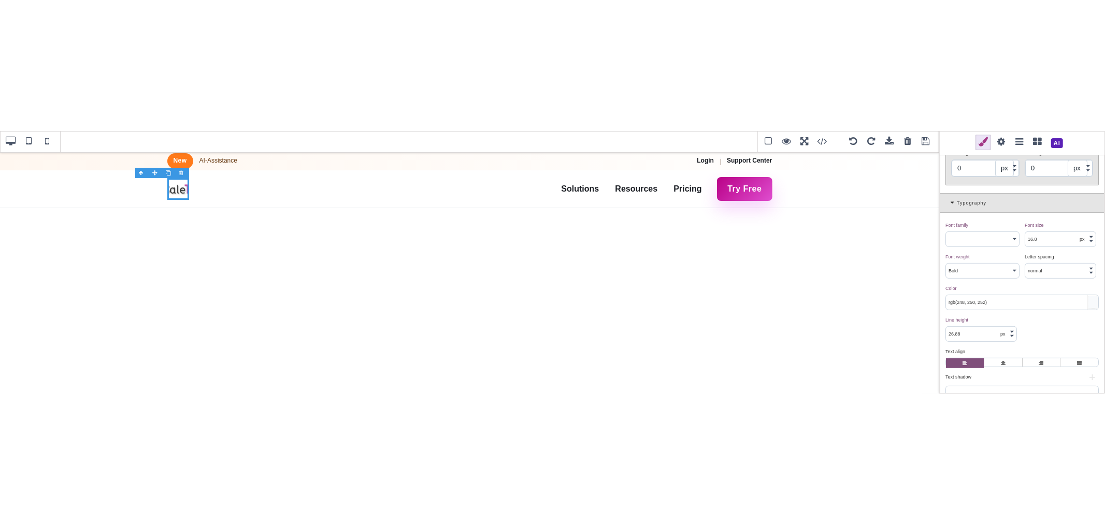
scroll to position [132, 0]
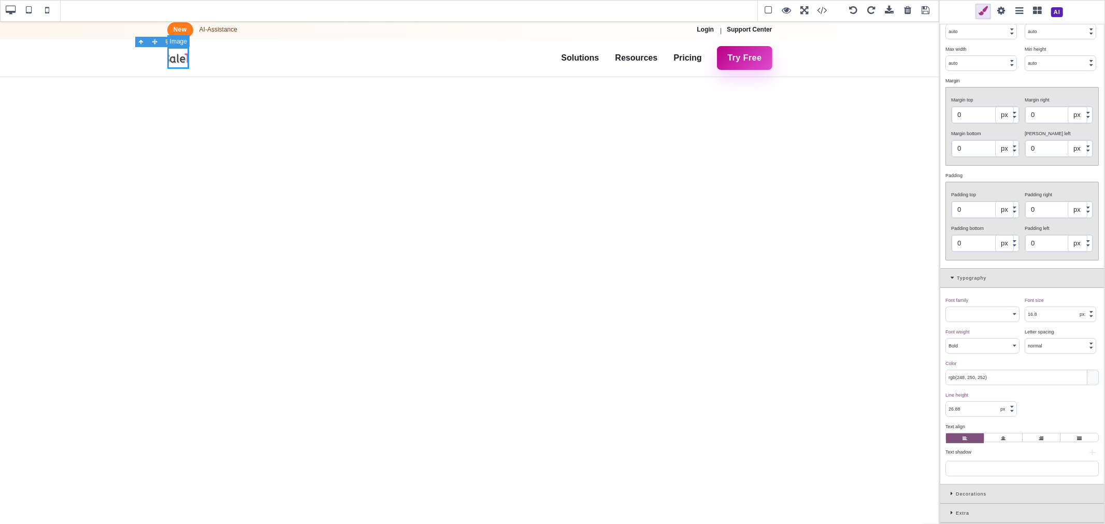
click at [175, 57] on img "SaleTurf home" at bounding box center [178, 58] width 22 height 22
type input "100"
select select "%"
type input "rgb(179, 80, 183)"
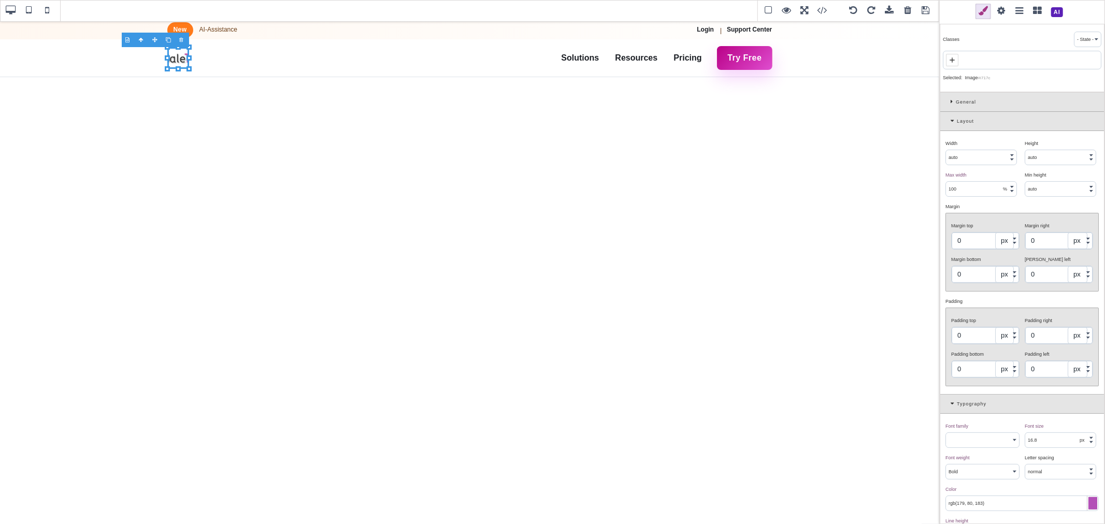
type input "auto"
select select
type input "rgb(248, 250, 252)"
type input "72"
select select "px"
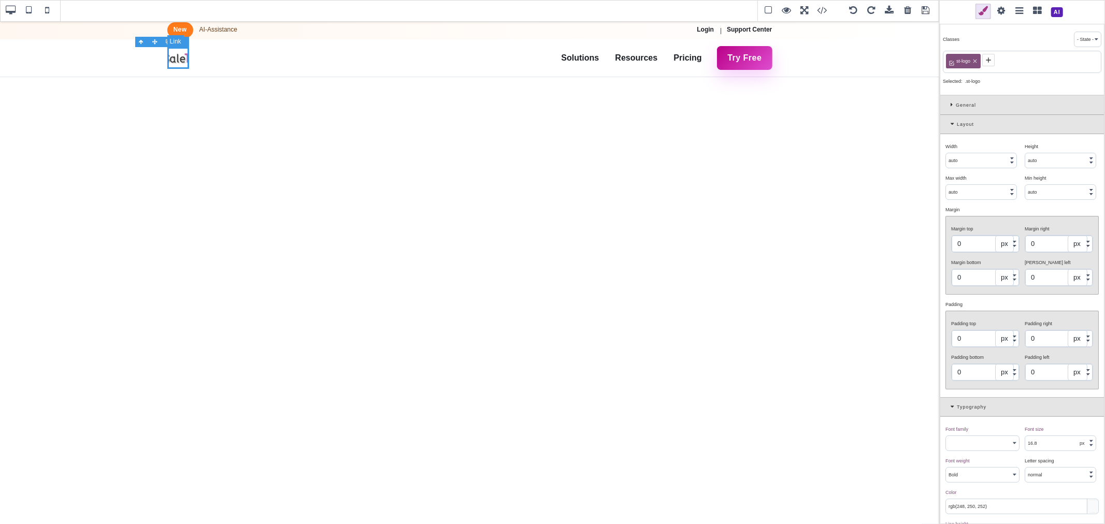
type input "306.667"
type input "16"
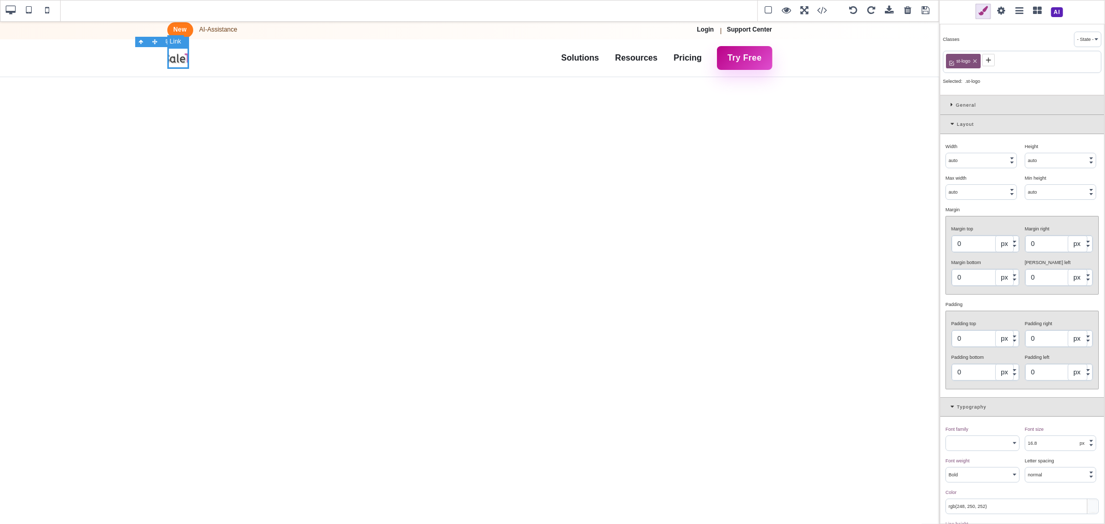
select select "400"
type input "25.6"
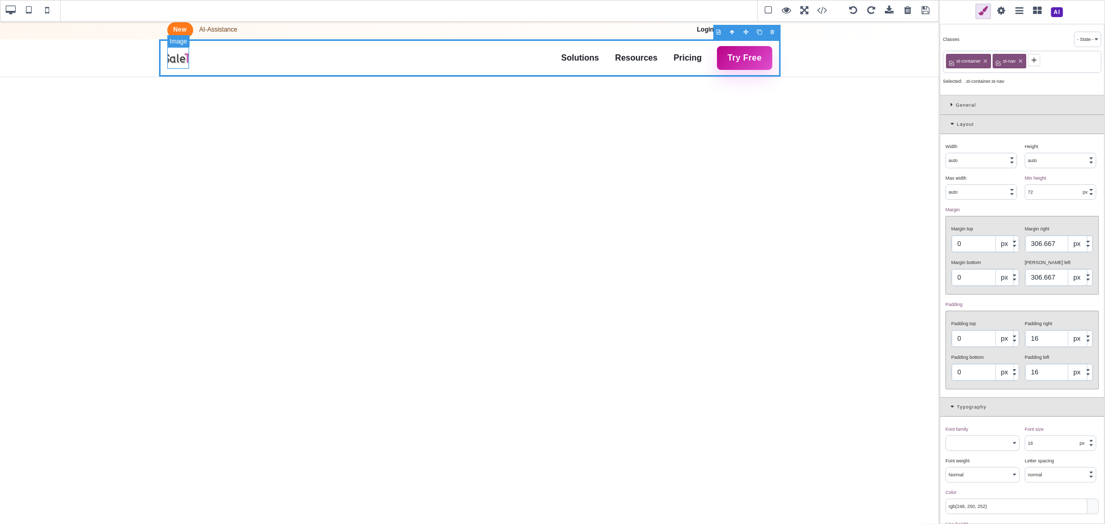
click at [179, 61] on img "SaleTurf home" at bounding box center [178, 58] width 22 height 22
type input "100"
select select "%"
type input "auto"
select select
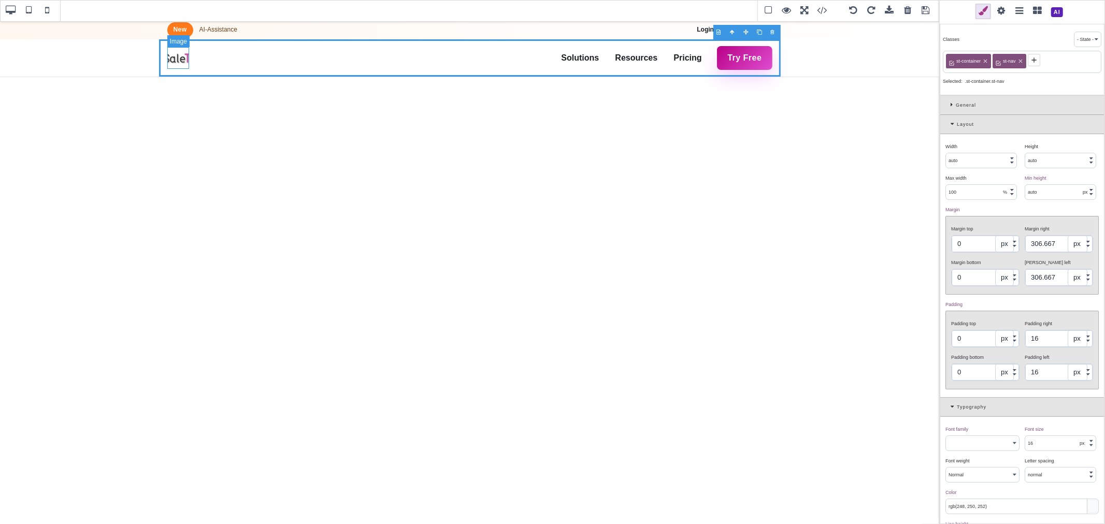
type input "0"
type input "16.8"
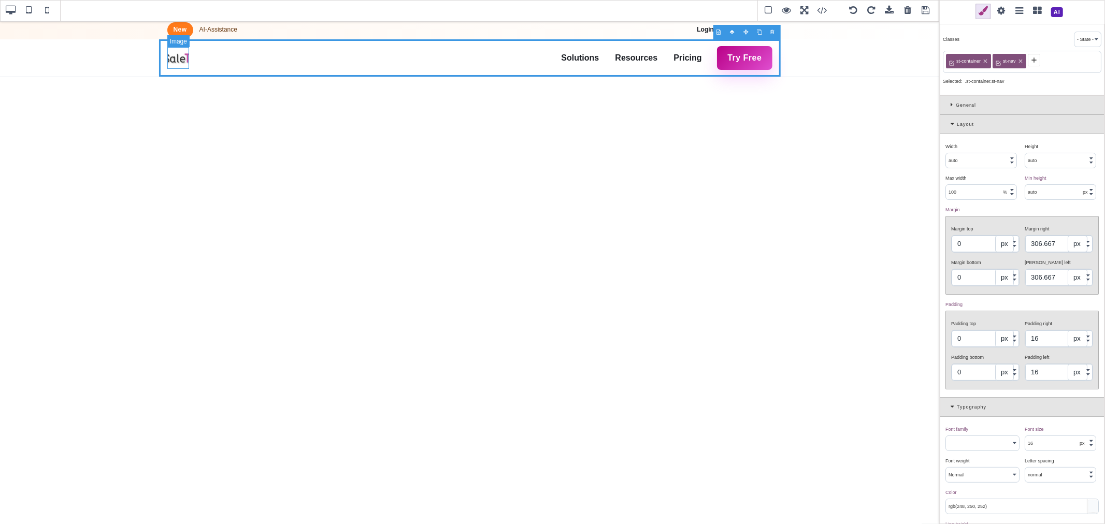
select select "700"
type input "rgb(179, 80, 183)"
type input "26.88"
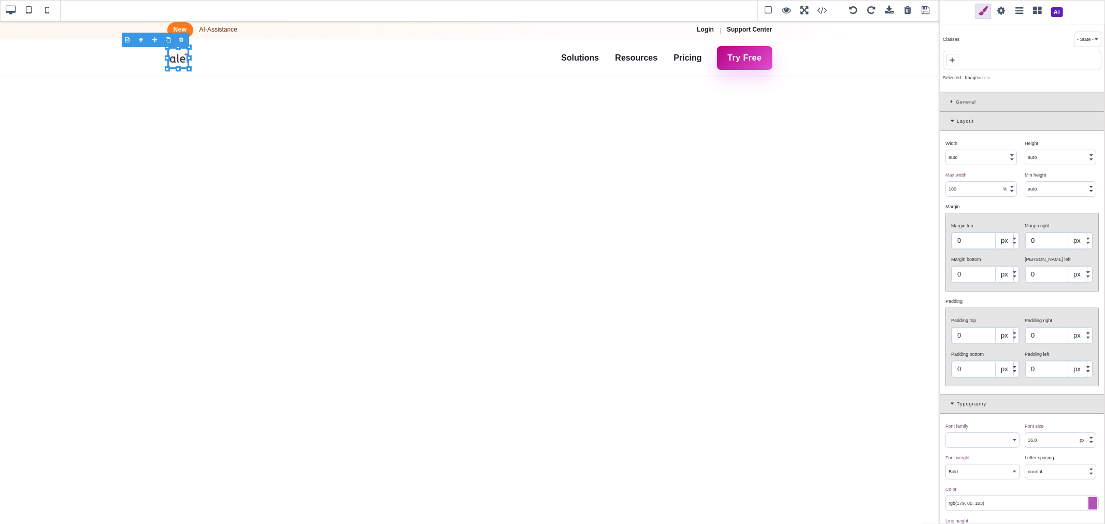
click at [977, 153] on input "auto" at bounding box center [981, 157] width 70 height 15
type input "100"
select select "%"
click at [977, 143] on div "Width ⨯" at bounding box center [980, 143] width 71 height 9
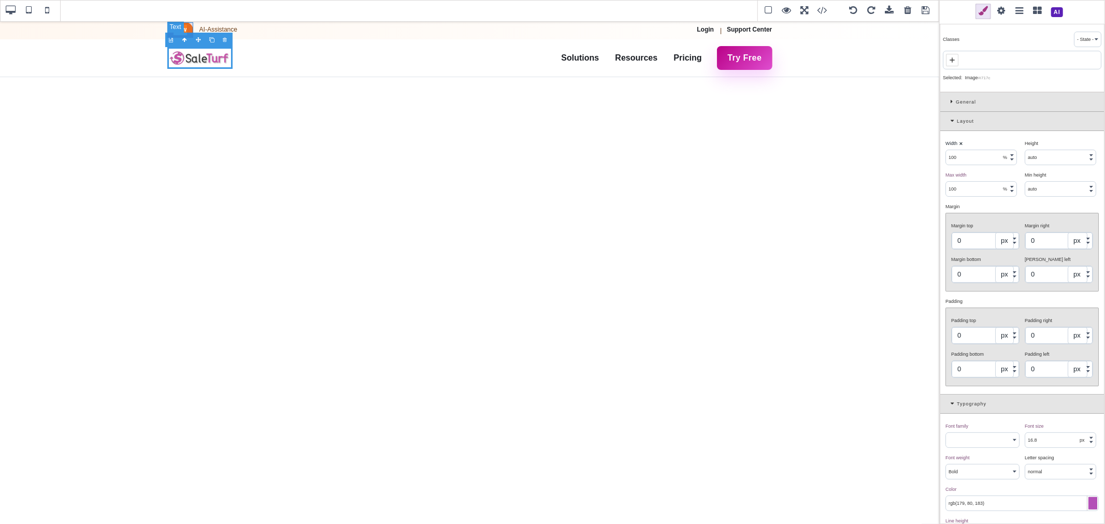
click at [191, 26] on span "New" at bounding box center [180, 30] width 26 height 16
type input "auto"
select select
type input "auto"
select select
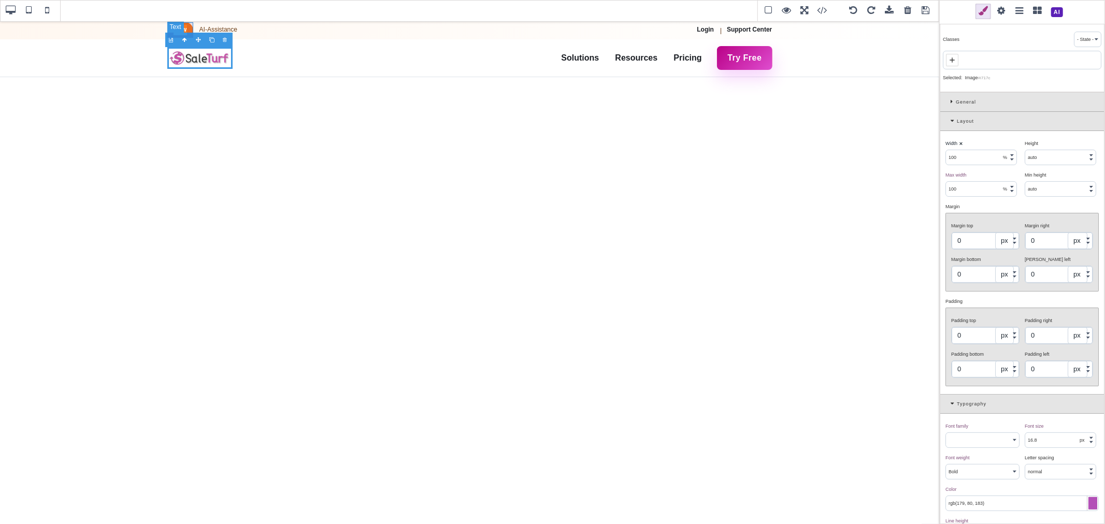
type input "5.6"
type input "12"
type input "5.6"
type input "12"
type input "medium"
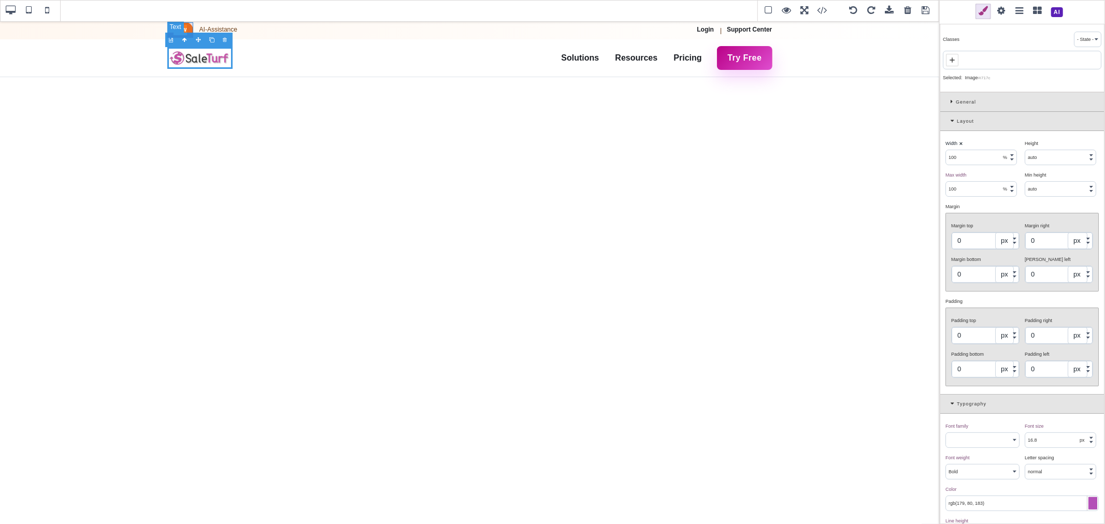
select select
select select "600"
type input "0.48"
select select "px"
type input "rgb(255, 255, 255)"
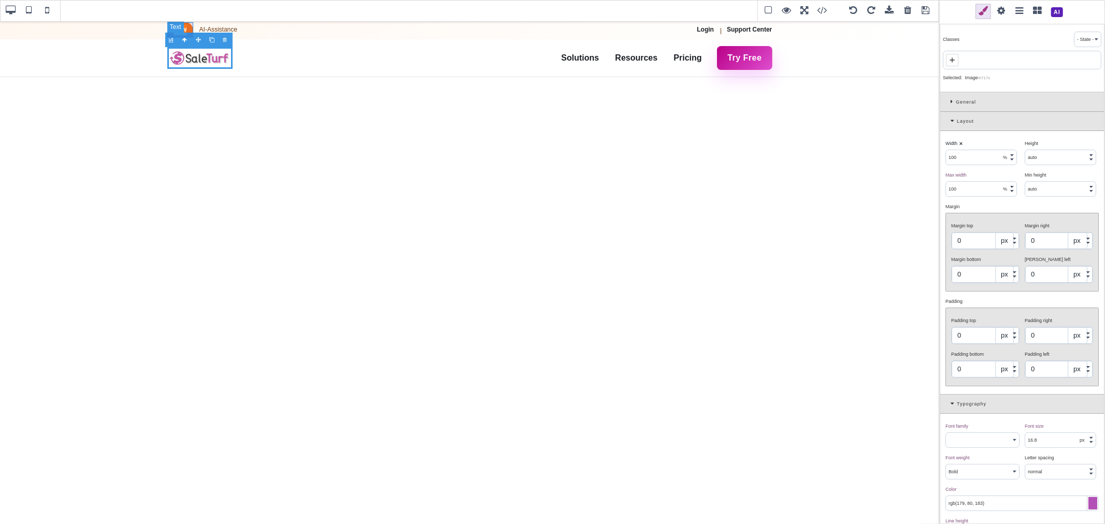
type input "19.2"
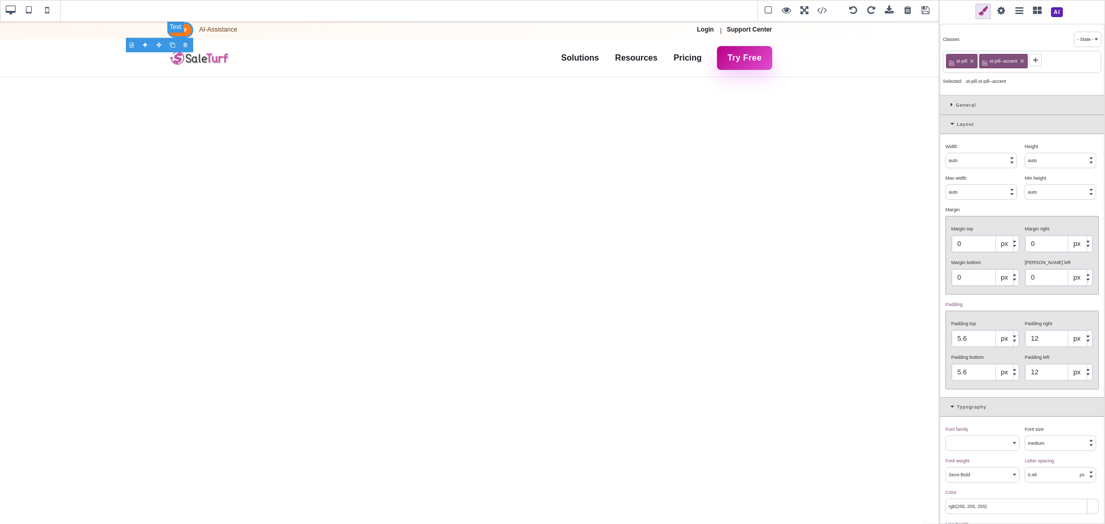
click at [181, 34] on span "New" at bounding box center [180, 30] width 26 height 16
click at [927, 13] on span at bounding box center [926, 11] width 16 height 16
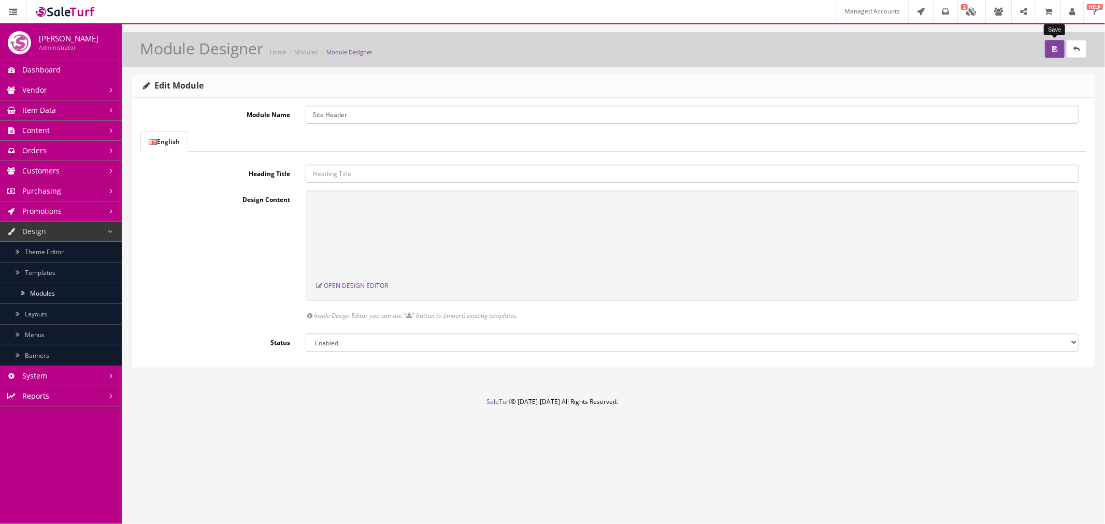
click at [1055, 49] on icon "submit" at bounding box center [1054, 49] width 5 height 6
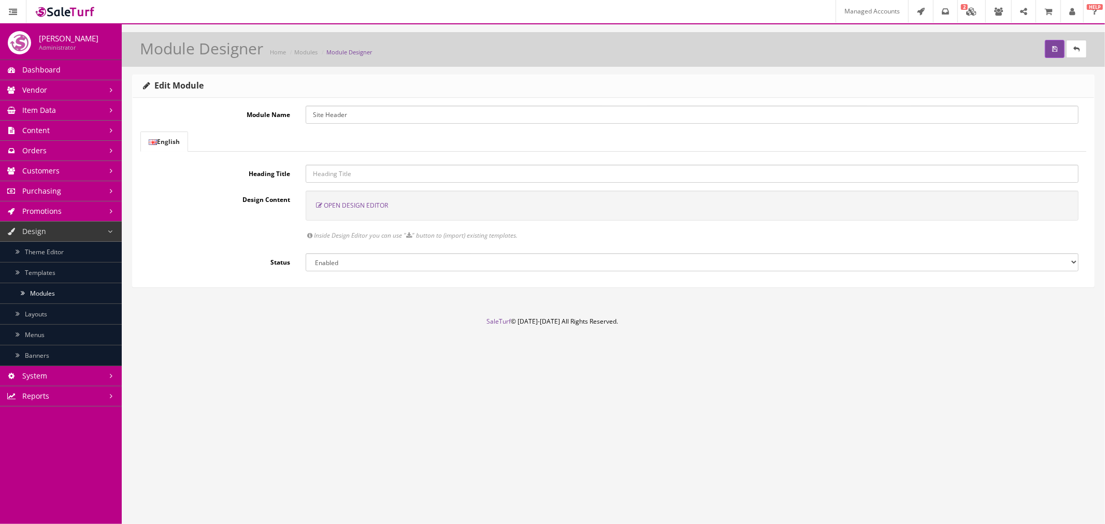
click at [354, 204] on span "Open Design Editor" at bounding box center [356, 205] width 64 height 9
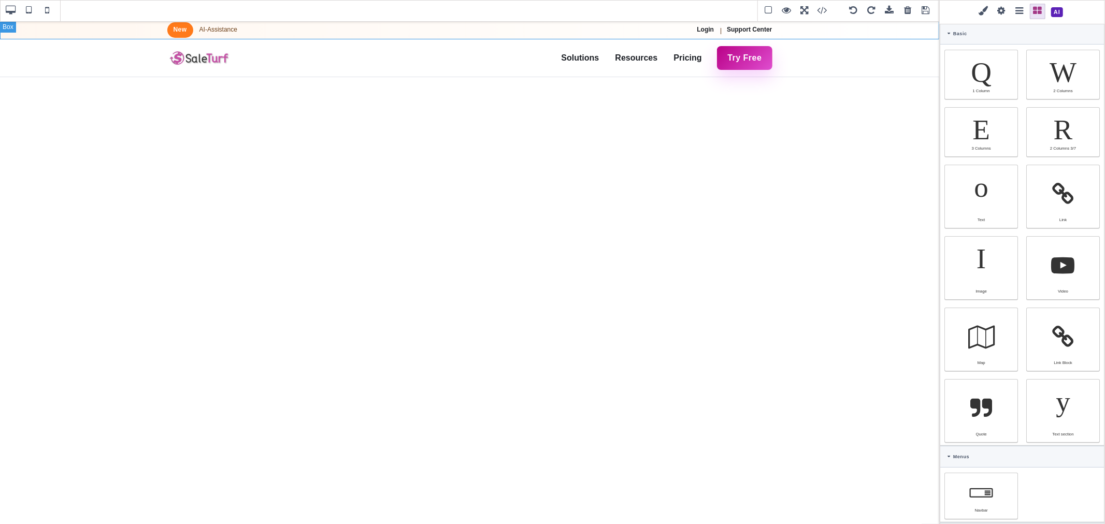
click at [833, 37] on div "New AI-Assistance Login | Support Center" at bounding box center [469, 30] width 939 height 19
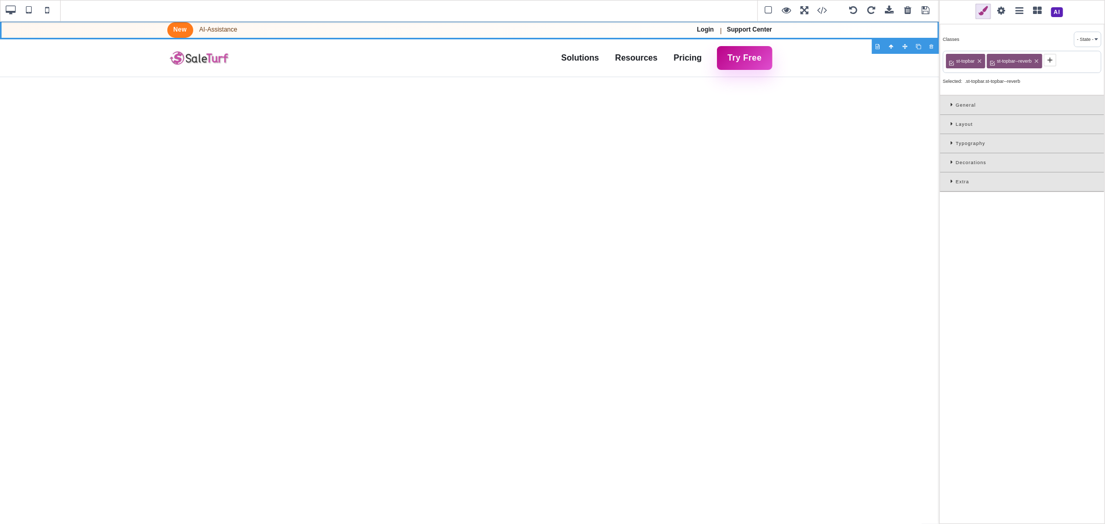
click at [950, 159] on div "Decorations" at bounding box center [1022, 162] width 164 height 19
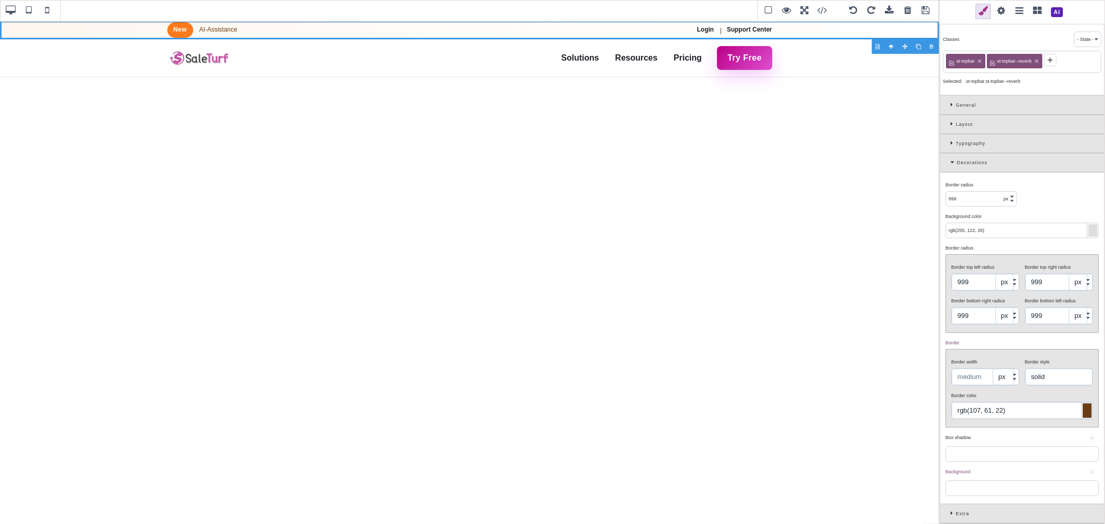
click at [1033, 234] on input "rgb(255, 122, 26)" at bounding box center [1022, 230] width 152 height 15
paste input "15, 26, 44"
click at [1039, 213] on div "Background color ⨯" at bounding box center [1020, 216] width 151 height 9
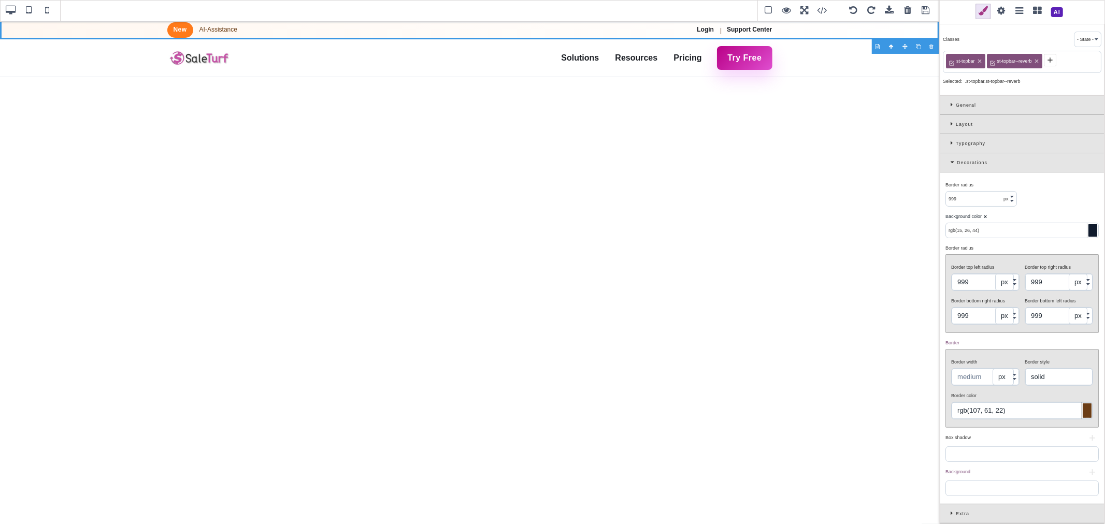
click at [1007, 83] on span ".st-topbar.st-topbar--reverb" at bounding box center [992, 81] width 55 height 5
click at [1068, 204] on div "Border radius ⨯ 999 px % Background color ⨯ rgb(15, 26, 44) Border radius ⨯ Bor…" at bounding box center [1022, 337] width 164 height 331
type input "none"
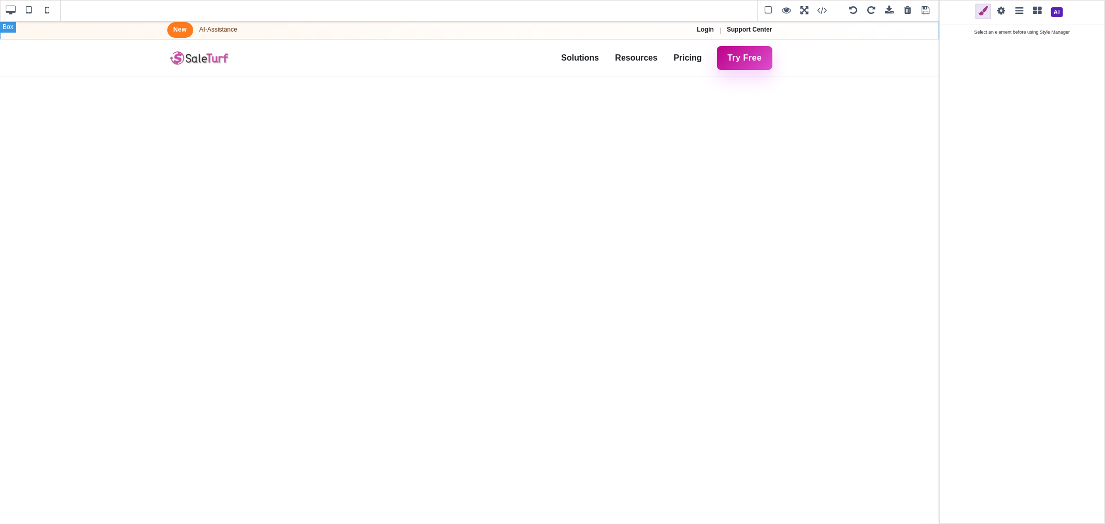
click at [808, 31] on div "New AI-Assistance Login | Support Center" at bounding box center [469, 30] width 939 height 19
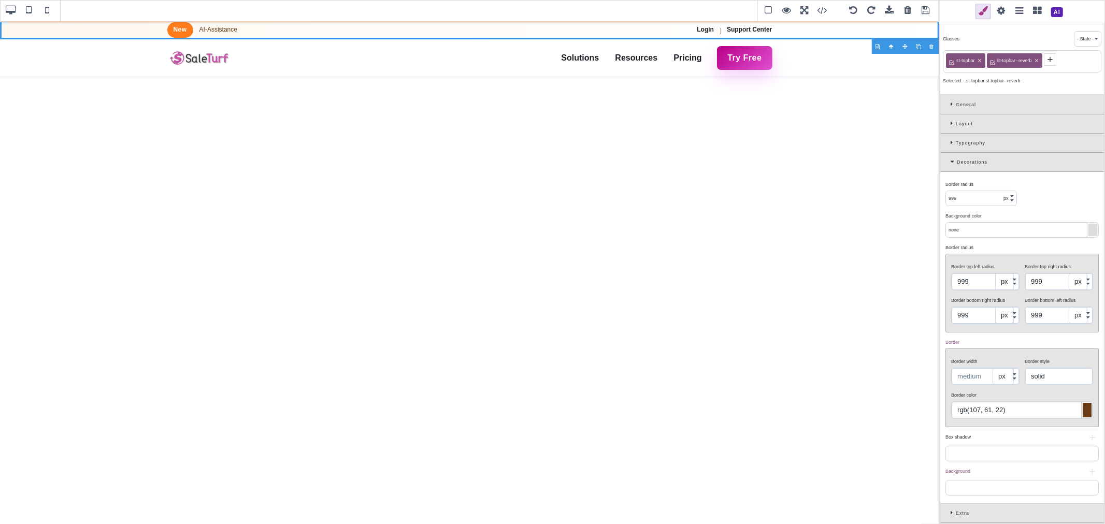
scroll to position [2, 0]
click at [1022, 477] on div "Background ⨯ +" at bounding box center [1022, 480] width 158 height 32
click at [957, 471] on span "Background" at bounding box center [957, 471] width 25 height 5
click at [1086, 471] on button "+" at bounding box center [1092, 472] width 13 height 6
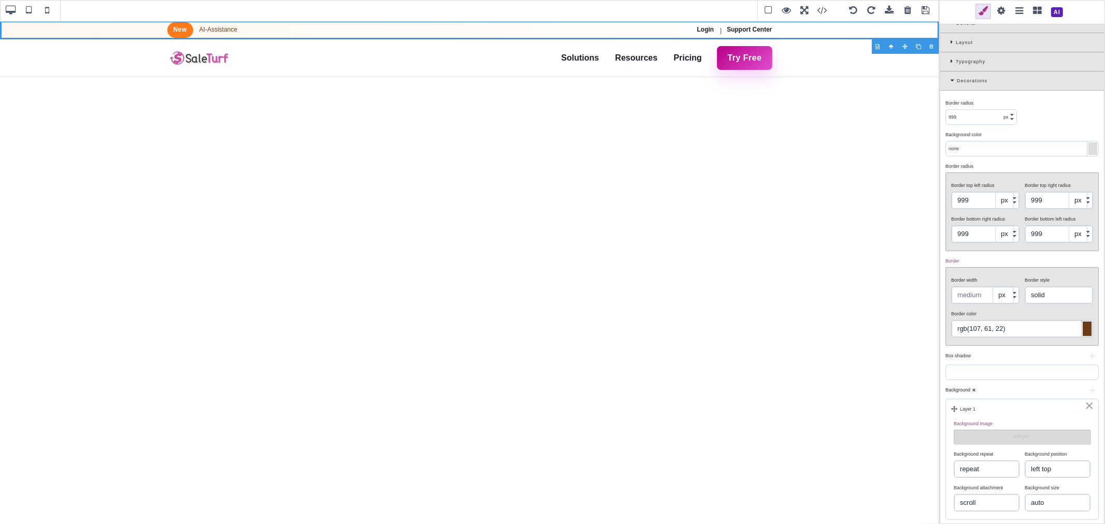
scroll to position [109, 0]
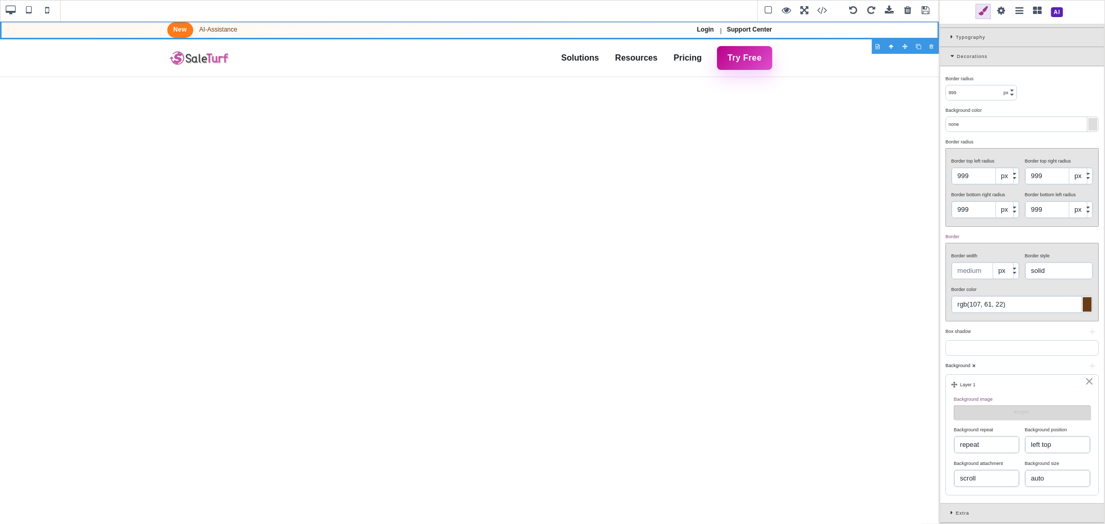
click at [1085, 380] on div "⨯" at bounding box center [1089, 381] width 10 height 9
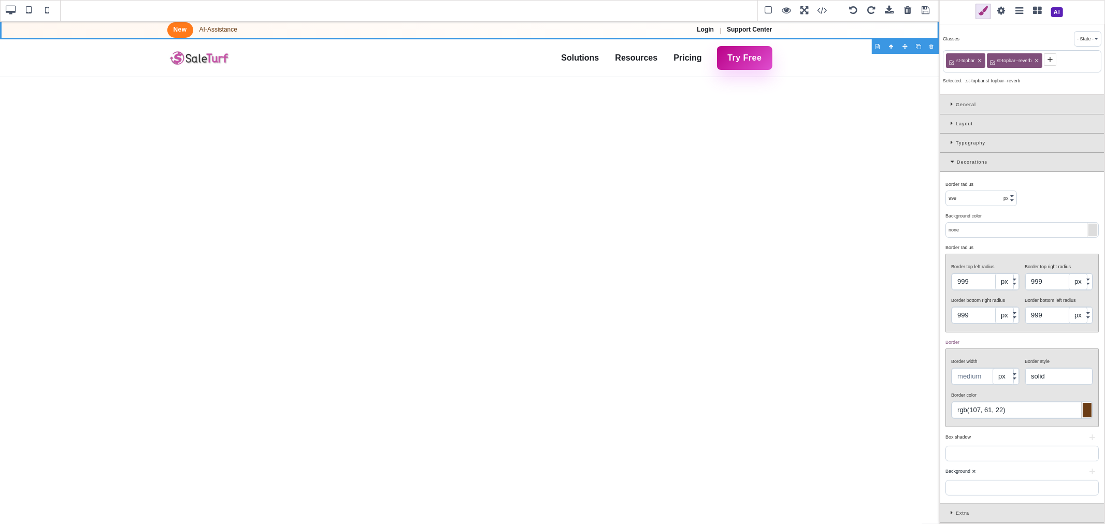
scroll to position [0, 0]
click at [954, 141] on icon at bounding box center [952, 143] width 5 height 6
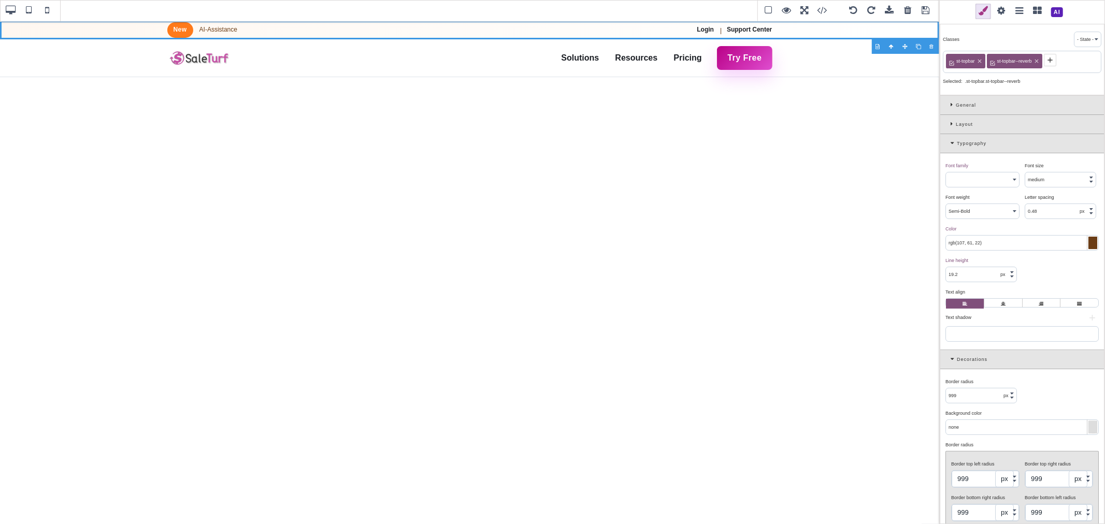
click at [951, 130] on div "Layout" at bounding box center [1022, 124] width 164 height 19
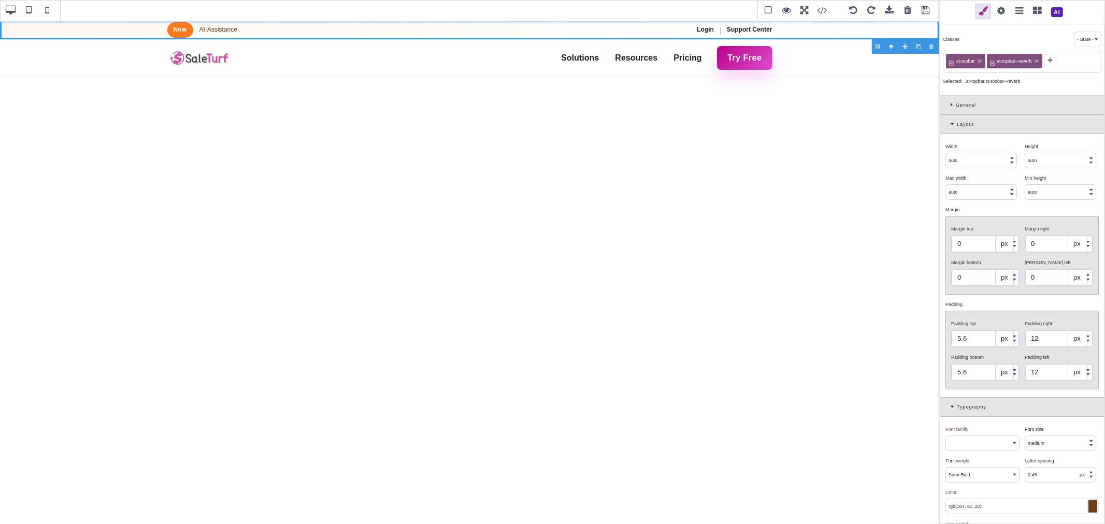
click at [950, 125] on icon at bounding box center [953, 124] width 6 height 6
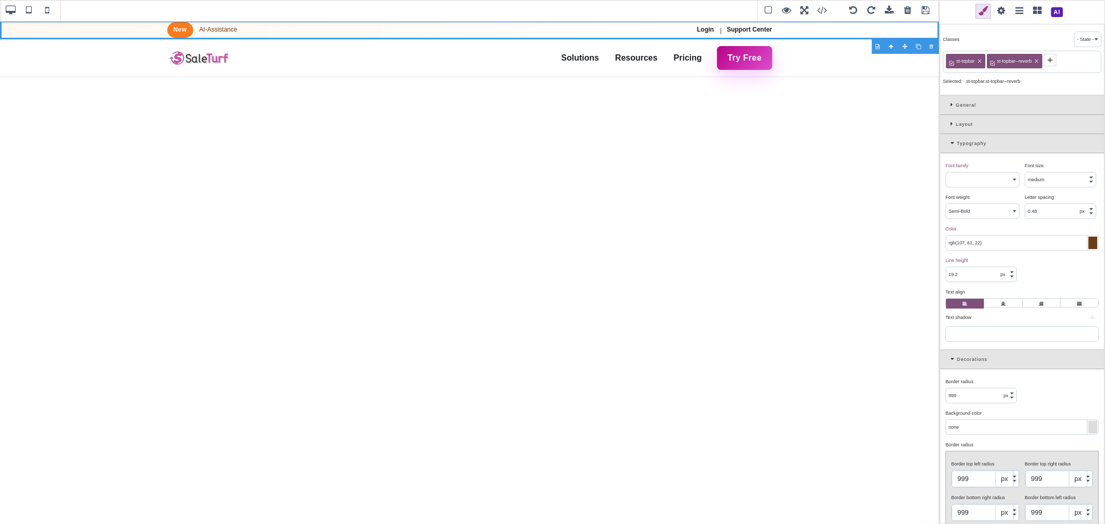
click at [946, 105] on div "General" at bounding box center [1022, 105] width 164 height 19
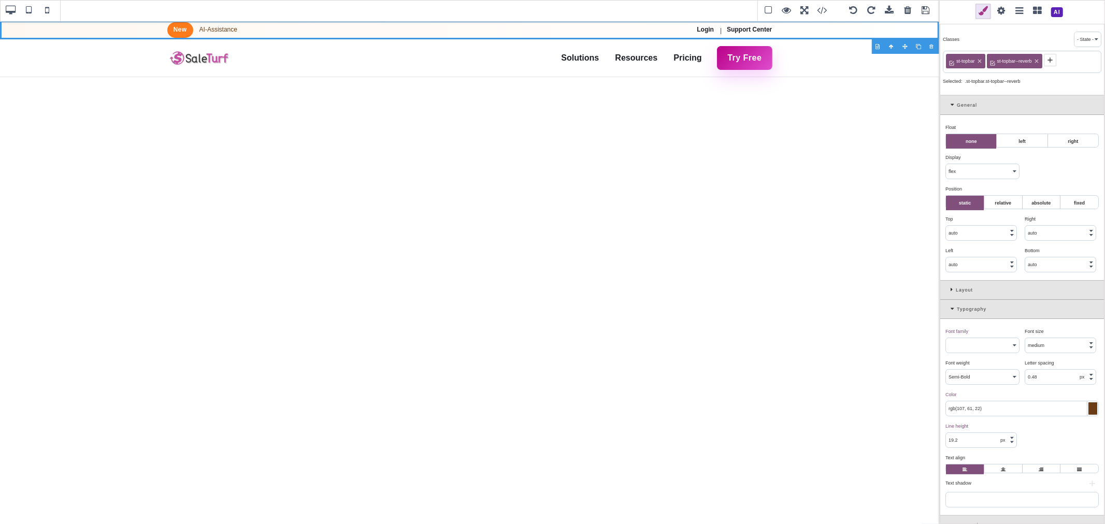
click at [949, 104] on div "General" at bounding box center [1022, 105] width 164 height 19
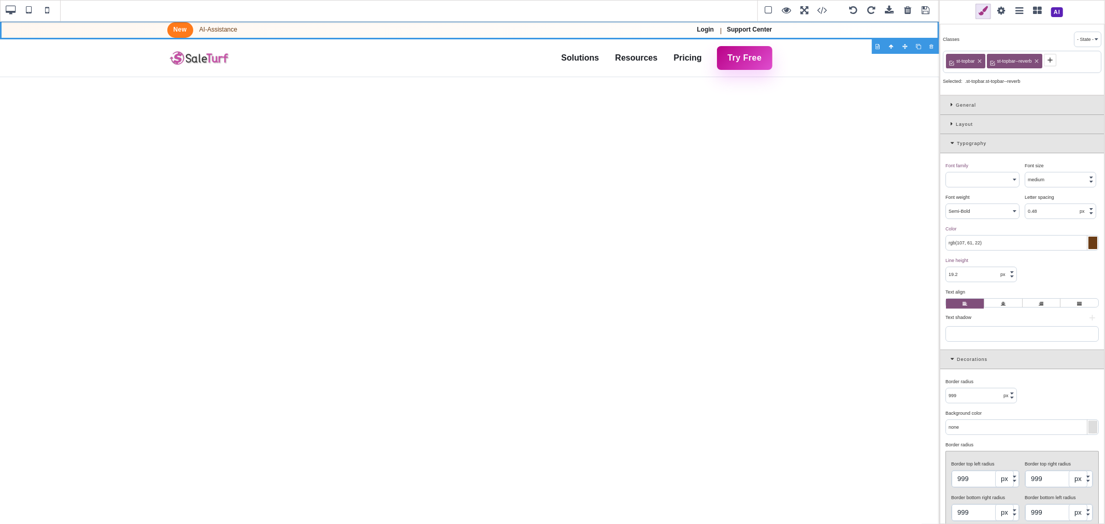
click at [951, 141] on icon at bounding box center [953, 143] width 6 height 6
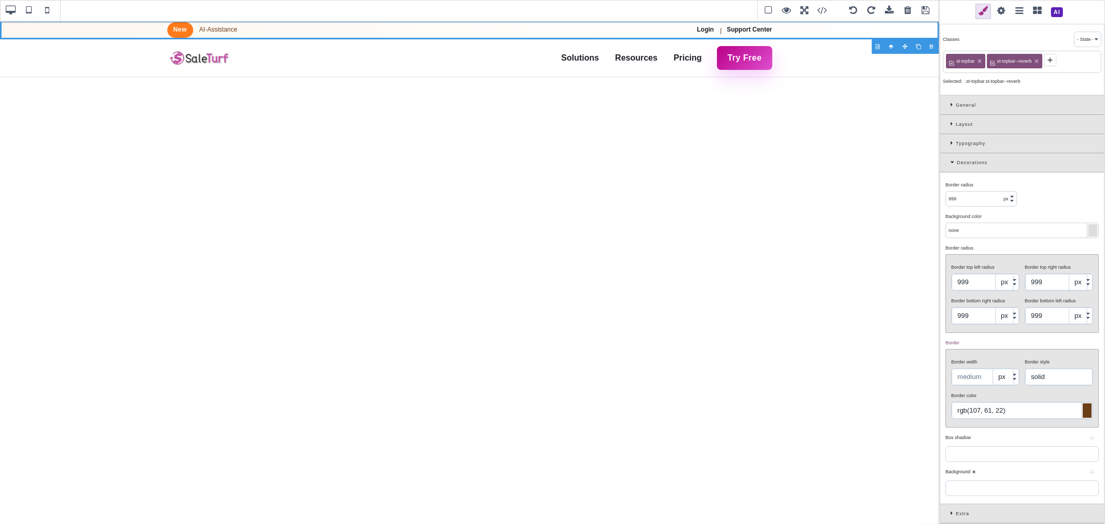
click at [972, 473] on b "⨯" at bounding box center [974, 471] width 4 height 5
click at [1090, 474] on button "+" at bounding box center [1092, 472] width 13 height 6
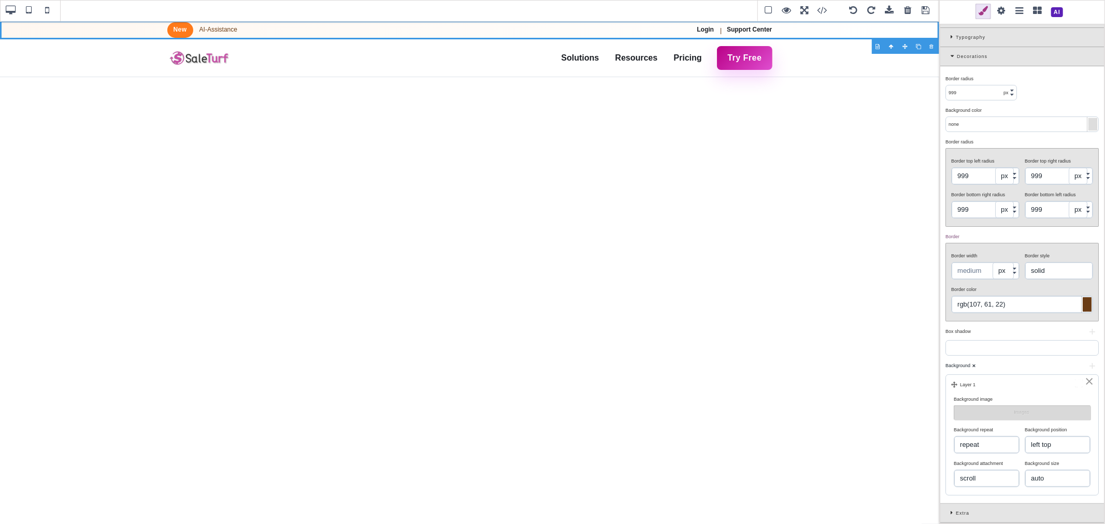
scroll to position [109, 0]
click at [1012, 411] on button "Images" at bounding box center [1022, 413] width 137 height 15
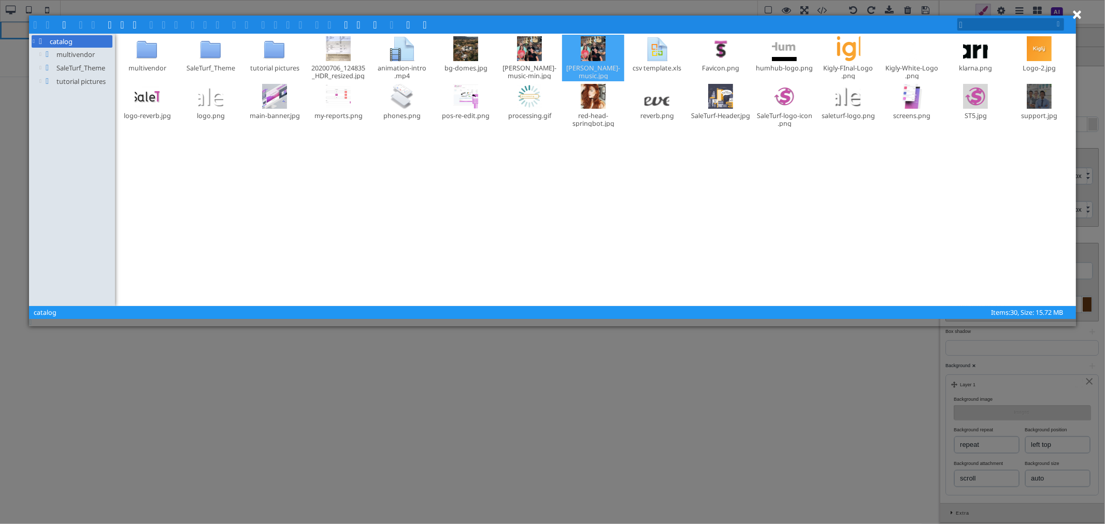
click at [614, 64] on div "butler-music​.jpg" at bounding box center [592, 72] width 61 height 16
click at [592, 59] on div at bounding box center [593, 48] width 25 height 25
click at [592, 53] on div at bounding box center [593, 48] width 25 height 25
drag, startPoint x: 592, startPoint y: 74, endPoint x: 592, endPoint y: 53, distance: 20.7
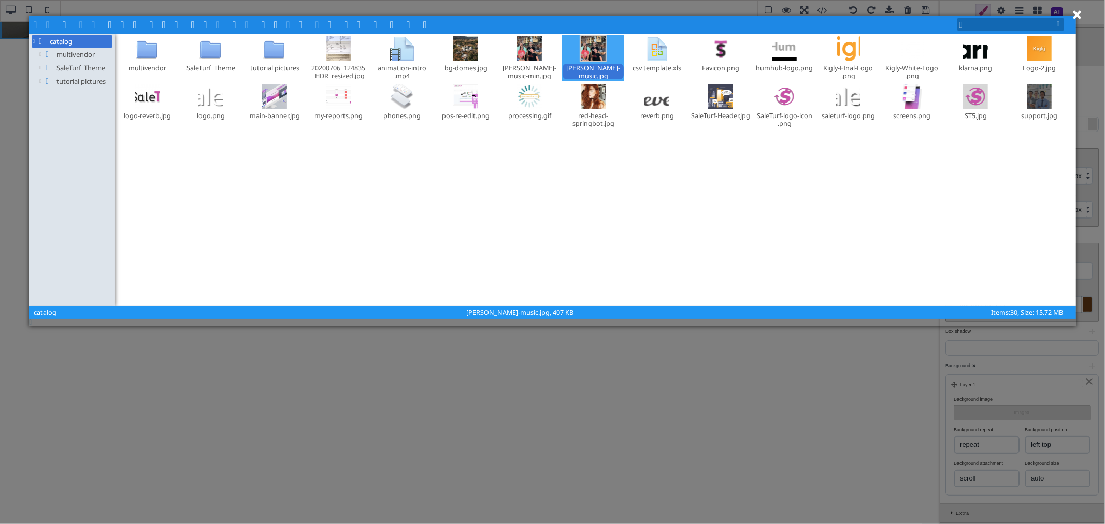
click at [592, 53] on link "Solutions" at bounding box center [580, 58] width 44 height 22
type input "8"
type input "rgba(255, 255, 255, 0.08)"
type input "8"
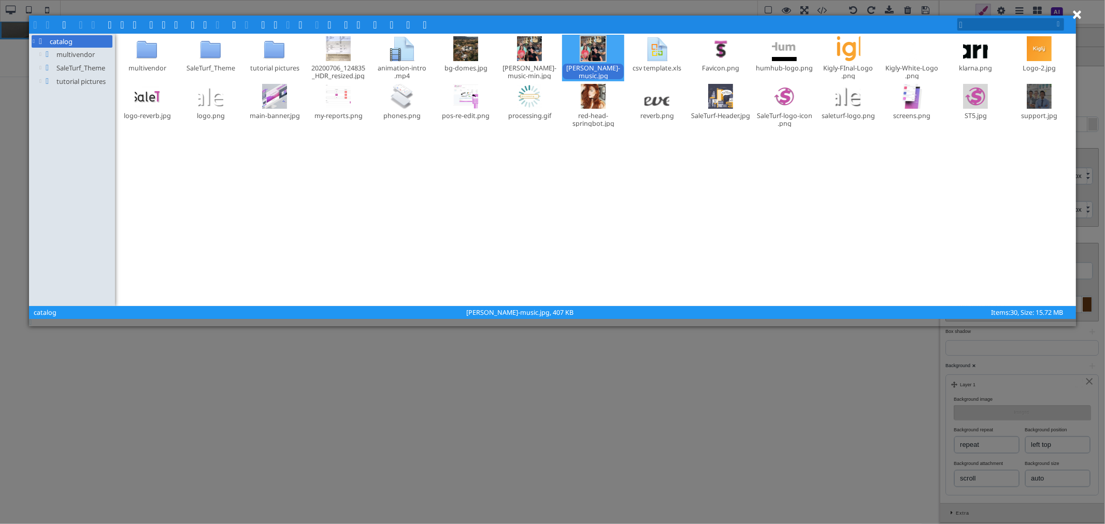
type input "8"
type input "rgb(251, 120, 26)"
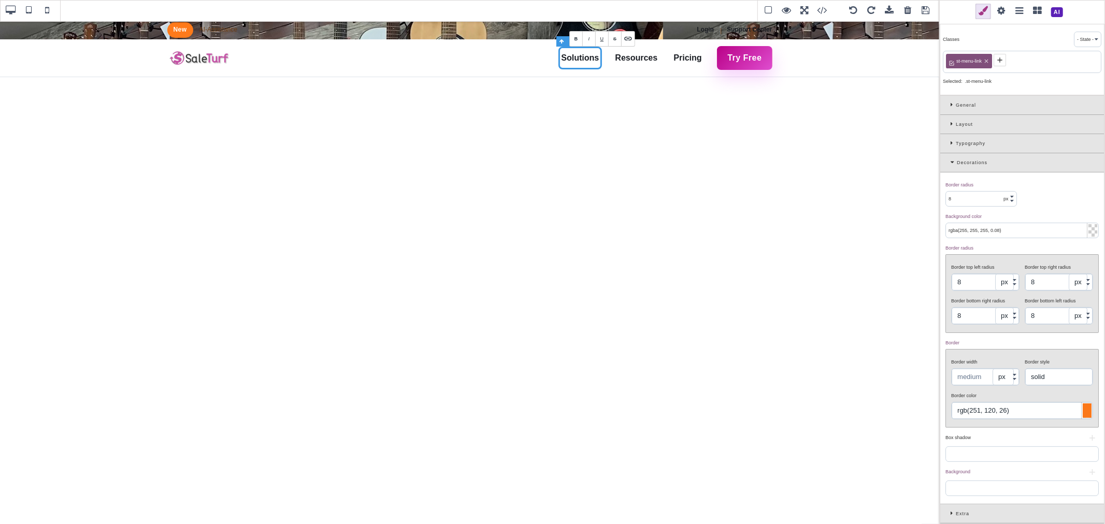
scroll to position [2, 0]
click at [1087, 474] on button "+" at bounding box center [1092, 472] width 13 height 6
click at [974, 472] on b "⨯" at bounding box center [974, 469] width 4 height 5
click at [985, 472] on div "Background ⨯" at bounding box center [1020, 471] width 151 height 9
click at [970, 473] on span "Background" at bounding box center [957, 471] width 25 height 5
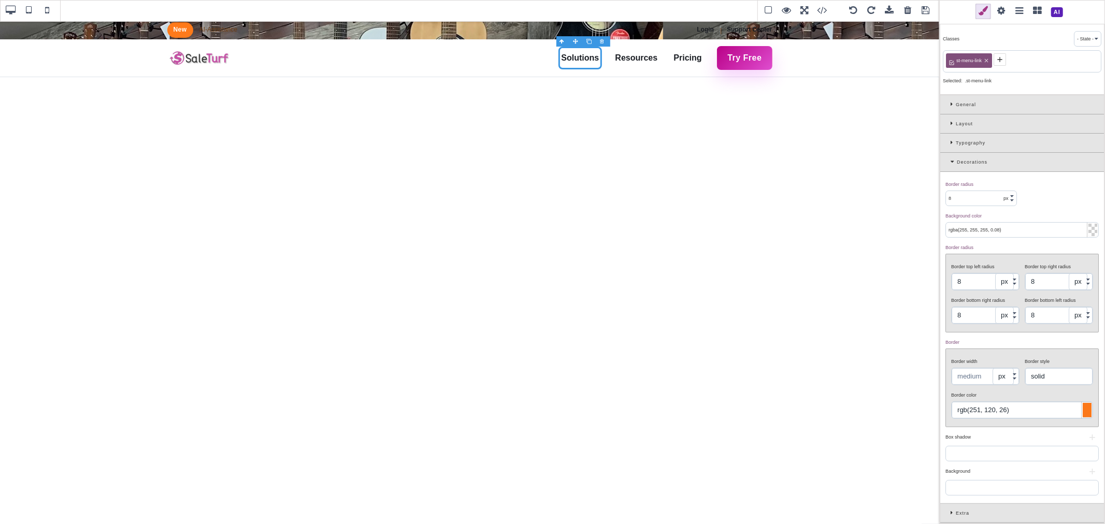
click at [946, 514] on div "Extra" at bounding box center [1022, 513] width 164 height 19
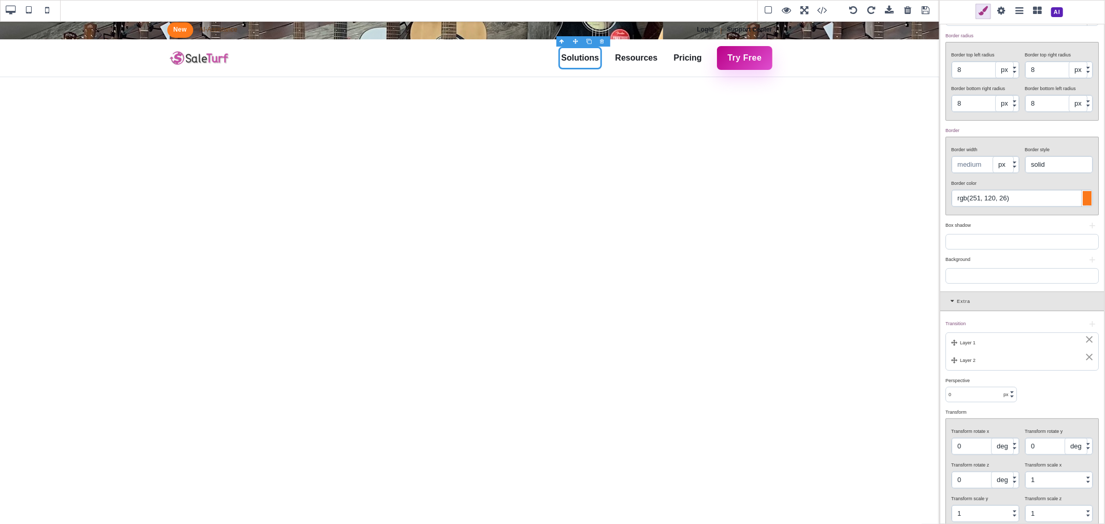
scroll to position [231, 0]
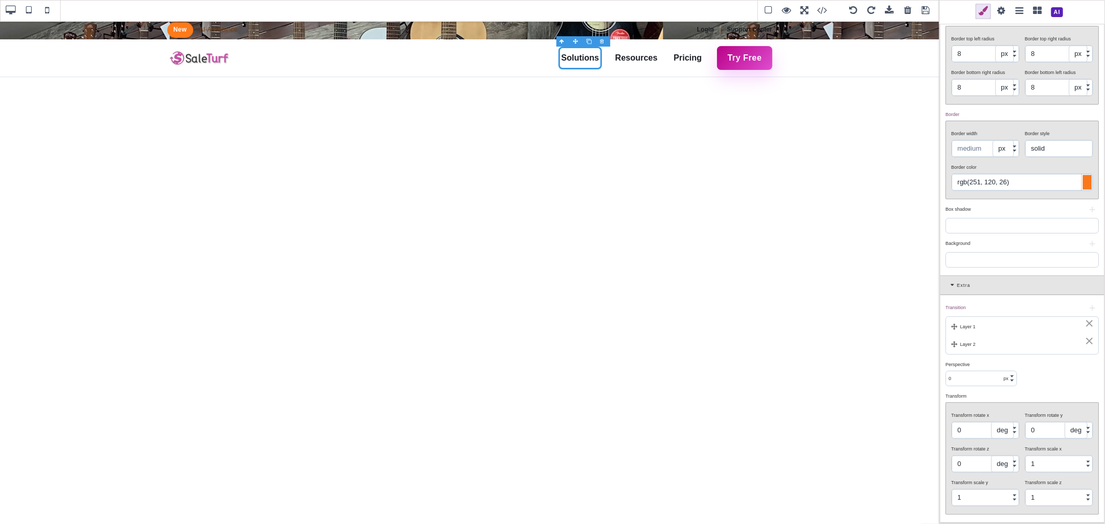
click at [1028, 324] on div "Layer 1" at bounding box center [1022, 326] width 142 height 9
click at [1084, 324] on div "⨯" at bounding box center [1089, 320] width 10 height 9
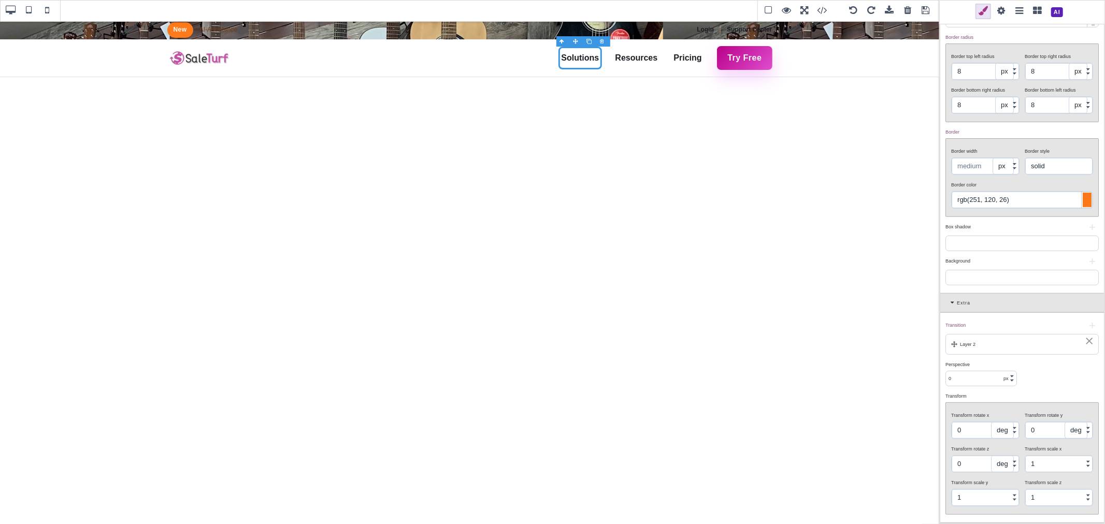
click at [1086, 341] on div "⨯" at bounding box center [1089, 340] width 10 height 9
click at [983, 275] on div at bounding box center [1021, 283] width 153 height 16
click at [1086, 265] on button "+" at bounding box center [1092, 267] width 13 height 6
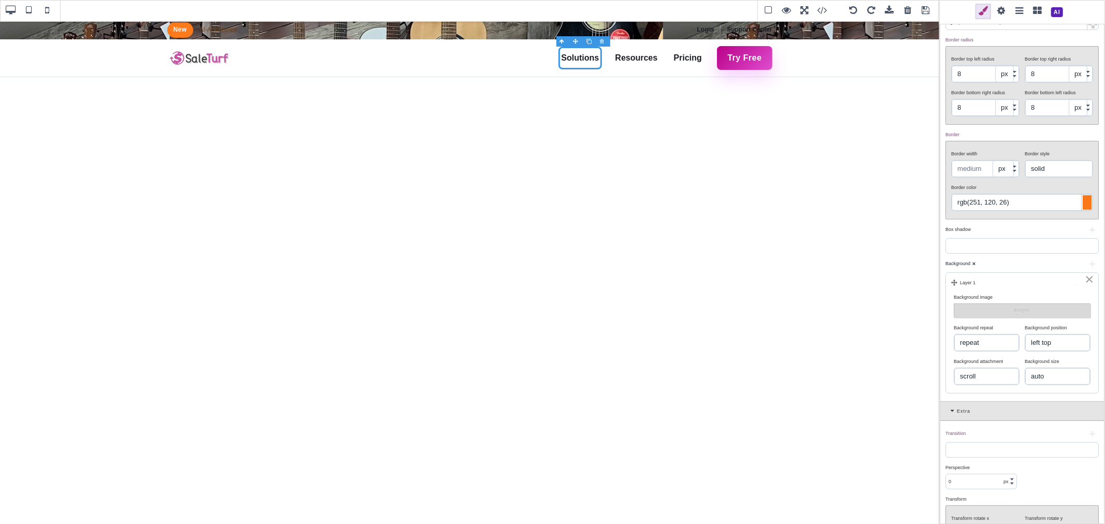
click at [971, 283] on div "Layer 1" at bounding box center [1022, 282] width 142 height 9
click at [970, 306] on button "Images" at bounding box center [1022, 311] width 137 height 15
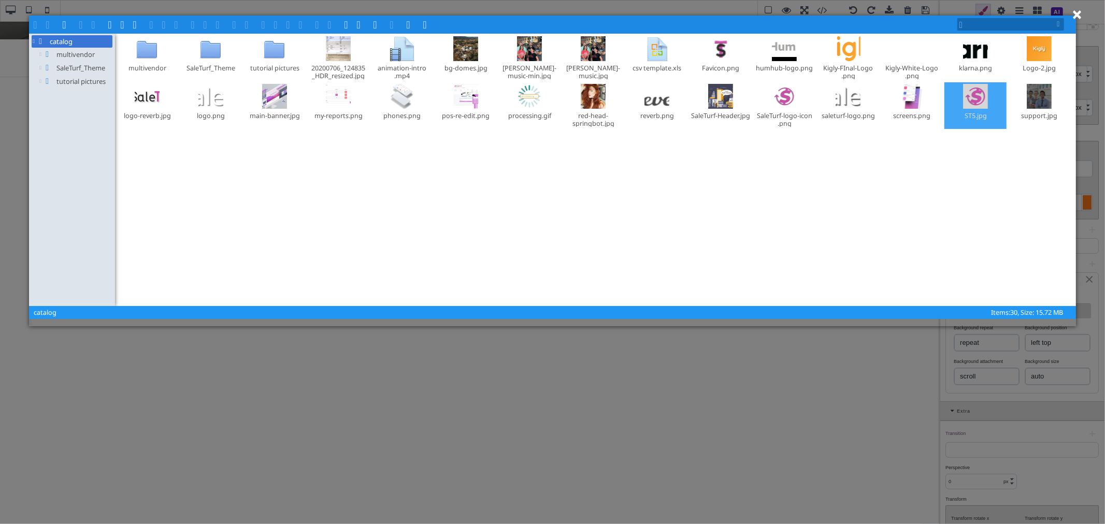
click at [960, 105] on div "ST5​.jpg" at bounding box center [975, 105] width 62 height 47
click at [975, 97] on div at bounding box center [975, 96] width 25 height 25
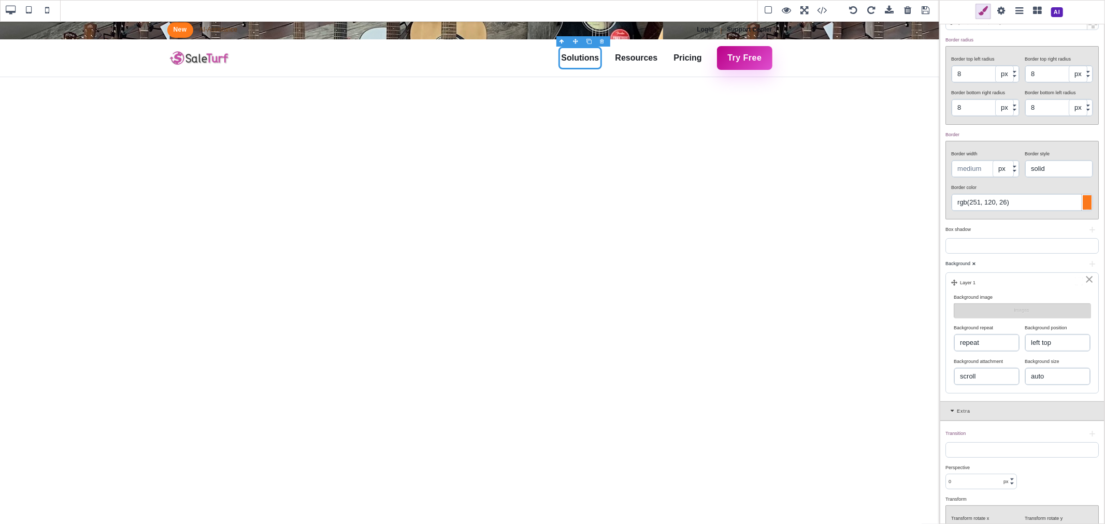
click at [975, 97] on div "Border bottom right radius" at bounding box center [984, 92] width 66 height 9
click at [1089, 282] on div "⨯" at bounding box center [1089, 279] width 10 height 9
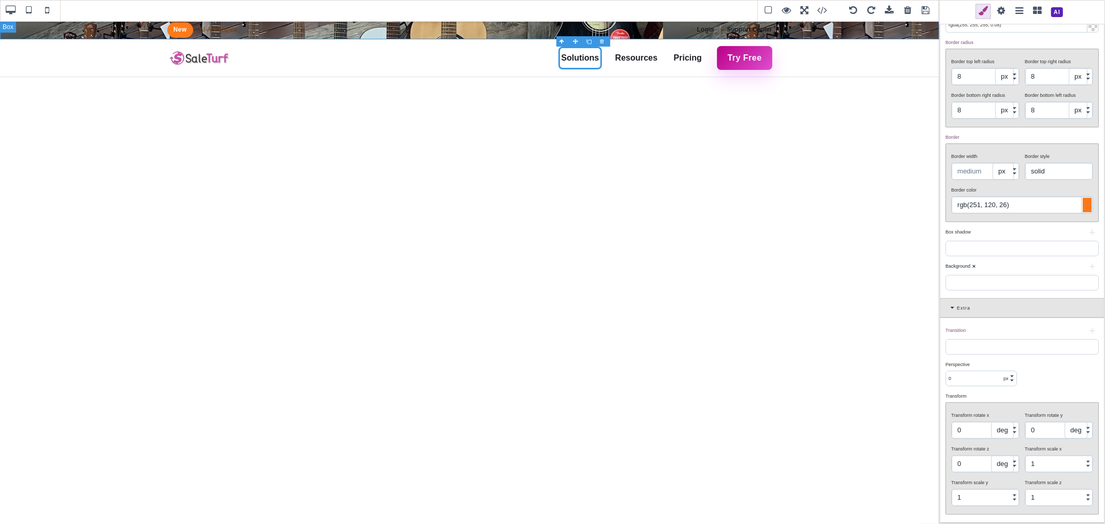
click at [876, 32] on div "New AI-Assistance Login | Support Center" at bounding box center [469, 30] width 939 height 19
type input "0"
type input "none"
type input "0"
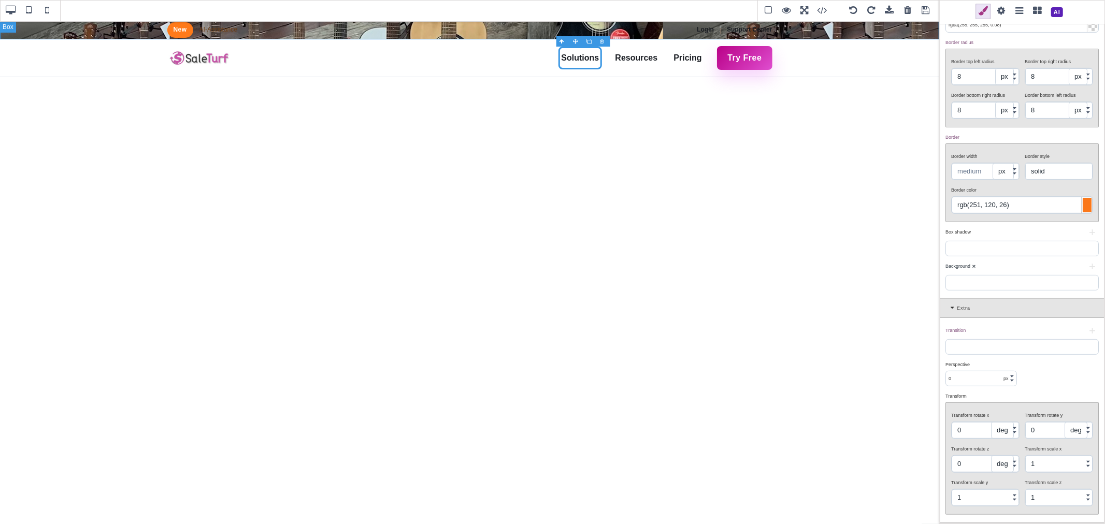
type input "0"
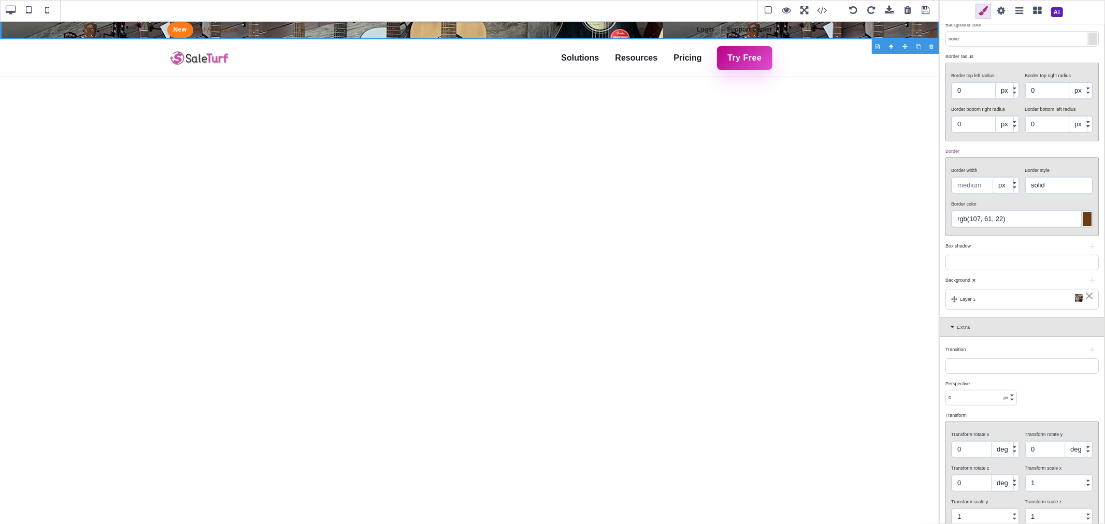
scroll to position [214, 0]
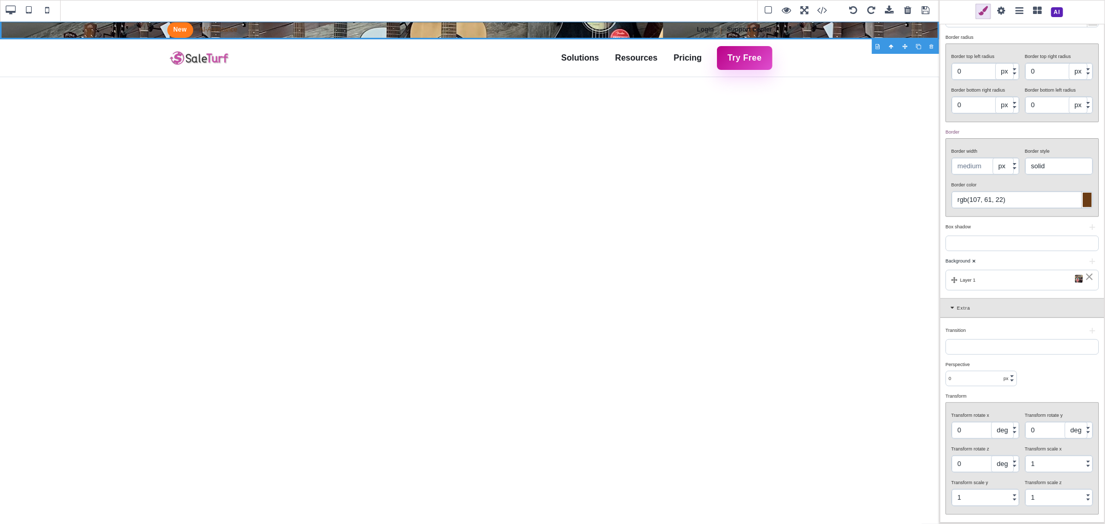
click at [1087, 275] on div "⨯" at bounding box center [1089, 276] width 10 height 9
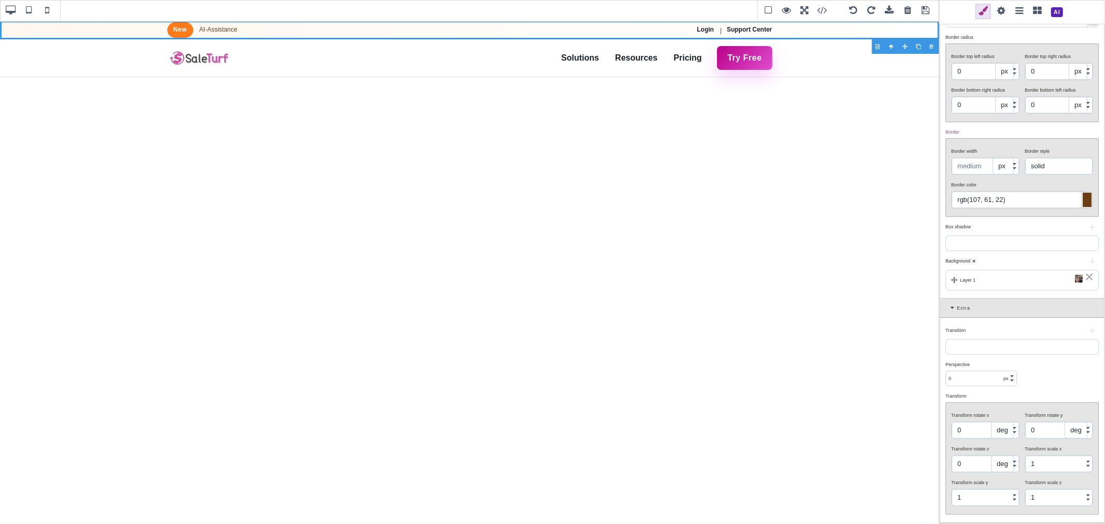
scroll to position [208, 0]
click at [974, 265] on b "⨯" at bounding box center [974, 266] width 4 height 5
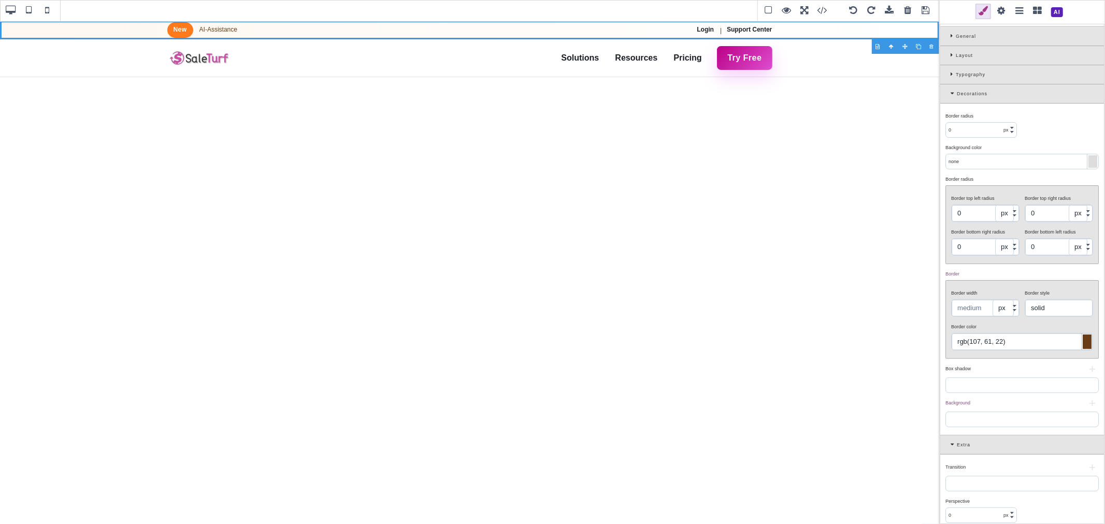
scroll to position [35, 0]
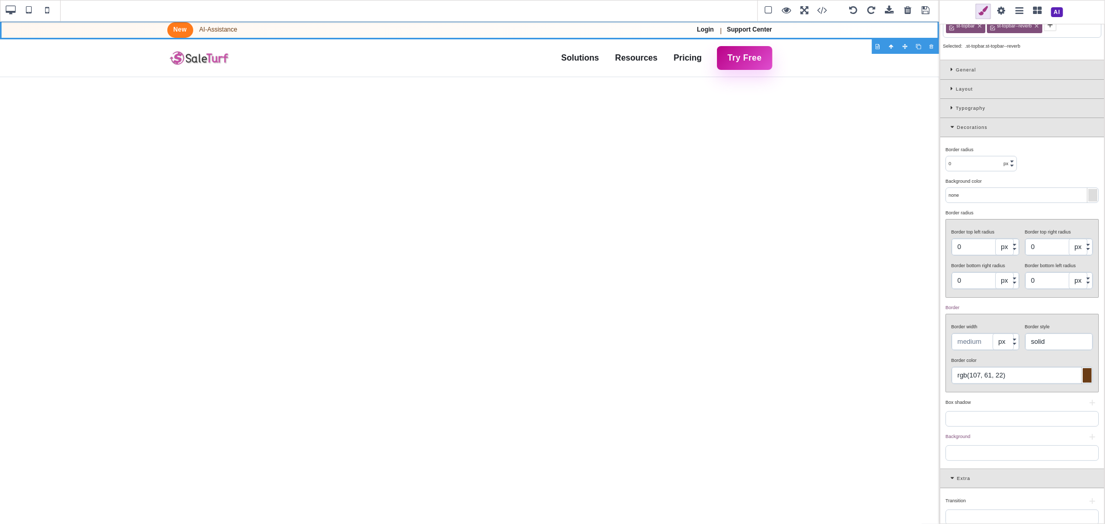
click at [1084, 380] on div at bounding box center [1086, 375] width 9 height 15
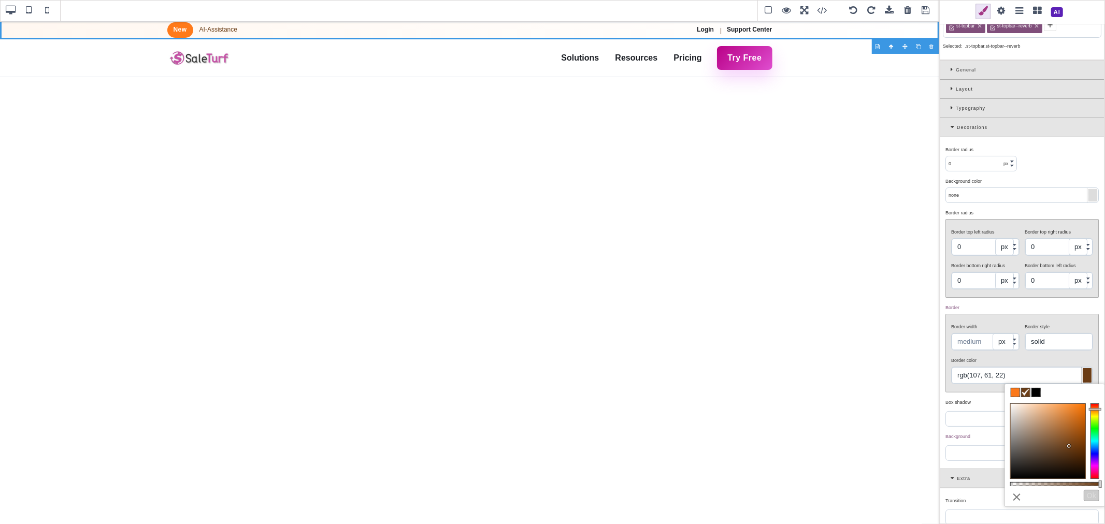
drag, startPoint x: 1044, startPoint y: 381, endPoint x: 950, endPoint y: 380, distance: 94.3
click at [950, 380] on div "Border color rgb(107, 61, 22)" at bounding box center [1021, 368] width 147 height 31
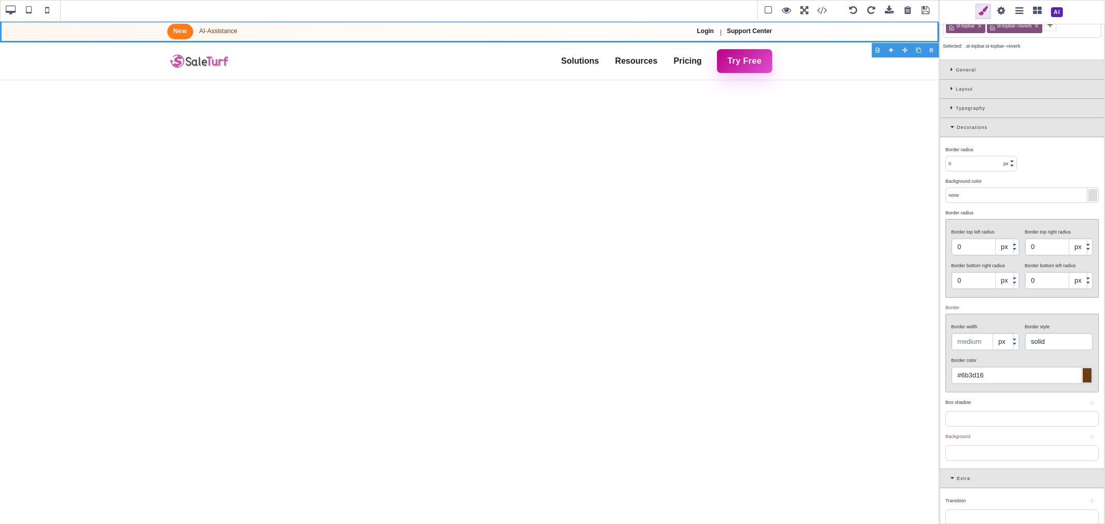
click at [978, 377] on input "#6b3d16" at bounding box center [1021, 375] width 141 height 17
type input "#333"
click at [994, 366] on div "Border color #333" at bounding box center [1021, 368] width 147 height 31
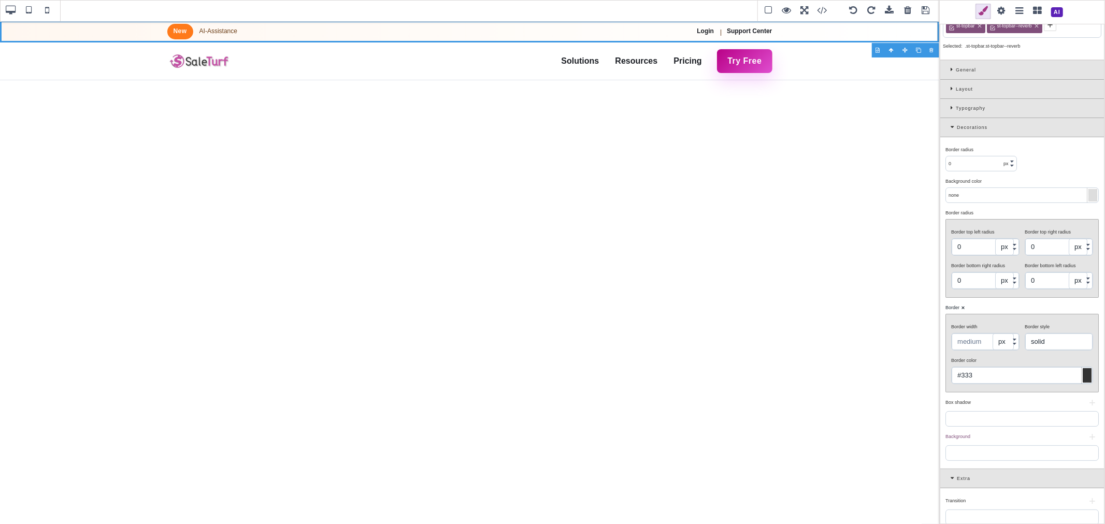
click at [1088, 195] on div at bounding box center [1092, 195] width 9 height 12
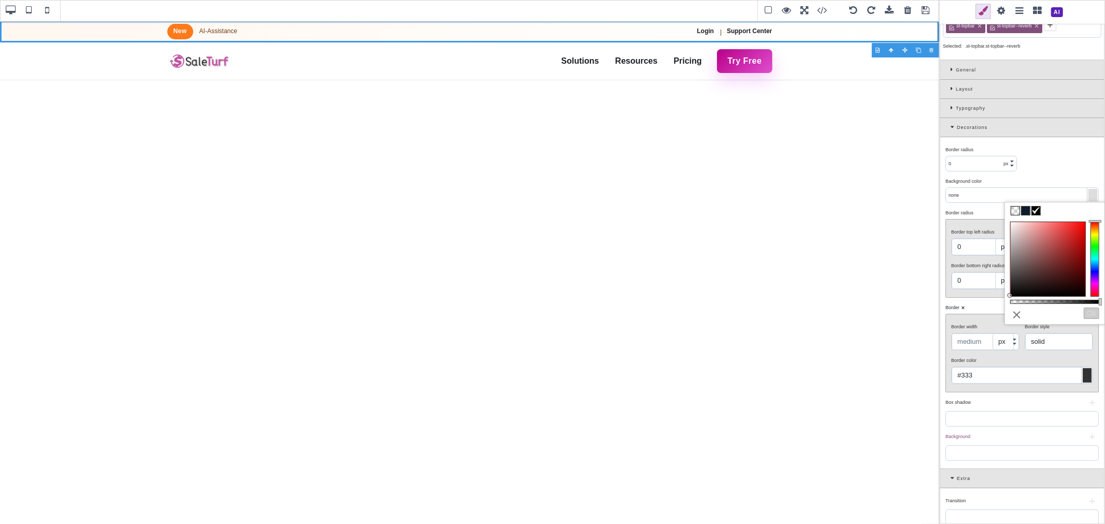
click at [1024, 213] on span at bounding box center [1025, 211] width 8 height 8
click at [1061, 178] on div "Background color ⨯" at bounding box center [1020, 181] width 151 height 9
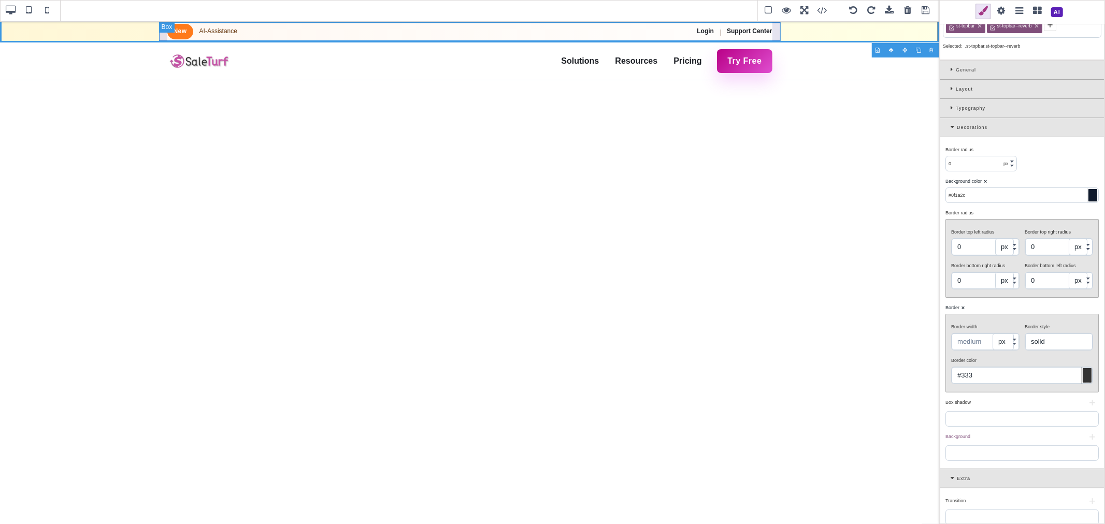
click at [610, 28] on div "New AI-Assistance Login | Support Center" at bounding box center [470, 31] width 622 height 19
type input "none"
type input "rgb(107, 61, 22)"
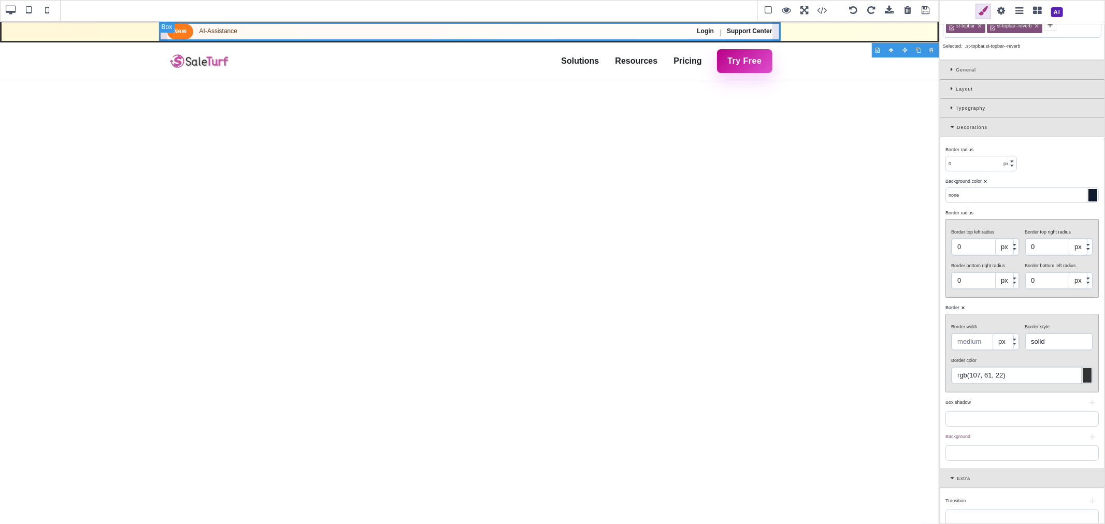
scroll to position [0, 0]
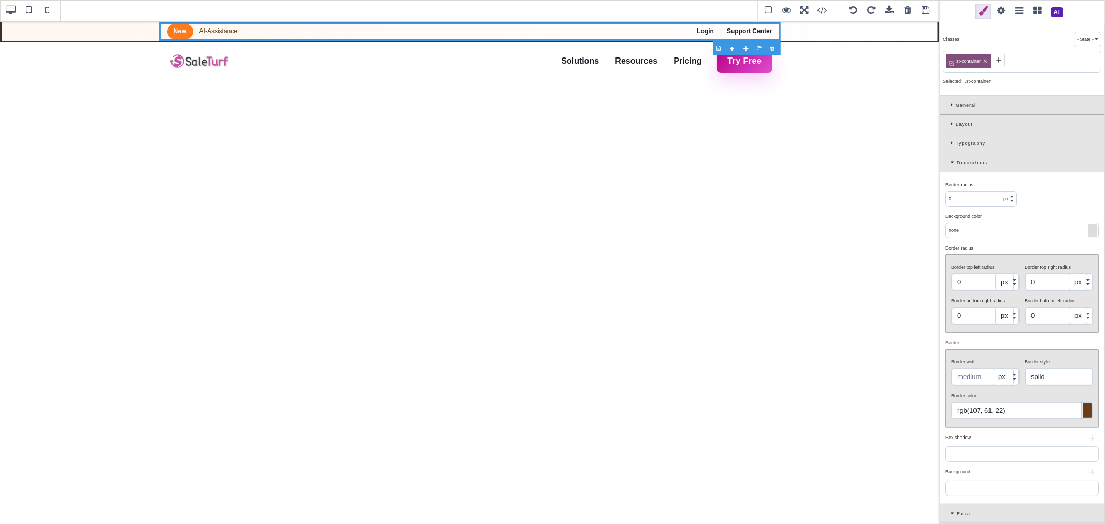
type input "#0f1a2c"
select select
type input "rgb(51, 51, 51)"
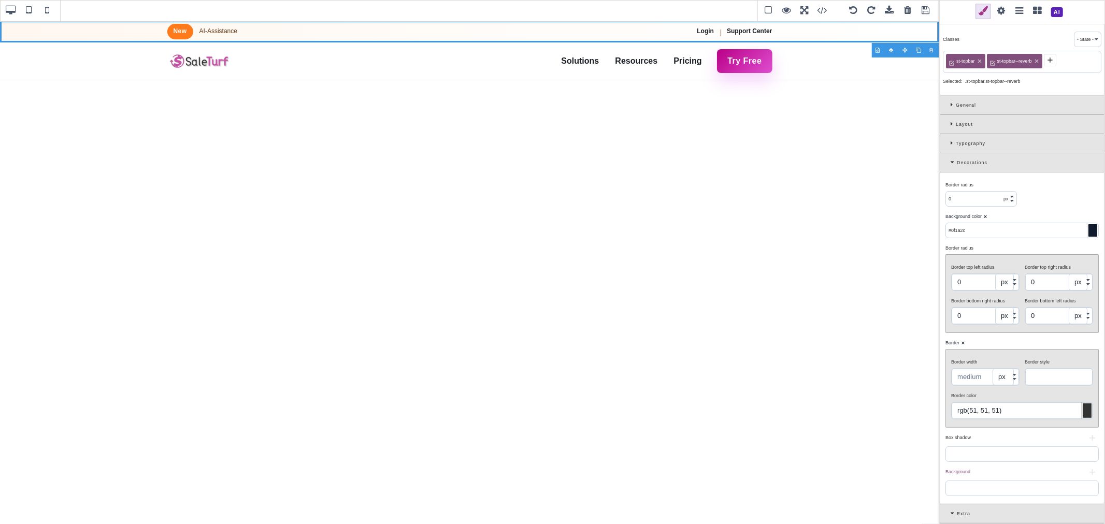
click at [1037, 63] on icon at bounding box center [1036, 62] width 4 height 4
type input "rgb(15, 26, 44)"
type input "3.33333"
select select "solid"
click at [979, 61] on icon at bounding box center [979, 61] width 6 height 6
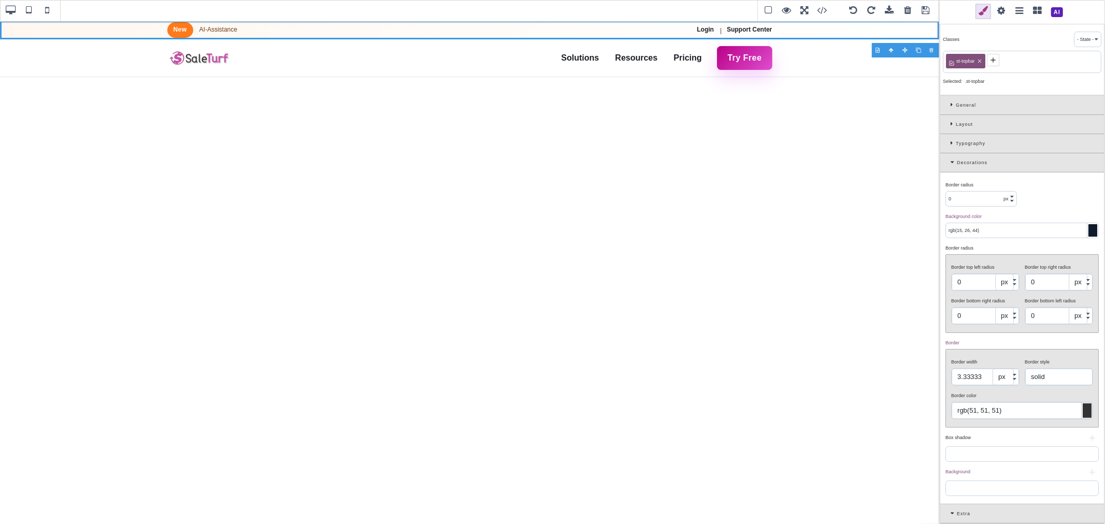
type input "none"
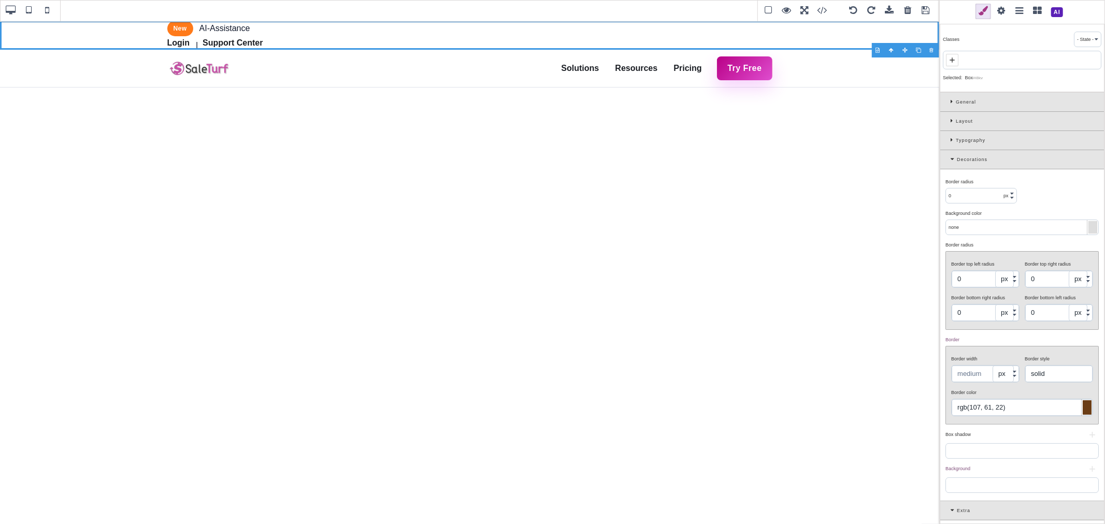
click at [955, 61] on icon at bounding box center [952, 60] width 8 height 8
click at [854, 10] on span at bounding box center [853, 11] width 16 height 16
type input "rgb(15, 23, 42)"
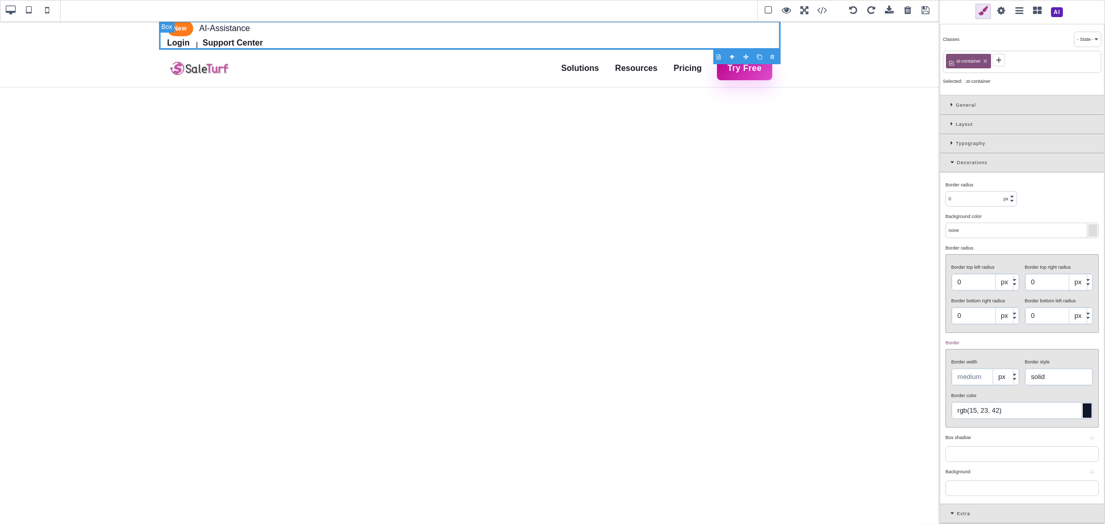
click at [854, 10] on span at bounding box center [853, 11] width 16 height 16
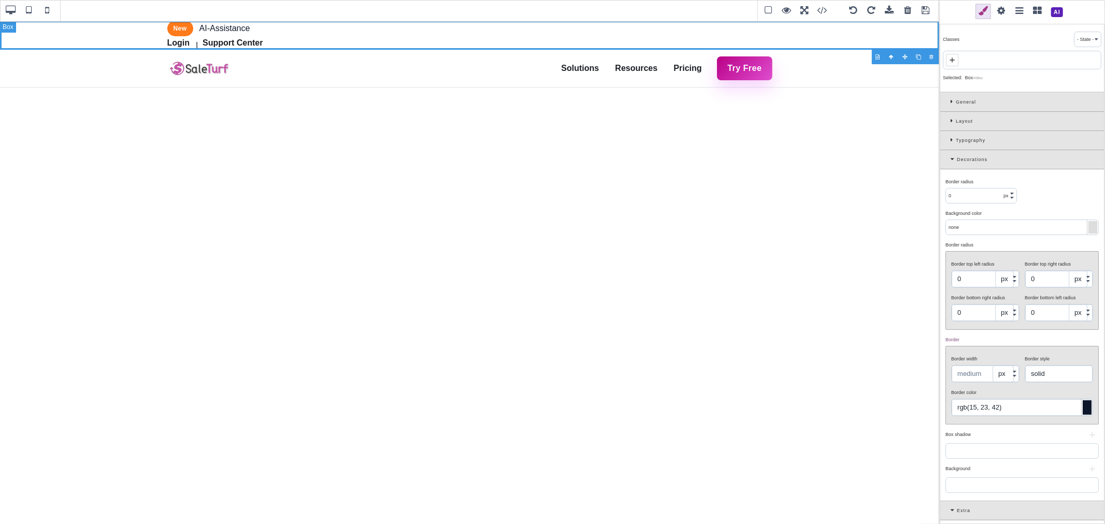
click at [854, 10] on span at bounding box center [853, 11] width 16 height 16
click at [957, 61] on span at bounding box center [952, 60] width 12 height 12
click at [1017, 71] on div "st-top-bar" at bounding box center [1022, 62] width 158 height 22
click at [981, 60] on icon at bounding box center [981, 62] width 4 height 4
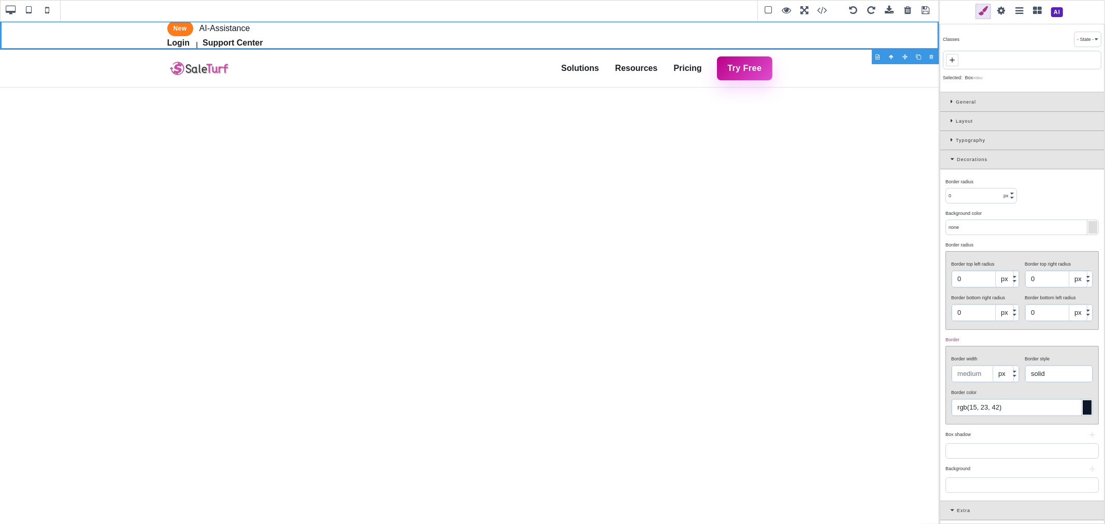
click at [952, 59] on icon at bounding box center [951, 59] width 5 height 5
type input "st-topbar"
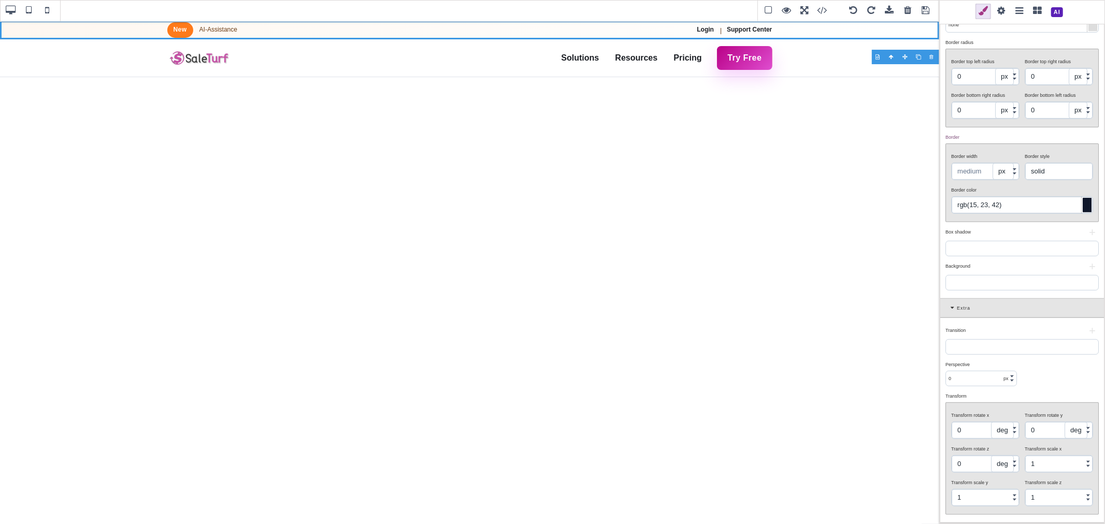
scroll to position [35, 0]
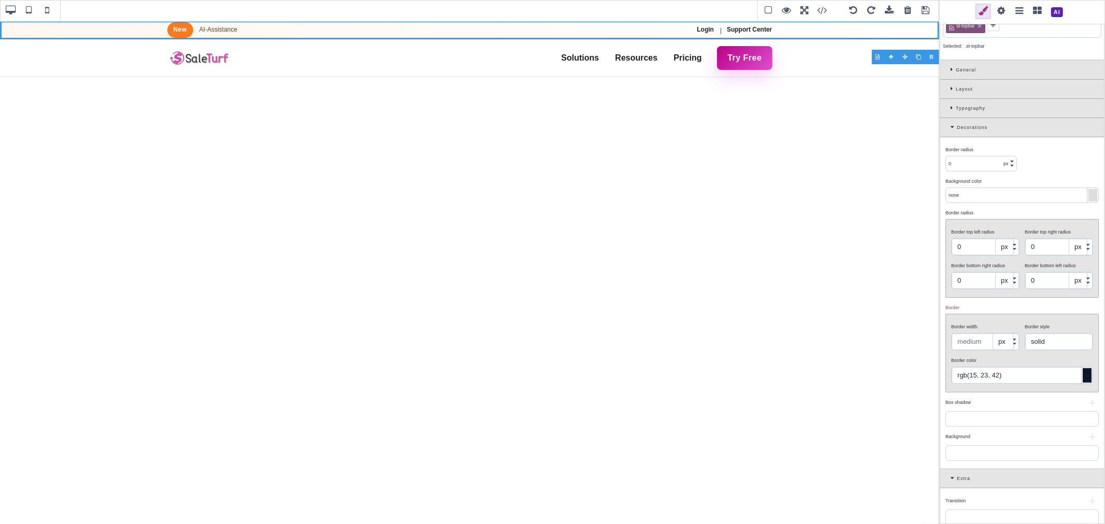
click at [1089, 189] on div at bounding box center [1092, 195] width 9 height 12
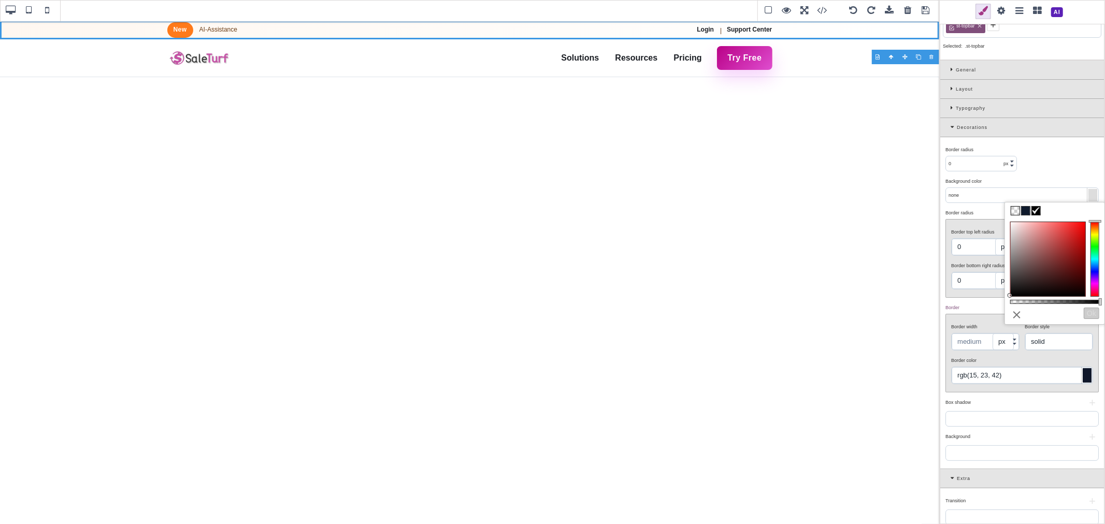
click at [1027, 211] on span at bounding box center [1025, 211] width 8 height 8
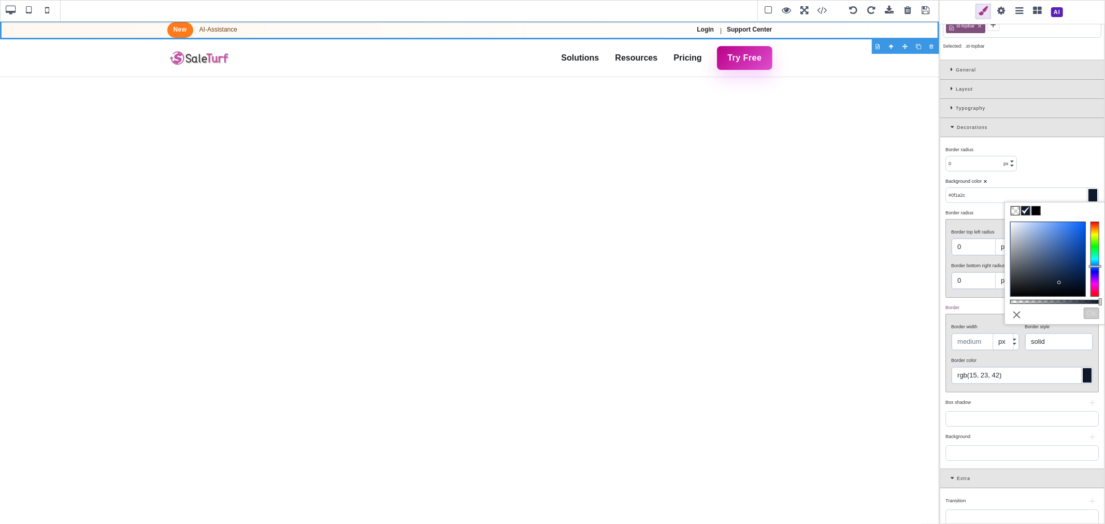
click at [1051, 182] on div "Background color ⨯" at bounding box center [1020, 181] width 151 height 9
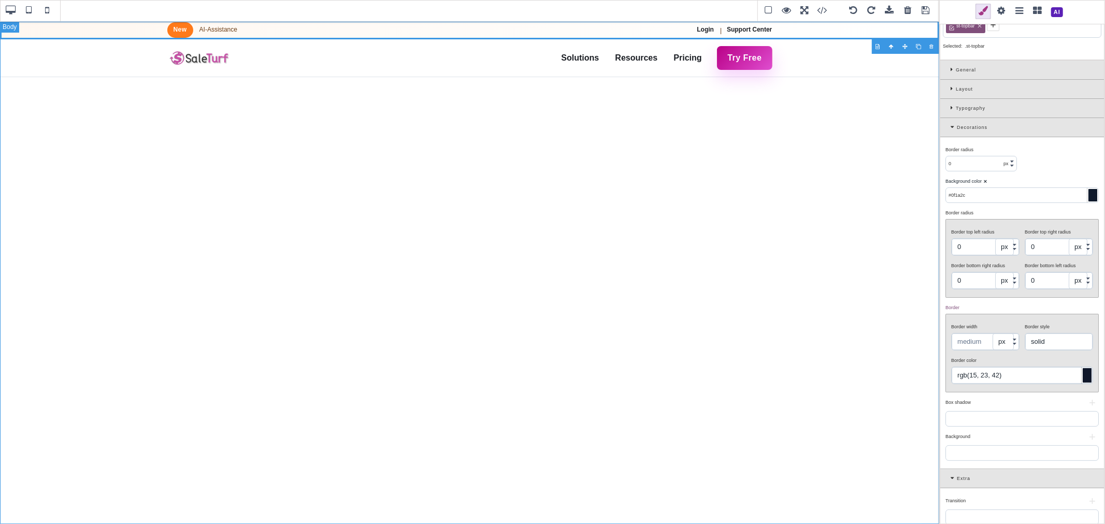
click at [803, 240] on div "New AI-Assistance Login | Support Center Solutions Online Store AI-Assistance P…" at bounding box center [469, 272] width 939 height 503
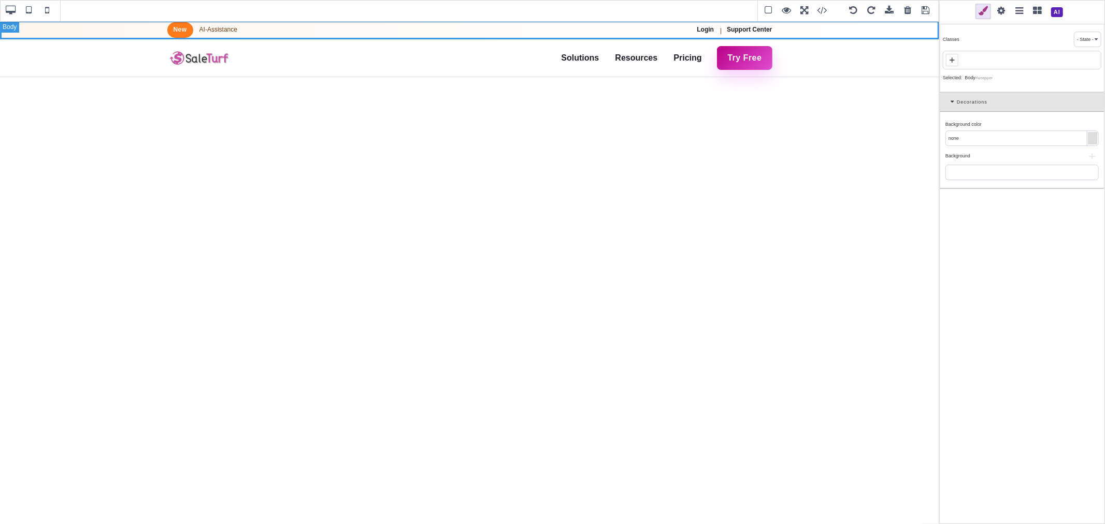
scroll to position [0, 0]
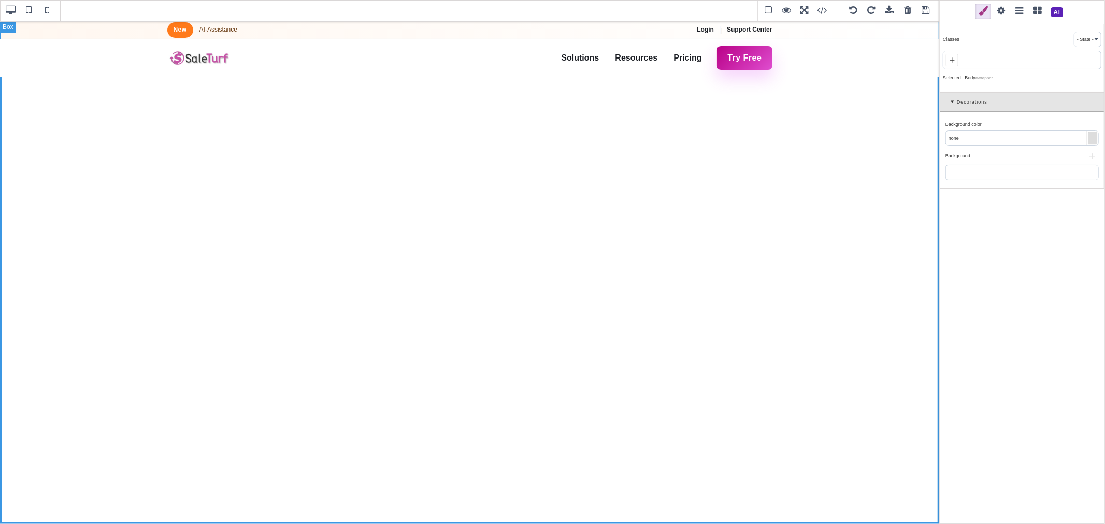
click at [826, 29] on div "New AI-Assistance Login | Support Center" at bounding box center [469, 30] width 939 height 19
type input "#0f1a2c"
type input "rgb(107, 61, 22)"
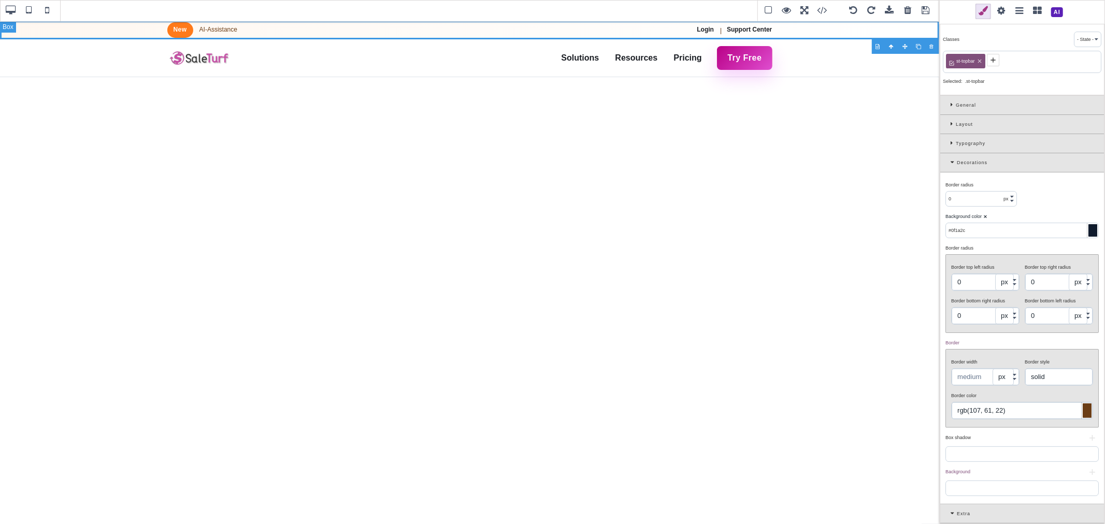
click at [889, 27] on div "New AI-Assistance Login | Support Center" at bounding box center [469, 30] width 939 height 19
click at [1062, 10] on span at bounding box center [1057, 12] width 18 height 18
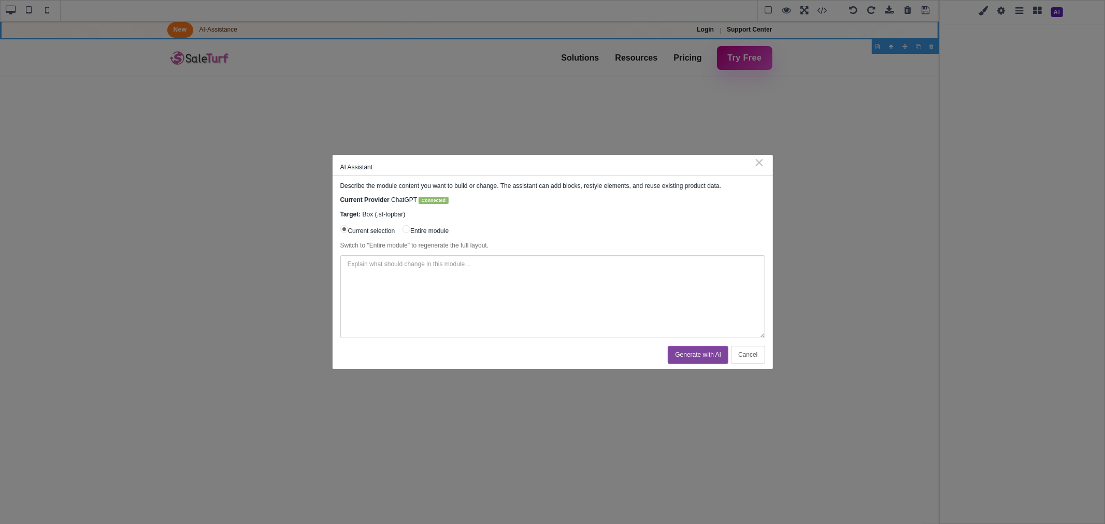
click at [573, 263] on textarea at bounding box center [552, 296] width 425 height 83
drag, startPoint x: 536, startPoint y: 266, endPoint x: 499, endPoint y: 264, distance: 36.3
click at [499, 264] on textarea "update this top bar which is not part of reverb. It should be dar" at bounding box center [552, 296] width 425 height 83
paste textarea "--st-bg"
click at [667, 268] on textarea "update this top bar which is not part of reverb. It should also use the --st-bg…" at bounding box center [552, 296] width 425 height 83
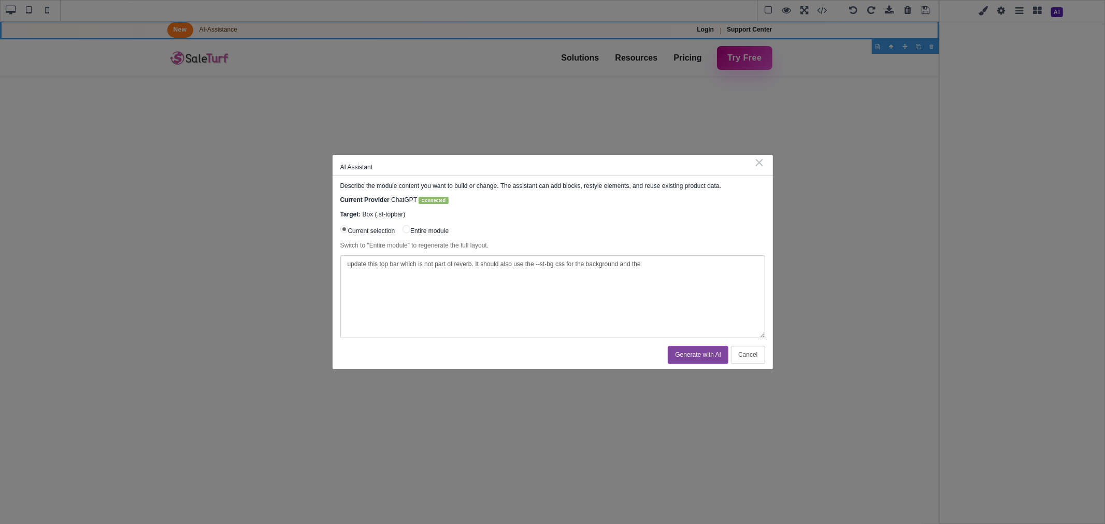
paste textarea "--st-surface"
click at [717, 264] on textarea "update this top bar which is not part of reverb. It should also use the --st-bg…" at bounding box center [552, 296] width 425 height 83
click at [749, 266] on textarea "update this top bar which is not part of reverb. It should also use the --st-bg…" at bounding box center [552, 296] width 425 height 83
paste textarea "--st-surface-alt"
type textarea "update this top bar which is not part of reverb. It should also use the --st-bg…"
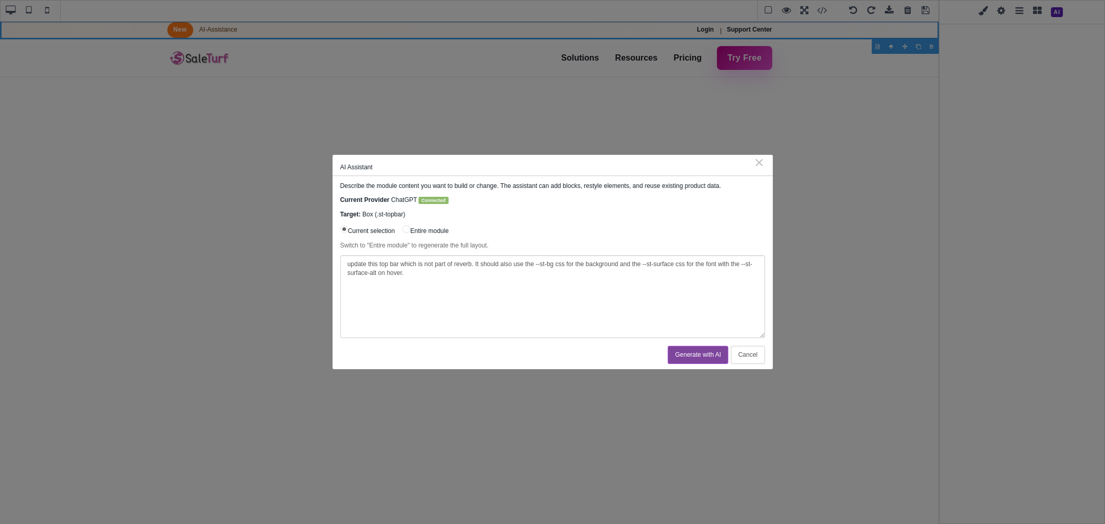
click at [700, 354] on button "Generate with AI" at bounding box center [698, 355] width 61 height 18
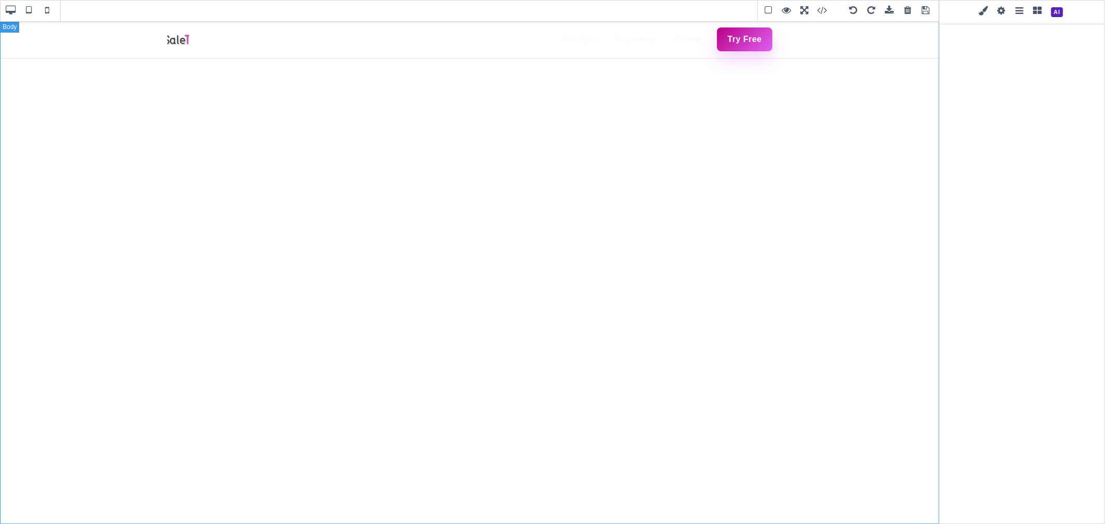
click at [873, 158] on div "Solutions Online Store AI-Assistance POS (Point of Sale) B2B Marketing Warehous…" at bounding box center [469, 272] width 939 height 503
type input "none"
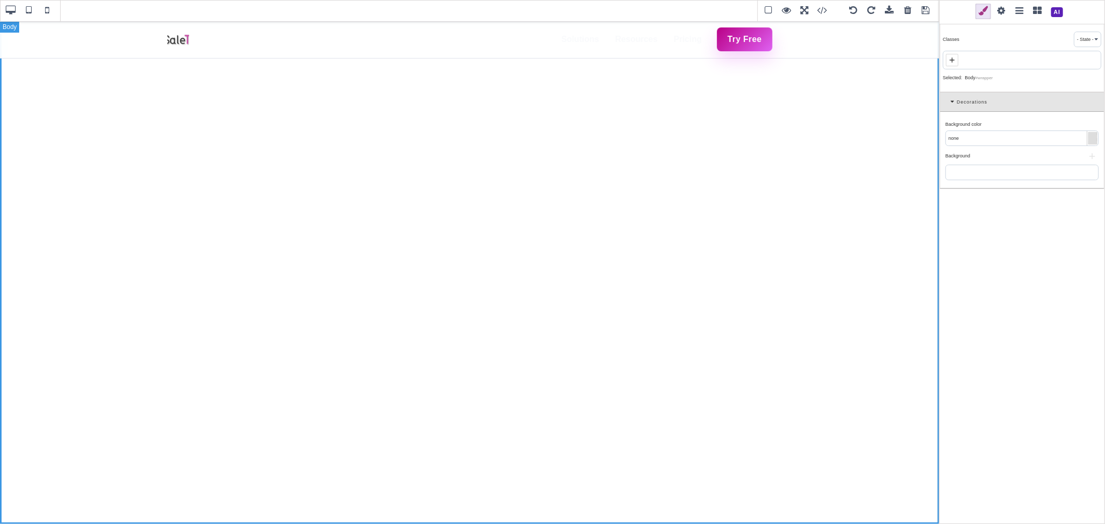
click at [834, 88] on div "Solutions Online Store AI-Assistance POS (Point of Sale) B2B Marketing Warehous…" at bounding box center [469, 272] width 939 height 503
click at [844, 38] on div "Solutions Online Store AI-Assistance POS (Point of Sale) B2B Marketing Warehous…" at bounding box center [469, 39] width 939 height 37
type input "rgb(15, 23, 42)"
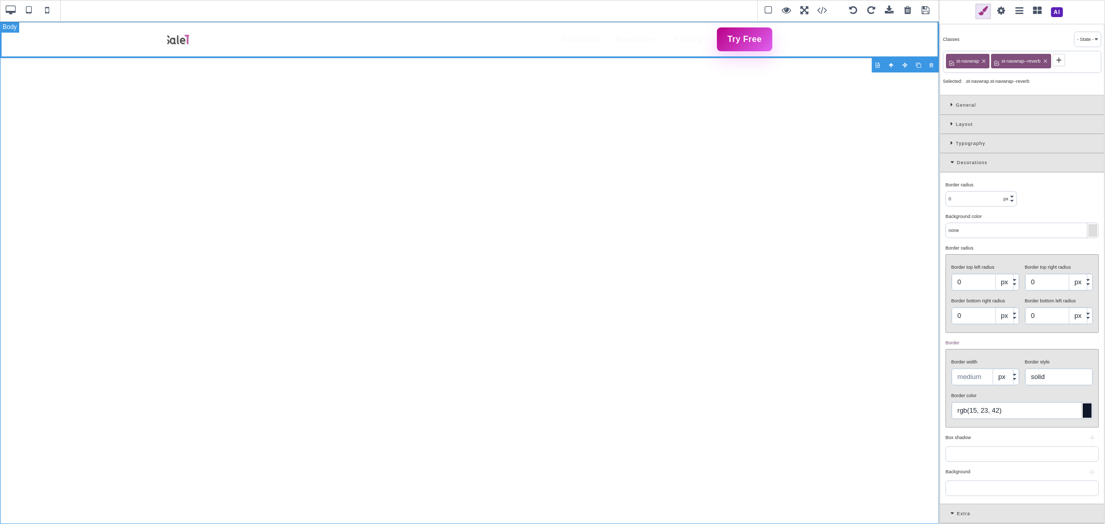
click at [836, 88] on div "Solutions Online Store AI-Assistance POS (Point of Sale) B2B Marketing Warehous…" at bounding box center [469, 272] width 939 height 503
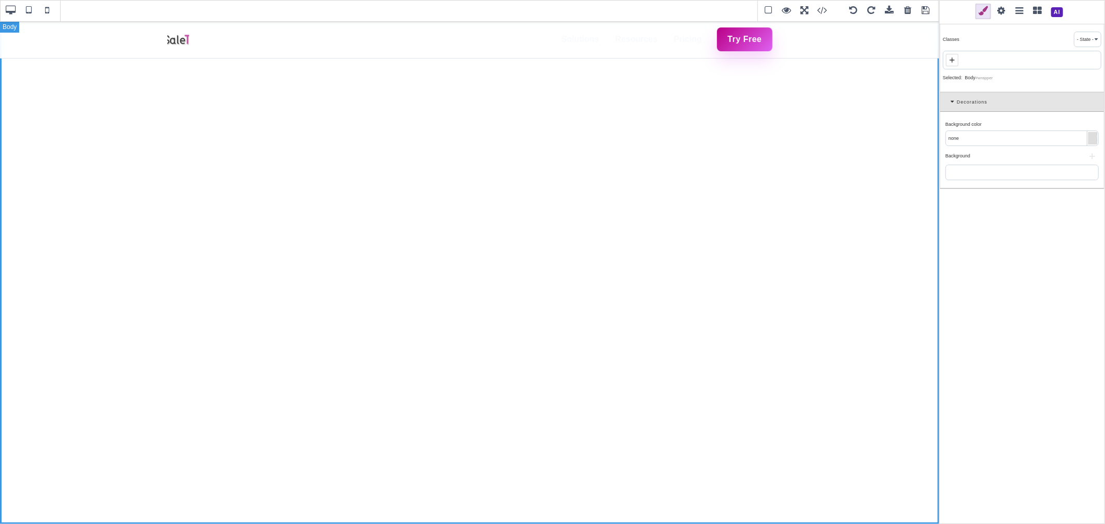
click at [836, 85] on div "Solutions Online Store AI-Assistance POS (Point of Sale) B2B Marketing Warehous…" at bounding box center [469, 272] width 939 height 503
click at [836, 42] on div "Solutions Online Store AI-Assistance POS (Point of Sale) B2B Marketing Warehous…" at bounding box center [469, 39] width 939 height 37
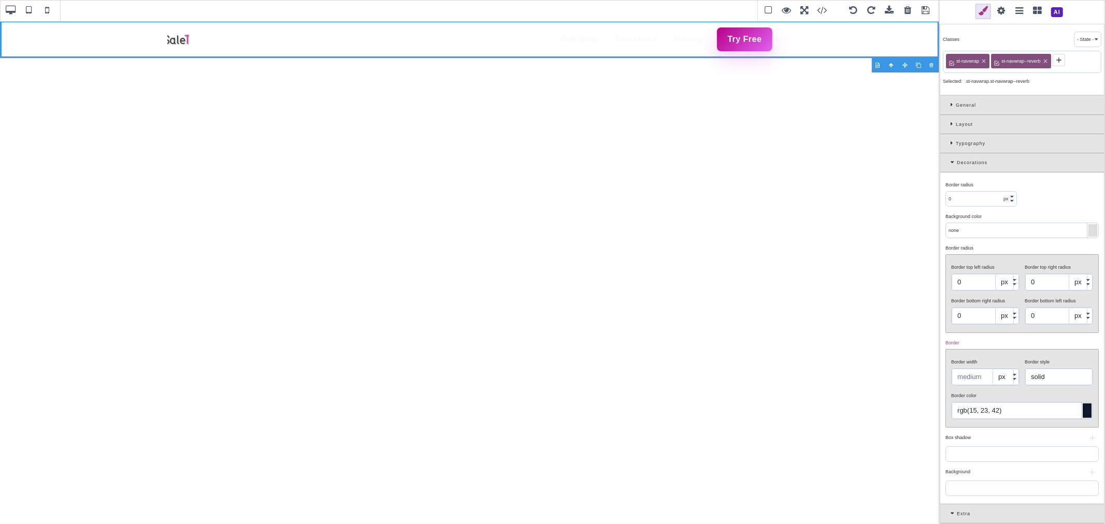
click at [1020, 10] on span at bounding box center [1020, 12] width 16 height 16
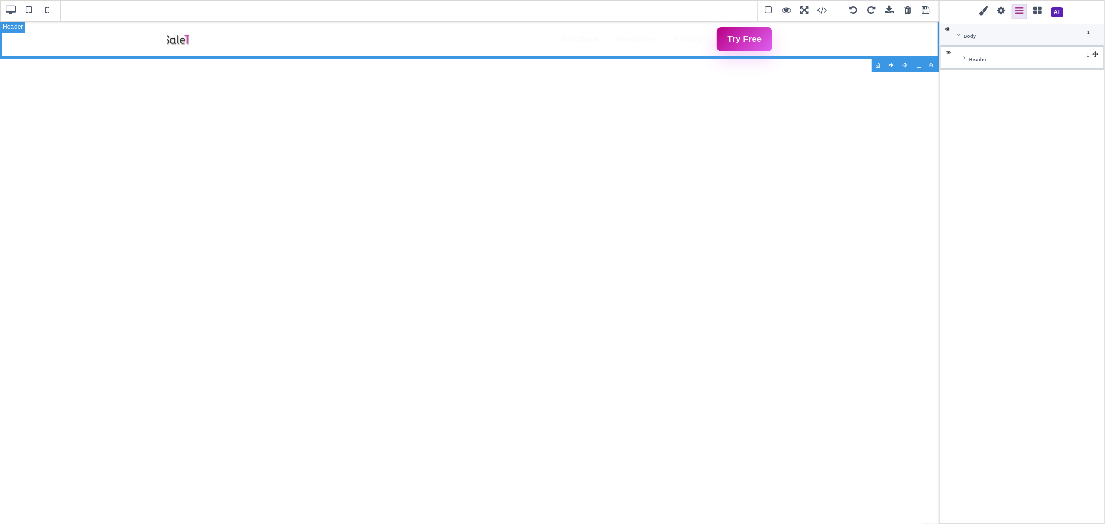
click at [959, 55] on div "Header" at bounding box center [1022, 57] width 163 height 23
click at [964, 59] on icon at bounding box center [964, 57] width 4 height 5
click at [969, 82] on icon at bounding box center [970, 81] width 4 height 5
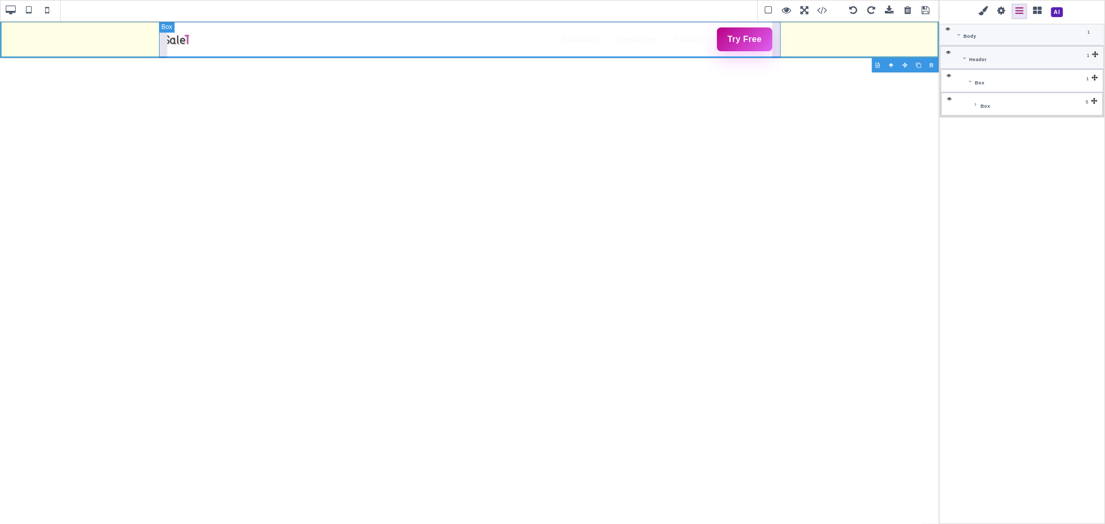
click at [973, 106] on icon at bounding box center [975, 104] width 4 height 5
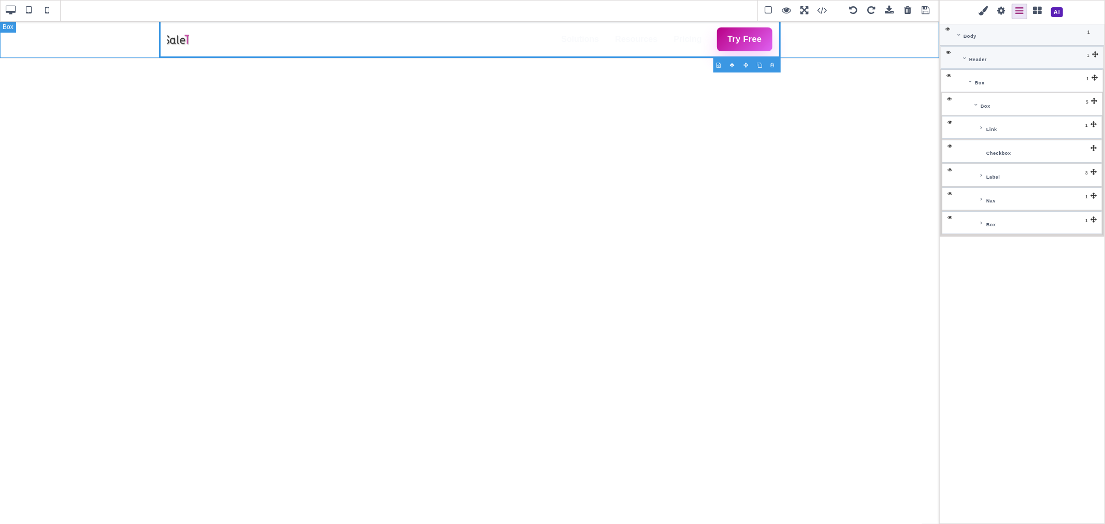
click at [824, 51] on div "Solutions Online Store AI-Assistance POS (Point of Sale) B2B Marketing Warehous…" at bounding box center [469, 39] width 939 height 37
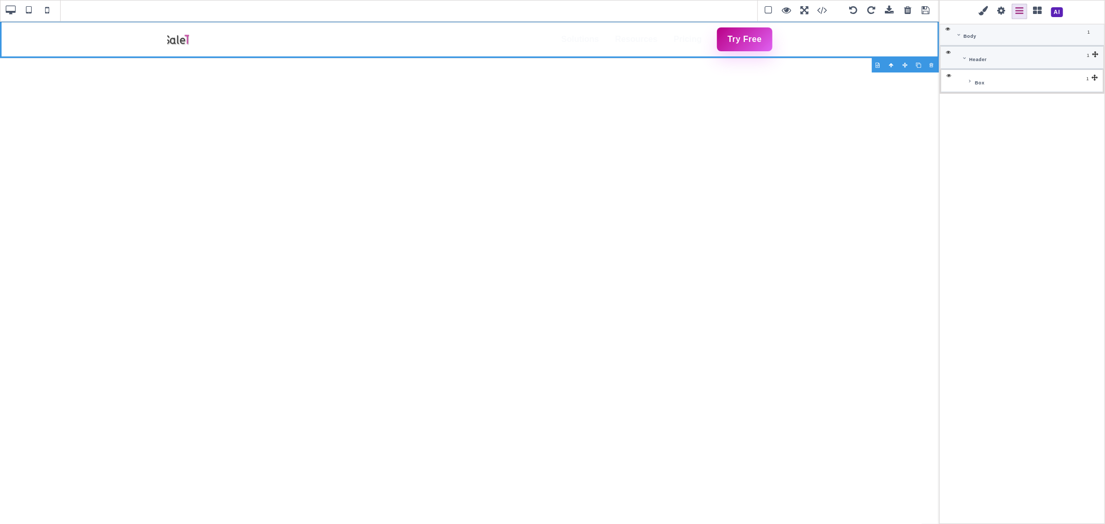
drag, startPoint x: 905, startPoint y: 12, endPoint x: 598, endPoint y: 21, distance: 307.8
click at [905, 12] on span at bounding box center [908, 11] width 16 height 16
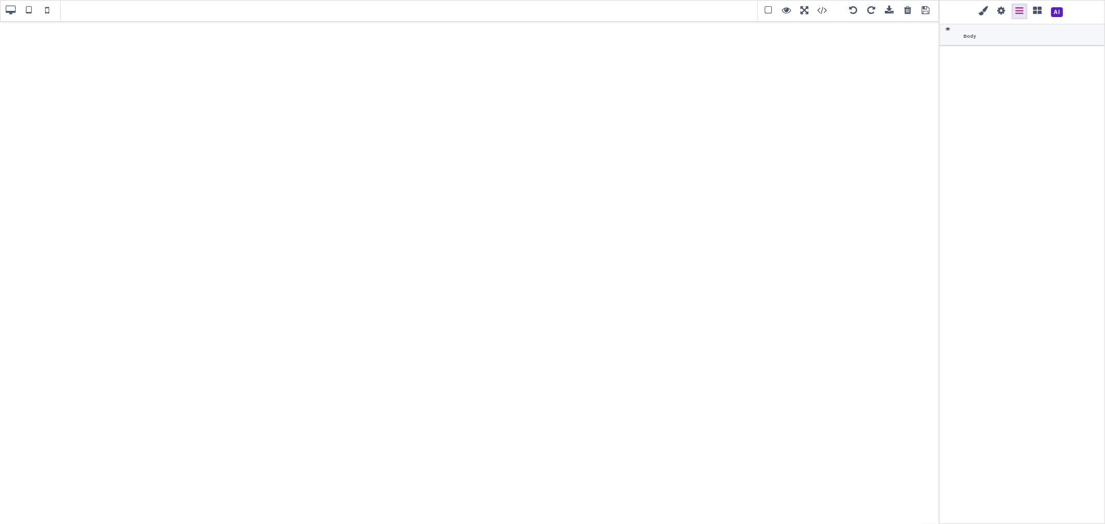
click at [930, 64] on div at bounding box center [932, 65] width 13 height 10
click at [972, 35] on span "Body" at bounding box center [969, 34] width 13 height 10
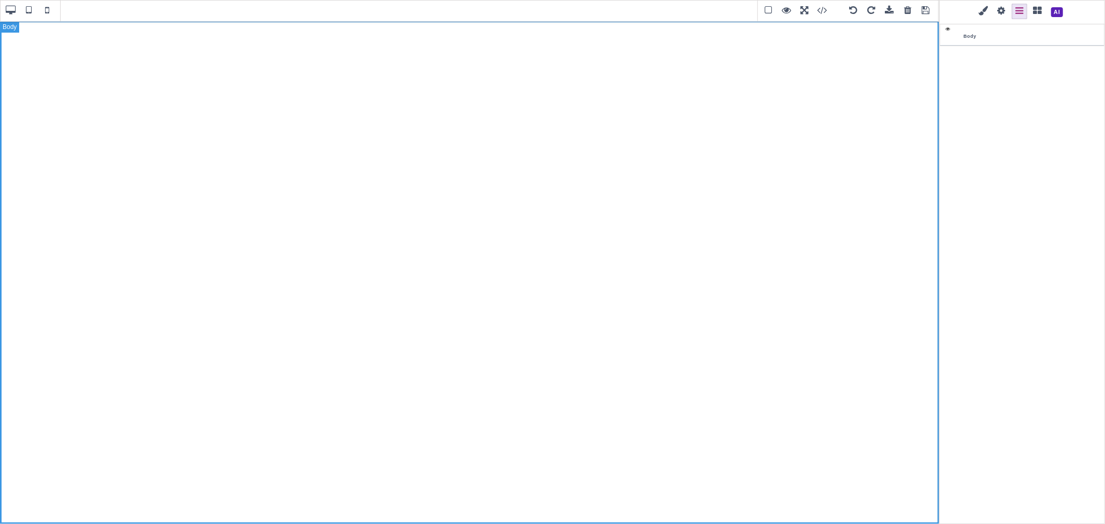
click at [1057, 12] on span at bounding box center [1057, 12] width 18 height 18
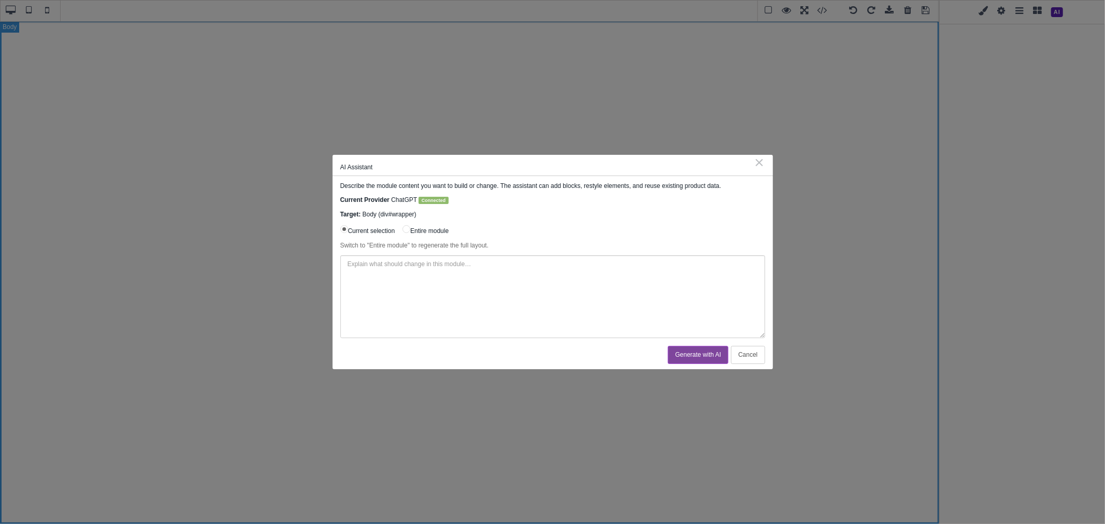
click at [410, 230] on input "Entire module" at bounding box center [406, 229] width 8 height 8
radio input "true"
click at [420, 267] on textarea at bounding box center [552, 296] width 425 height 83
click at [525, 282] on textarea at bounding box center [552, 296] width 425 height 83
